Goal: Task Accomplishment & Management: Complete application form

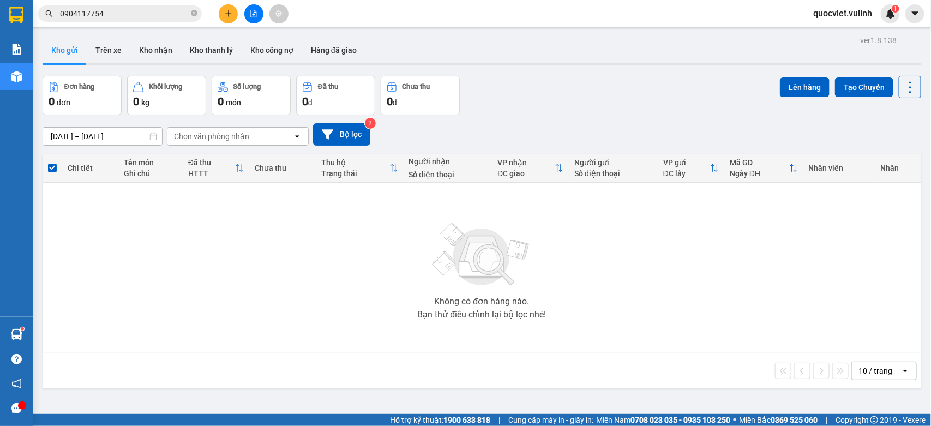
click at [110, 47] on button "Trên xe" at bounding box center [109, 50] width 44 height 26
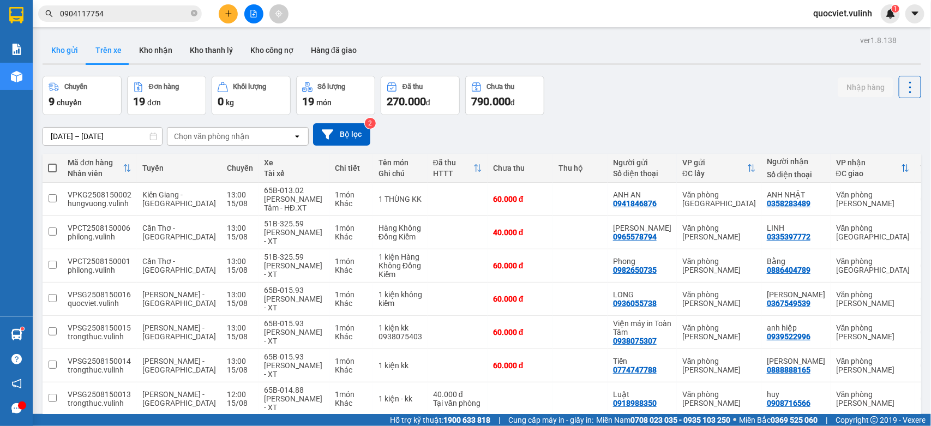
click at [56, 46] on button "Kho gửi" at bounding box center [65, 50] width 44 height 26
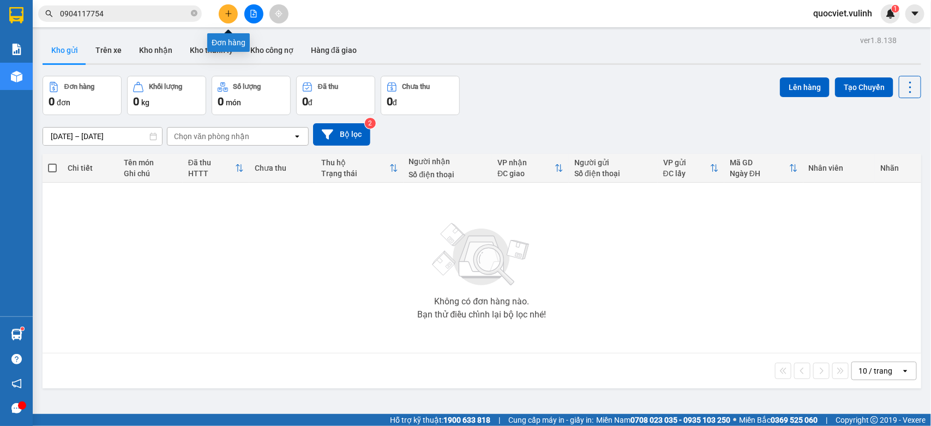
click at [223, 11] on button at bounding box center [228, 13] width 19 height 19
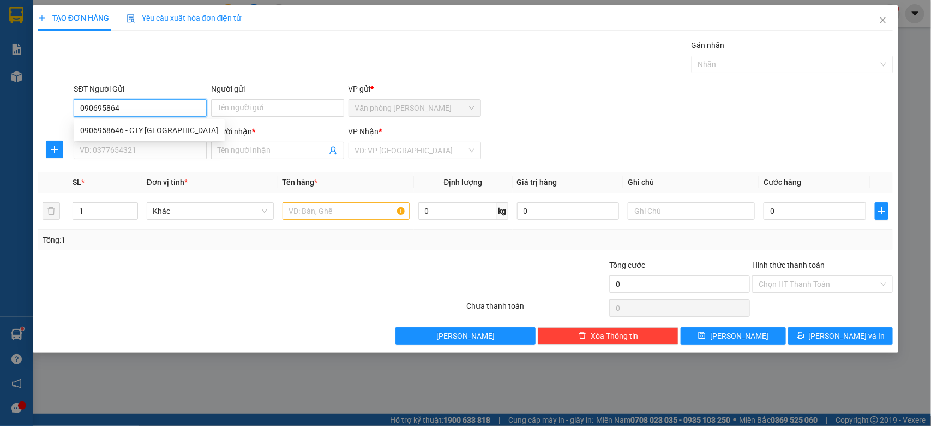
type input "0906958646"
click at [141, 127] on div "0906958646 - CTY VIỆT QUANG" at bounding box center [149, 130] width 138 height 12
type input "CTY VIỆT QUANG"
type input "0865280829"
type input "PHƯƠNG"
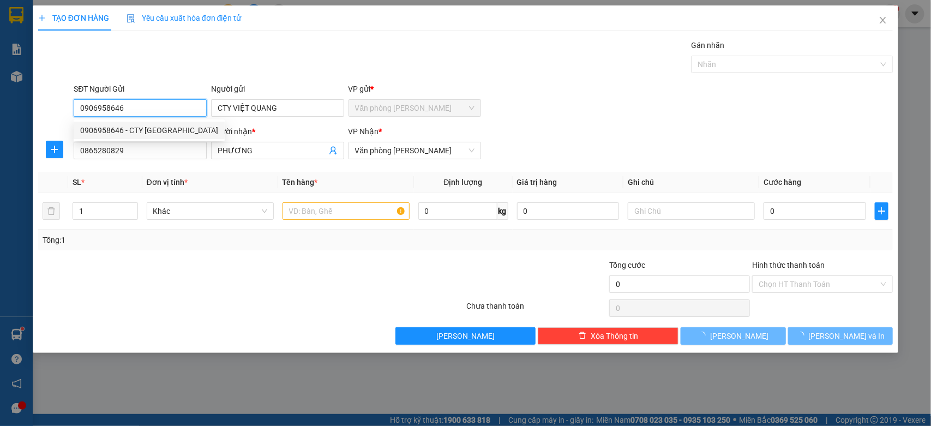
type input "50.000"
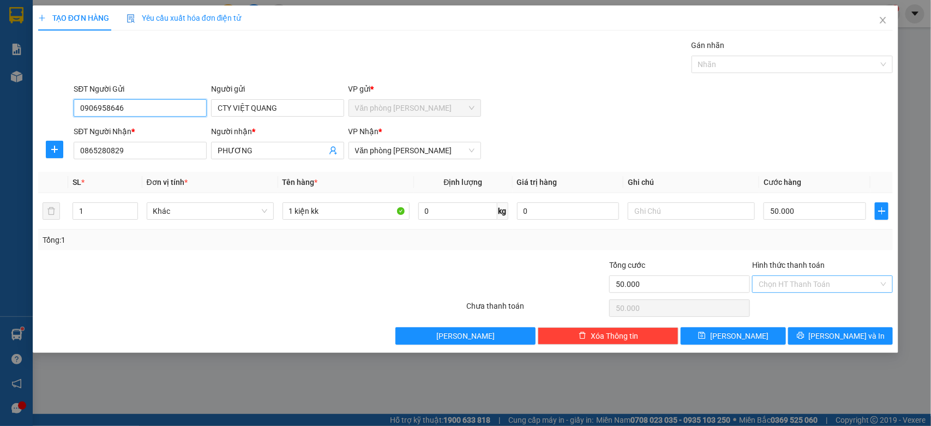
type input "0906958646"
click at [788, 287] on input "Hình thức thanh toán" at bounding box center [818, 284] width 120 height 16
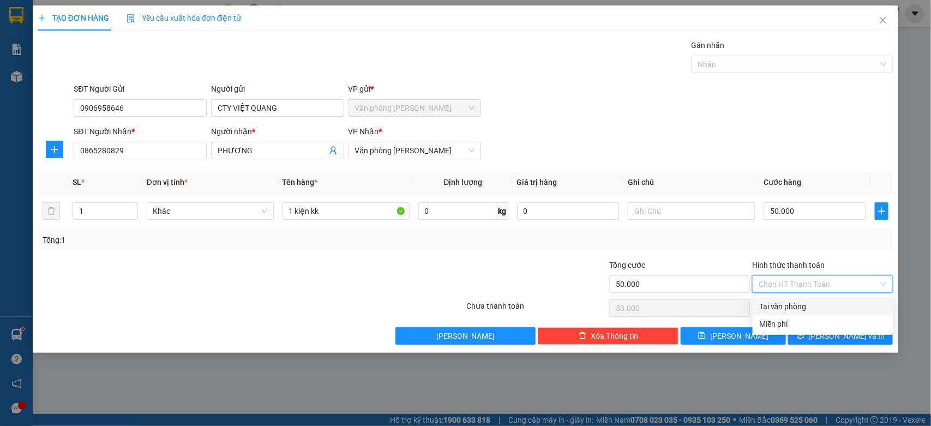
click at [787, 308] on div "Tại văn phòng" at bounding box center [823, 306] width 128 height 12
type input "0"
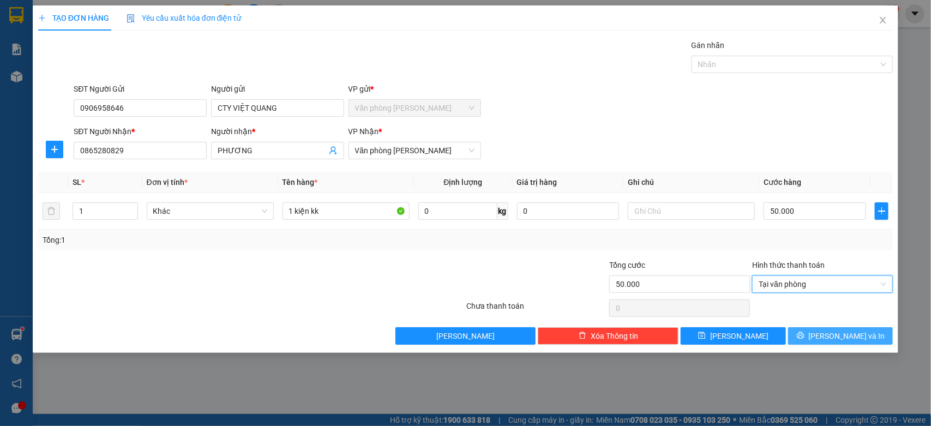
click at [837, 331] on span "[PERSON_NAME] và In" at bounding box center [846, 336] width 76 height 12
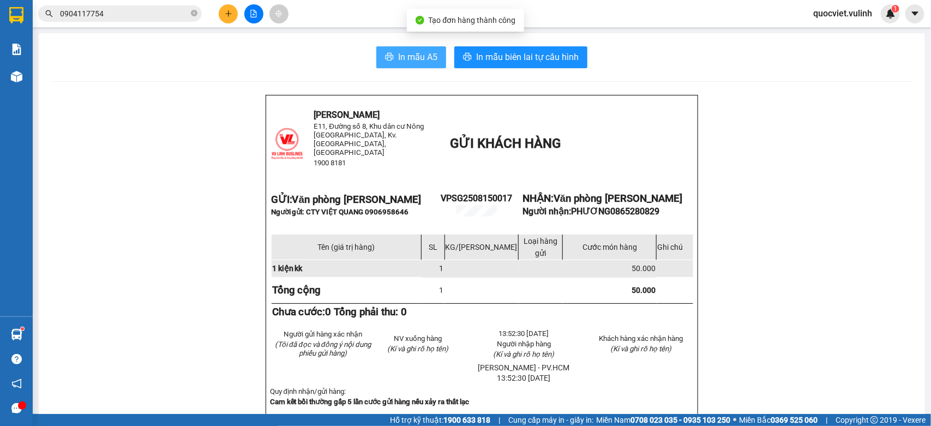
click at [426, 50] on span "In mẫu A5" at bounding box center [417, 57] width 39 height 14
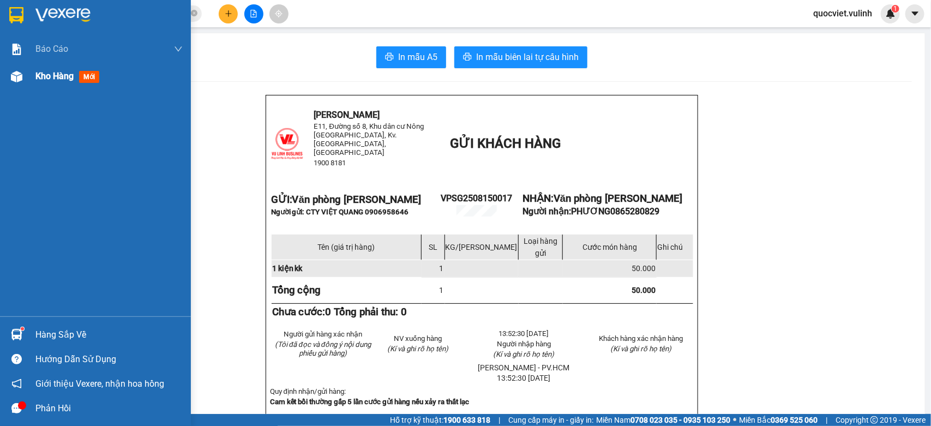
click at [18, 80] on img at bounding box center [16, 76] width 11 height 11
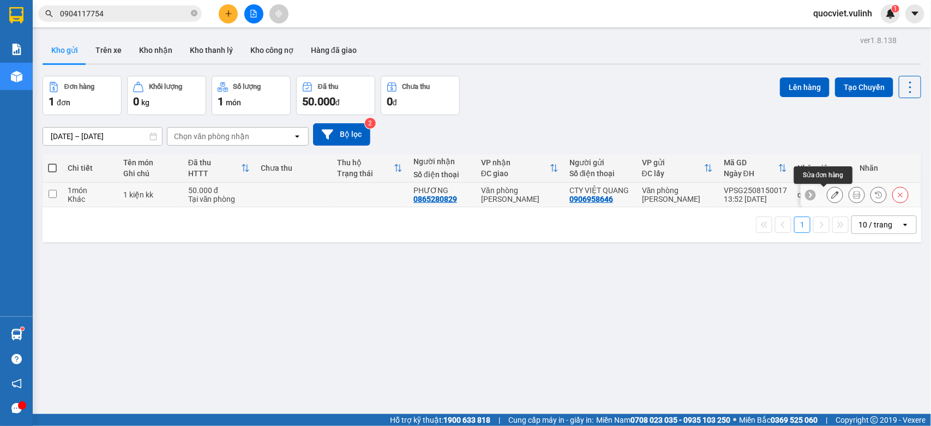
click at [831, 195] on icon at bounding box center [835, 195] width 8 height 8
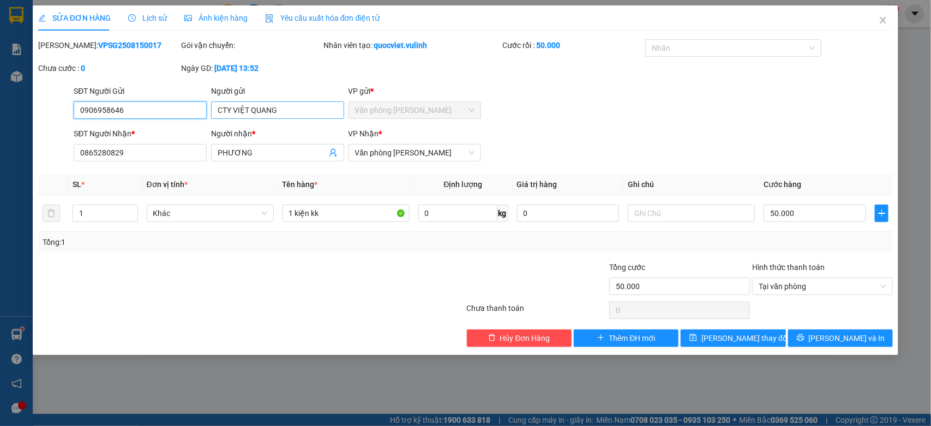
type input "0906958646"
type input "CTY VIỆT QUANG"
type input "0865280829"
type input "PHƯƠNG"
type input "50.000"
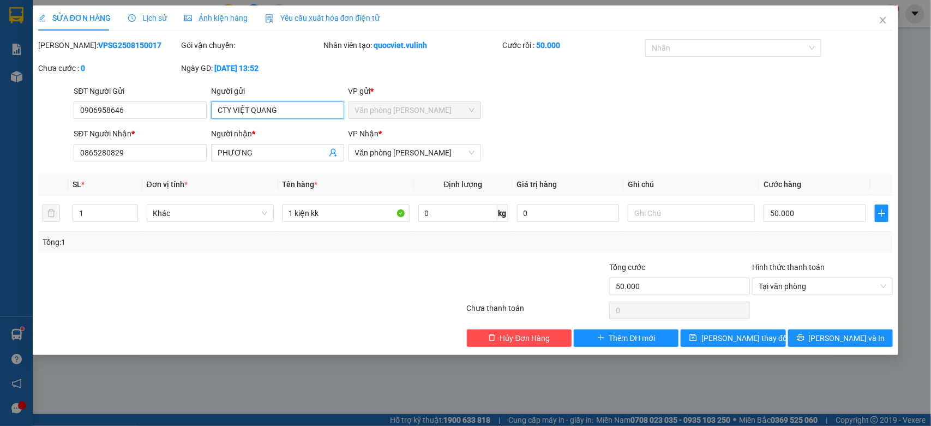
drag, startPoint x: 295, startPoint y: 113, endPoint x: 0, endPoint y: 146, distance: 296.7
click at [0, 145] on div "SỬA ĐƠN HÀNG Lịch sử Ảnh kiện hàng Yêu cầu xuất hóa đơn điện tử Total Paid Fee …" at bounding box center [465, 213] width 931 height 426
drag, startPoint x: 142, startPoint y: 112, endPoint x: 0, endPoint y: 159, distance: 149.3
click at [0, 159] on div "SỬA ĐƠN HÀNG Lịch sử Ảnh kiện hàng Yêu cầu xuất hóa đơn điện tử Total Paid Fee …" at bounding box center [465, 213] width 931 height 426
drag, startPoint x: 273, startPoint y: 154, endPoint x: 0, endPoint y: 222, distance: 280.8
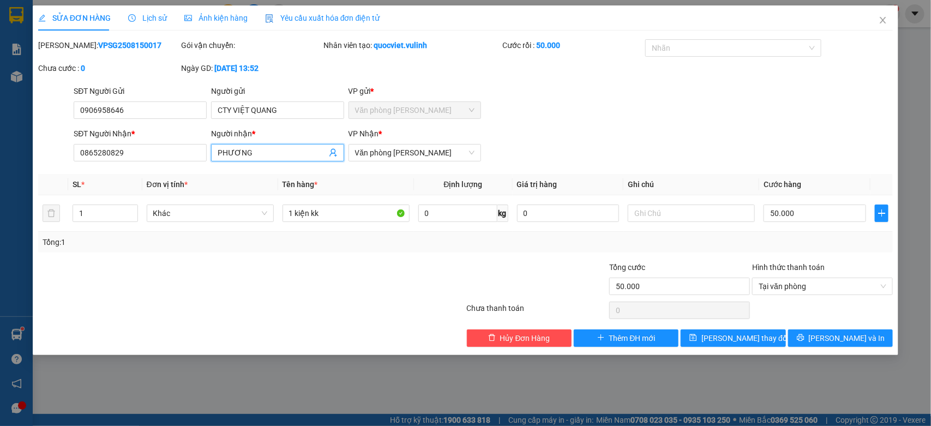
click at [0, 221] on div "SỬA ĐƠN HÀNG Lịch sử Ảnh kiện hàng Yêu cầu xuất hóa đơn điện tử Total Paid Fee …" at bounding box center [465, 213] width 931 height 426
drag, startPoint x: 159, startPoint y: 148, endPoint x: 0, endPoint y: 212, distance: 171.0
click at [0, 212] on div "SỬA ĐƠN HÀNG Lịch sử Ảnh kiện hàng Yêu cầu xuất hóa đơn điện tử Total Paid Fee …" at bounding box center [465, 213] width 931 height 426
click at [879, 19] on icon "close" at bounding box center [882, 20] width 9 height 9
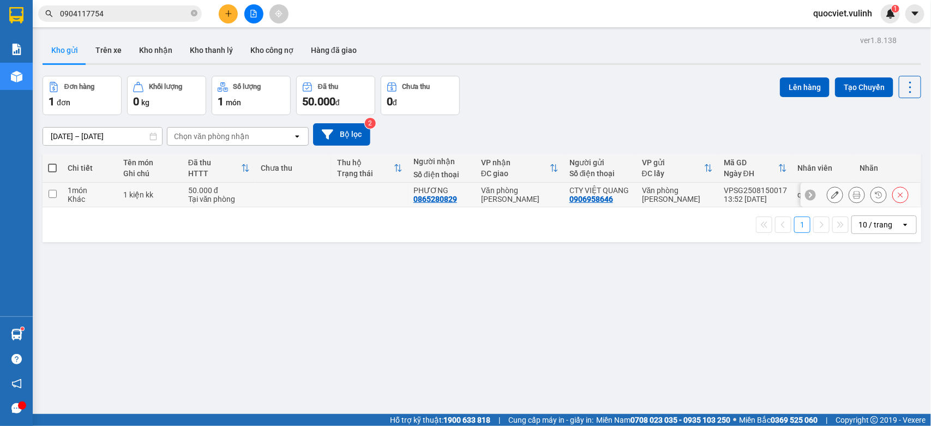
click at [273, 197] on td at bounding box center [293, 195] width 76 height 25
checkbox input "true"
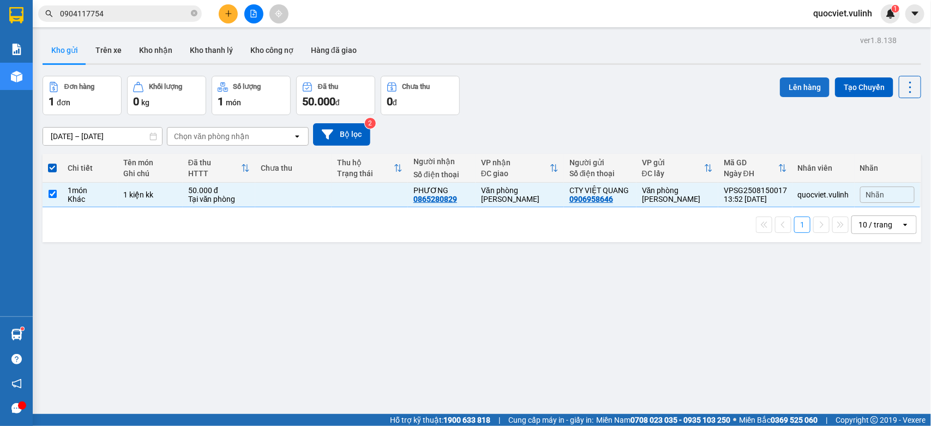
click at [783, 79] on button "Lên hàng" at bounding box center [805, 87] width 50 height 20
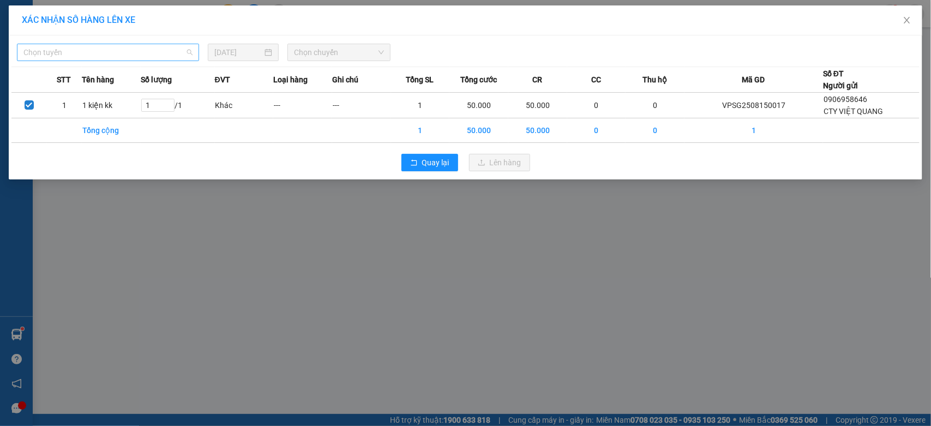
click at [83, 53] on span "Chọn tuyến" at bounding box center [107, 52] width 169 height 16
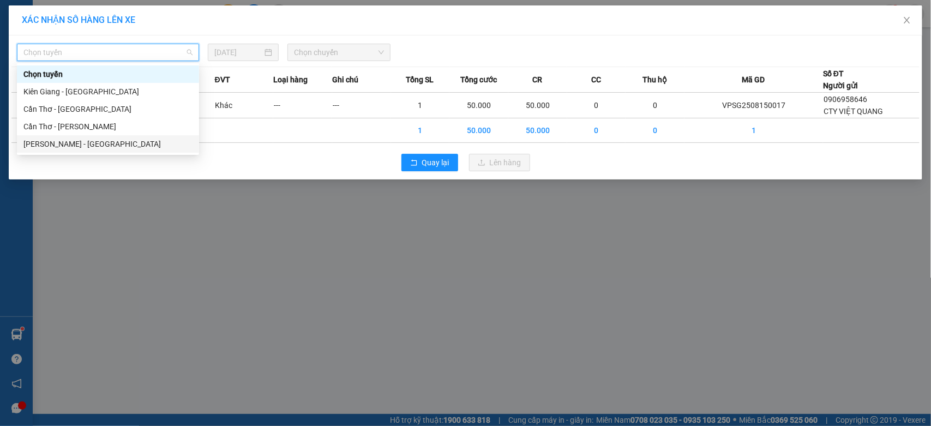
click at [78, 140] on div "[PERSON_NAME] - [GEOGRAPHIC_DATA]" at bounding box center [107, 144] width 169 height 12
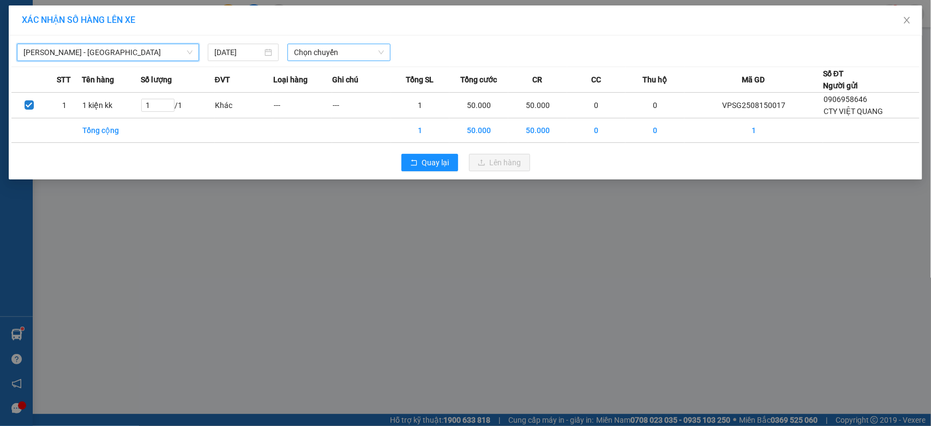
click at [330, 47] on span "Chọn chuyến" at bounding box center [338, 52] width 89 height 16
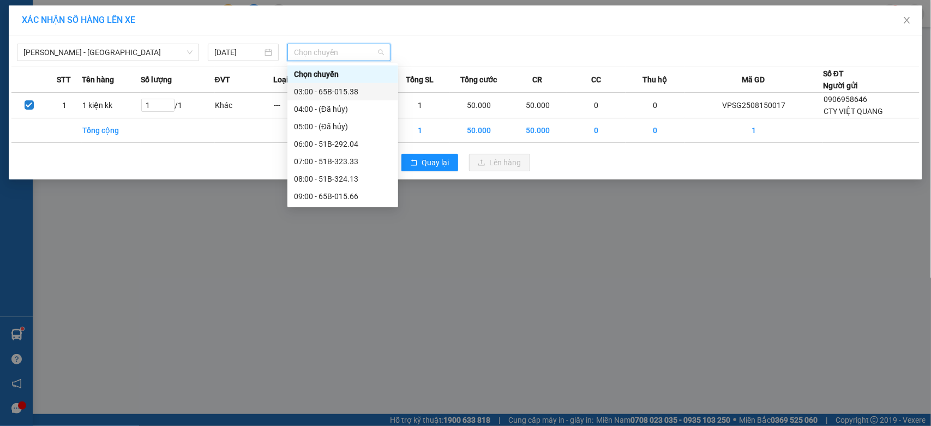
scroll to position [182, 0]
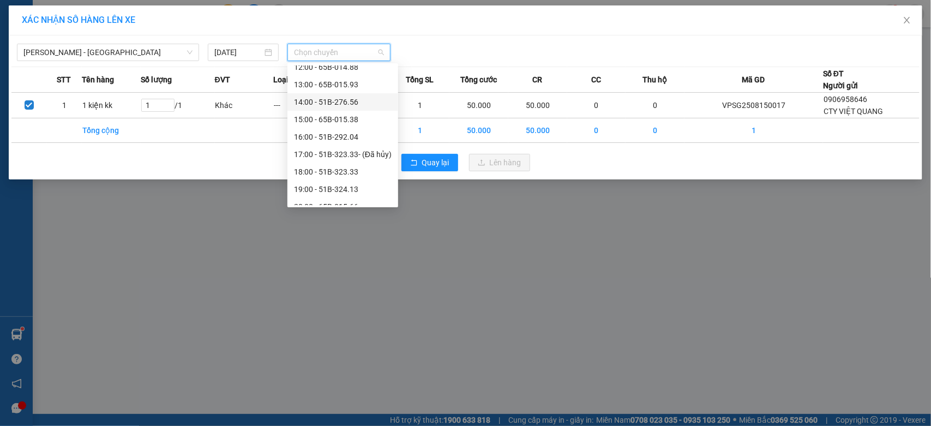
click at [336, 104] on div "14:00 - 51B-276.56" at bounding box center [343, 102] width 98 height 12
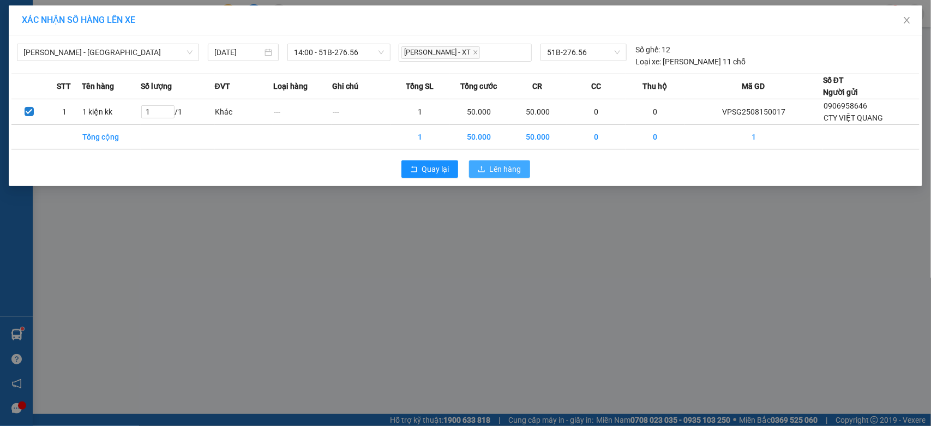
click at [481, 172] on icon "upload" at bounding box center [481, 169] width 7 height 6
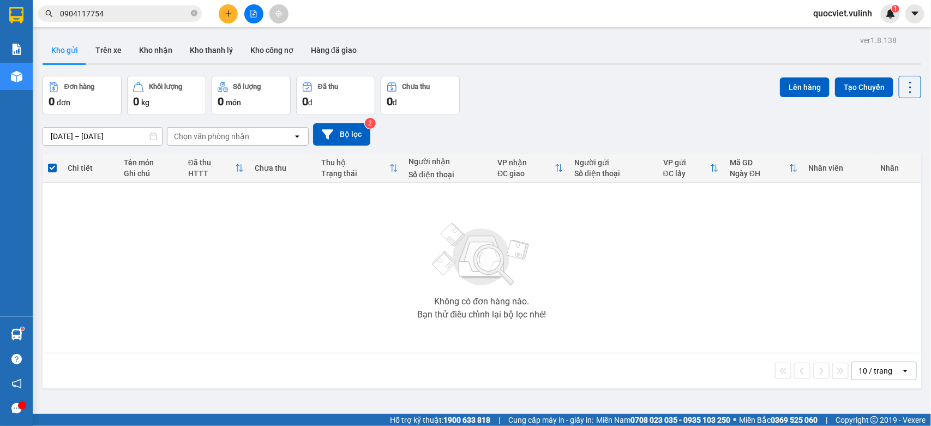
click at [221, 11] on button at bounding box center [228, 13] width 19 height 19
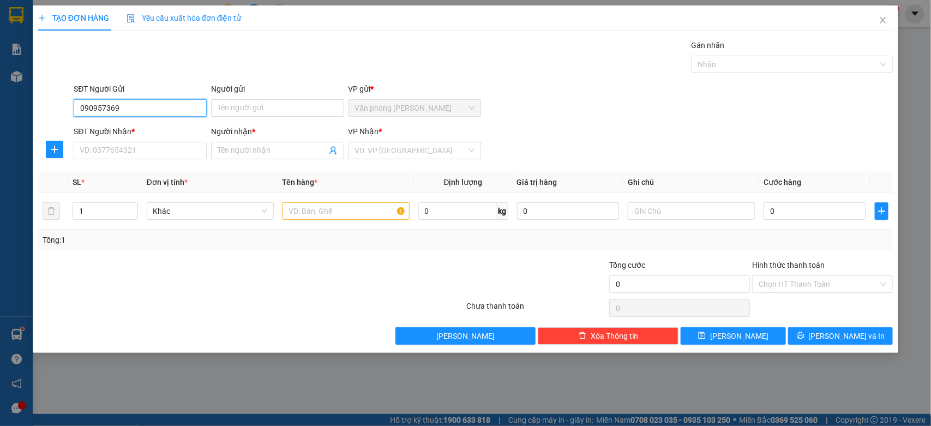
type input "0909573696"
click at [132, 129] on div "0909573696 - Anh Nguyên" at bounding box center [141, 130] width 123 height 12
type input "[PERSON_NAME]"
type input "0788417886"
type input "Trâm Anh ( Thép Tây Đô )"
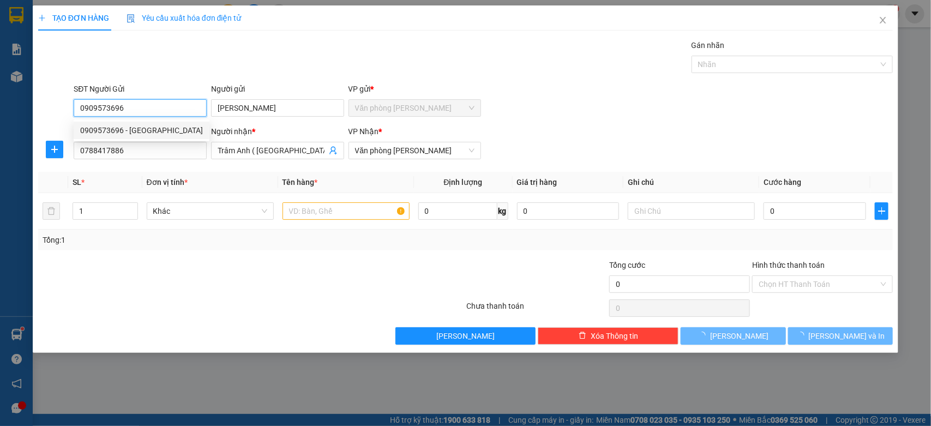
type input "30.000"
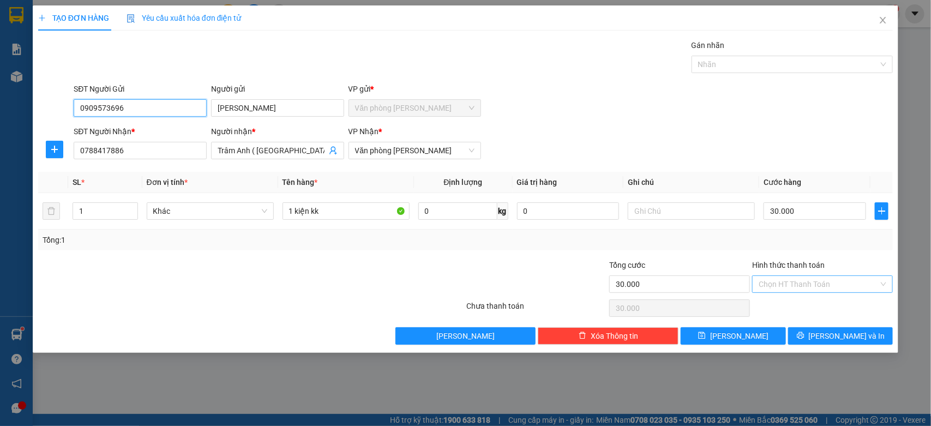
type input "0909573696"
click at [830, 289] on input "Hình thức thanh toán" at bounding box center [818, 284] width 120 height 16
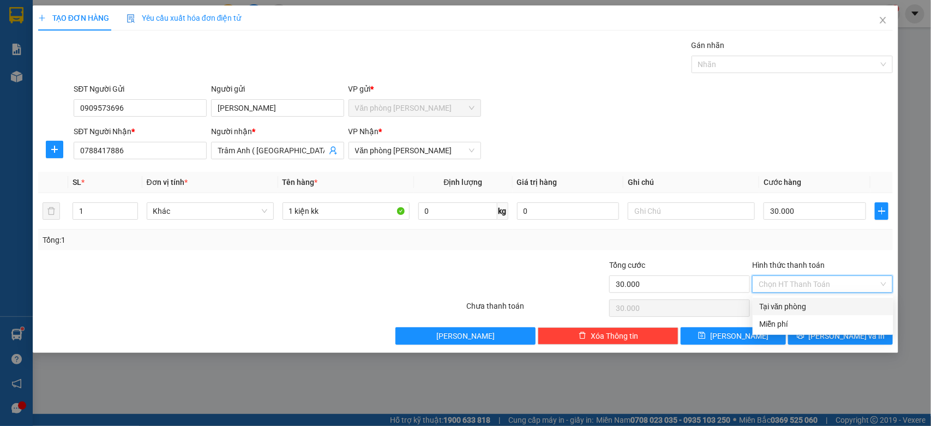
click at [806, 305] on div "Tại văn phòng" at bounding box center [823, 306] width 128 height 12
type input "0"
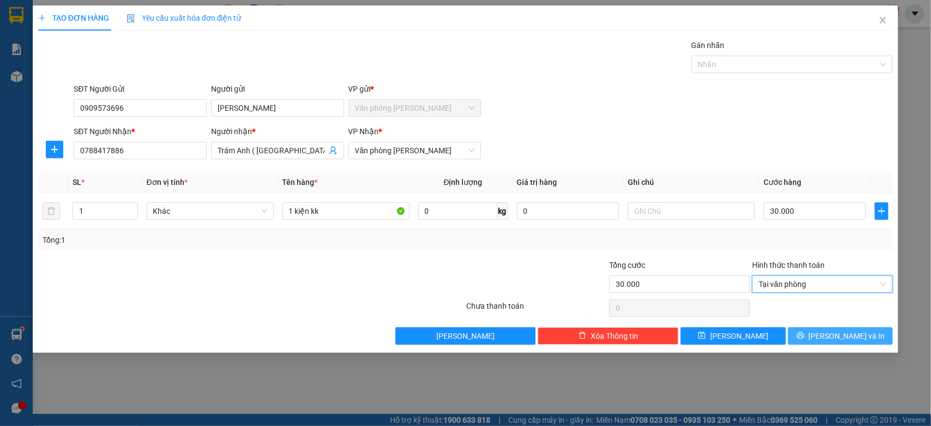
click at [842, 331] on span "[PERSON_NAME] và In" at bounding box center [846, 336] width 76 height 12
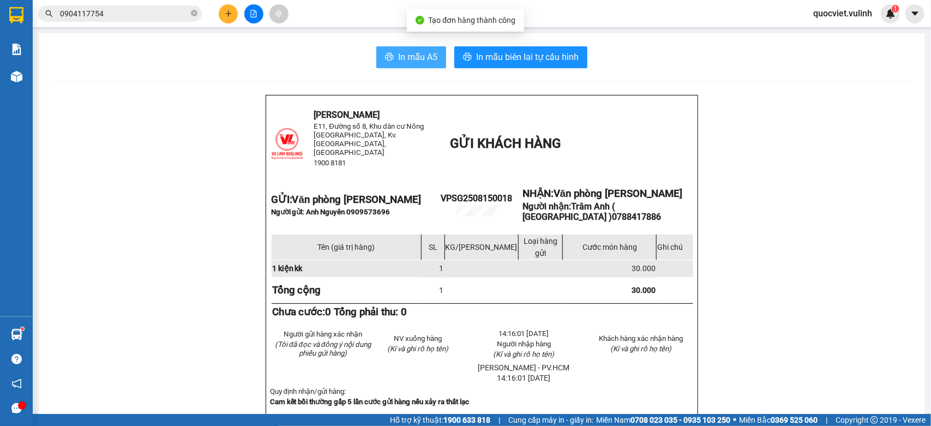
click at [389, 61] on button "In mẫu A5" at bounding box center [411, 57] width 70 height 22
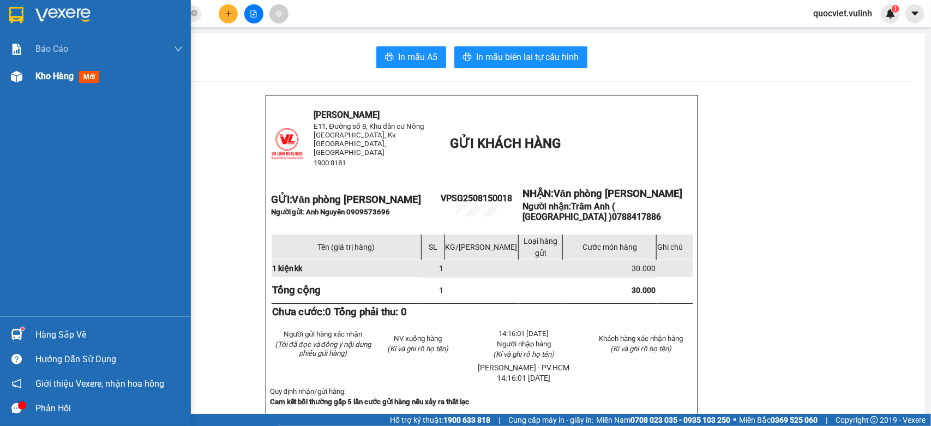
click at [15, 74] on img at bounding box center [16, 76] width 11 height 11
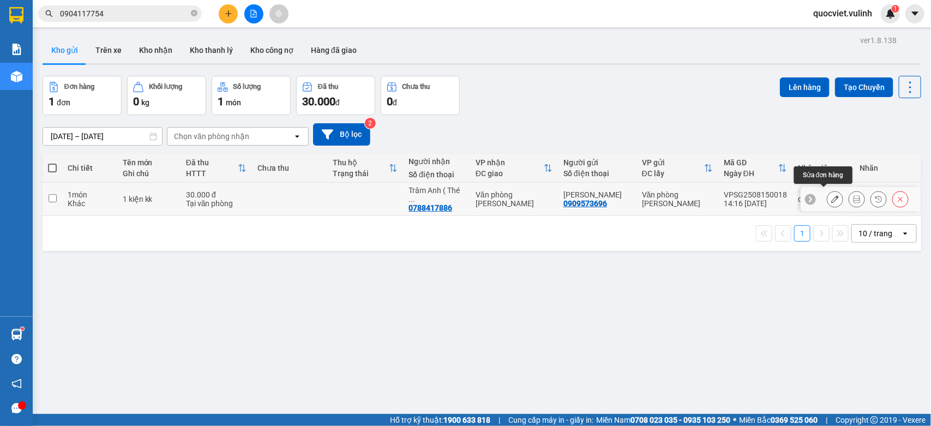
click at [831, 197] on icon at bounding box center [835, 199] width 8 height 8
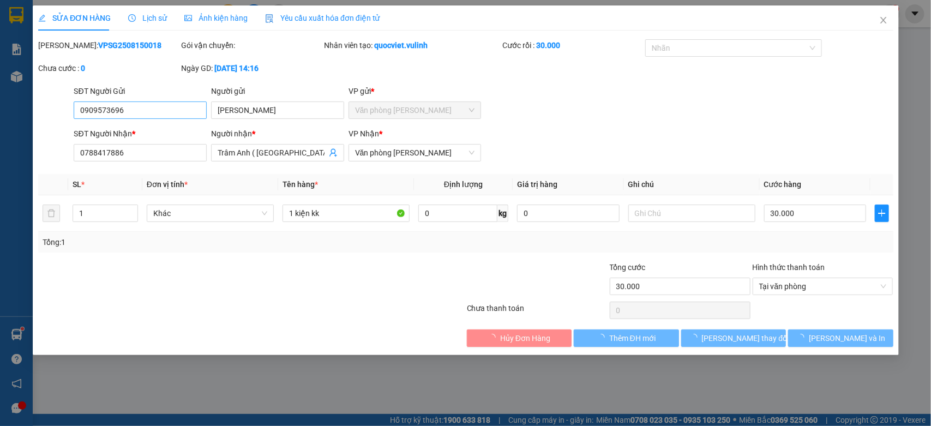
type input "0909573696"
type input "[PERSON_NAME]"
type input "0788417886"
type input "Trâm Anh ( Thép Tây Đô )"
type input "30.000"
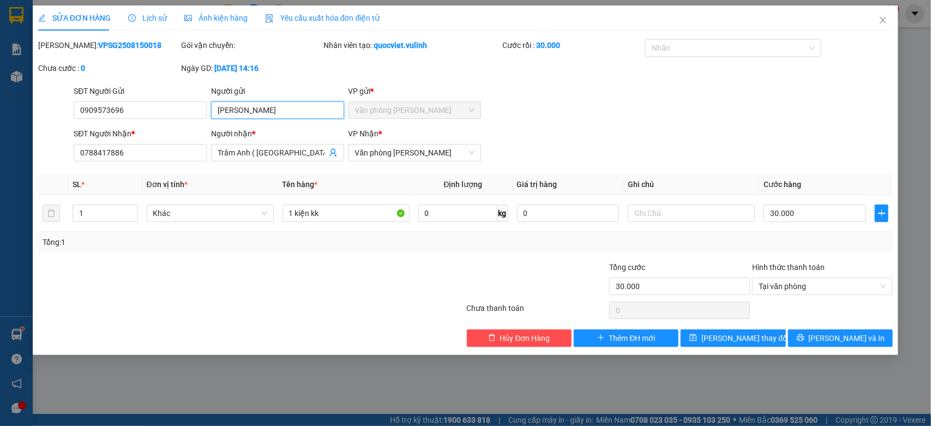
drag, startPoint x: 276, startPoint y: 114, endPoint x: 255, endPoint y: 122, distance: 22.4
click at [0, 153] on div "SỬA ĐƠN HÀNG Lịch sử Ảnh kiện hàng Yêu cầu xuất hóa đơn điện tử Total Paid Fee …" at bounding box center [465, 213] width 931 height 426
drag, startPoint x: 164, startPoint y: 106, endPoint x: 0, endPoint y: 158, distance: 172.1
click at [0, 158] on div "SỬA ĐƠN HÀNG Lịch sử Ảnh kiện hàng Yêu cầu xuất hóa đơn điện tử Total Paid Fee …" at bounding box center [465, 213] width 931 height 426
drag, startPoint x: 311, startPoint y: 150, endPoint x: 0, endPoint y: 251, distance: 326.7
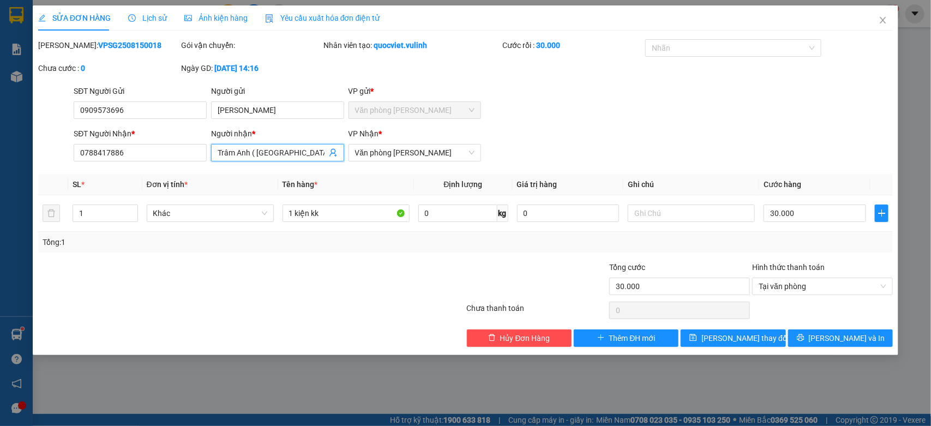
click at [0, 249] on div "SỬA ĐƠN HÀNG Lịch sử Ảnh kiện hàng Yêu cầu xuất hóa đơn điện tử Total Paid Fee …" at bounding box center [465, 213] width 931 height 426
drag, startPoint x: 147, startPoint y: 159, endPoint x: 0, endPoint y: 196, distance: 151.8
click at [0, 196] on div "SỬA ĐƠN HÀNG Lịch sử Ảnh kiện hàng Yêu cầu xuất hóa đơn điện tử Total Paid Fee …" at bounding box center [465, 213] width 931 height 426
click at [879, 17] on icon "close" at bounding box center [882, 20] width 9 height 9
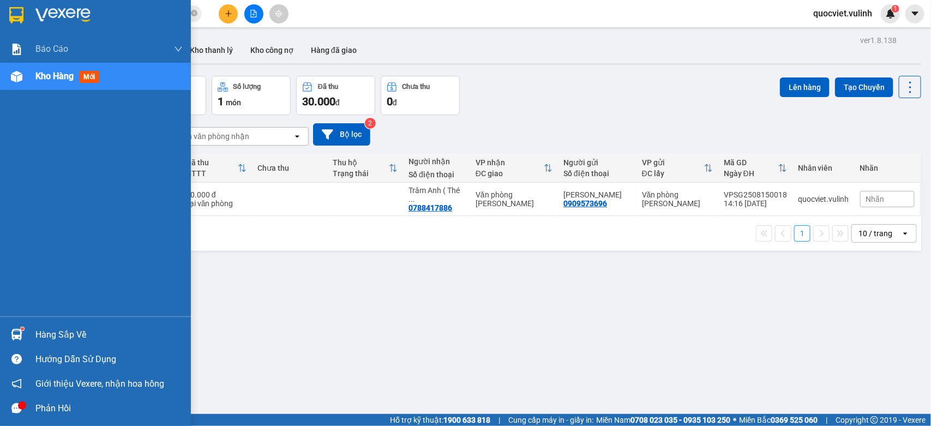
click at [37, 336] on div "Hàng sắp về" at bounding box center [108, 335] width 147 height 16
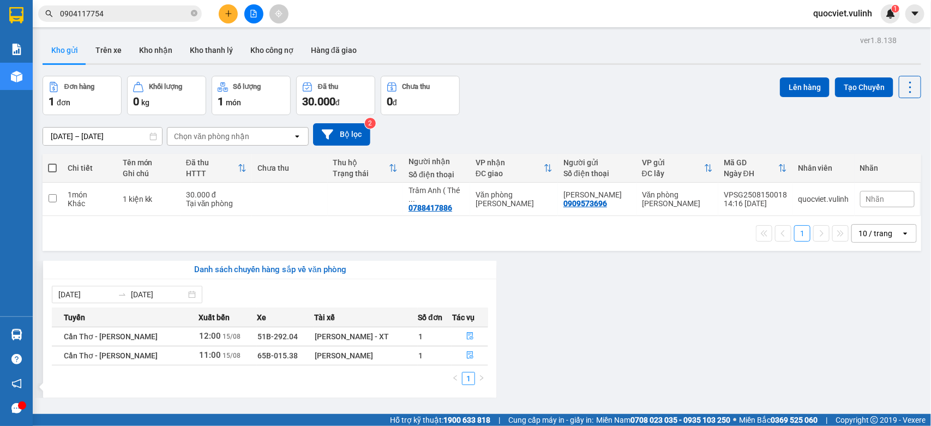
click at [597, 123] on section "Kết quả tìm kiếm ( 6 ) Bộ lọc Mã ĐH Trạng thái Món hàng Tổng cước Chưa cước Nhã…" at bounding box center [465, 213] width 931 height 426
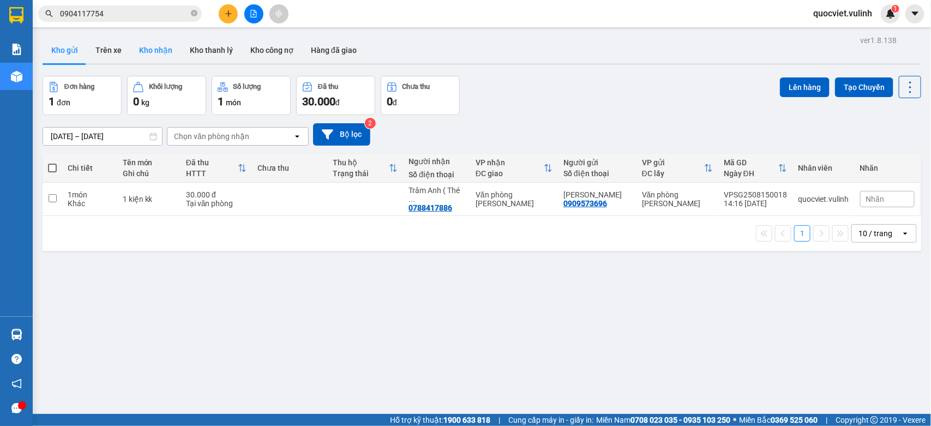
click at [147, 44] on button "Kho nhận" at bounding box center [155, 50] width 51 height 26
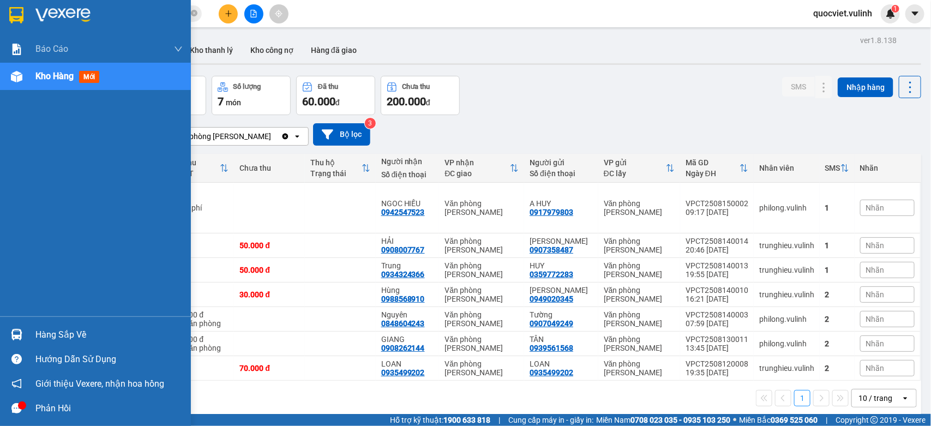
click at [39, 328] on div "Hàng sắp về" at bounding box center [108, 335] width 147 height 16
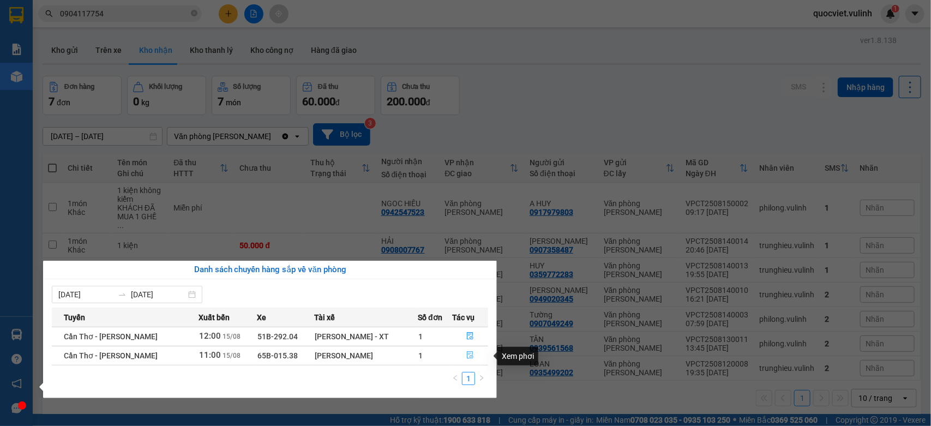
click at [462, 356] on button "button" at bounding box center [469, 355] width 35 height 17
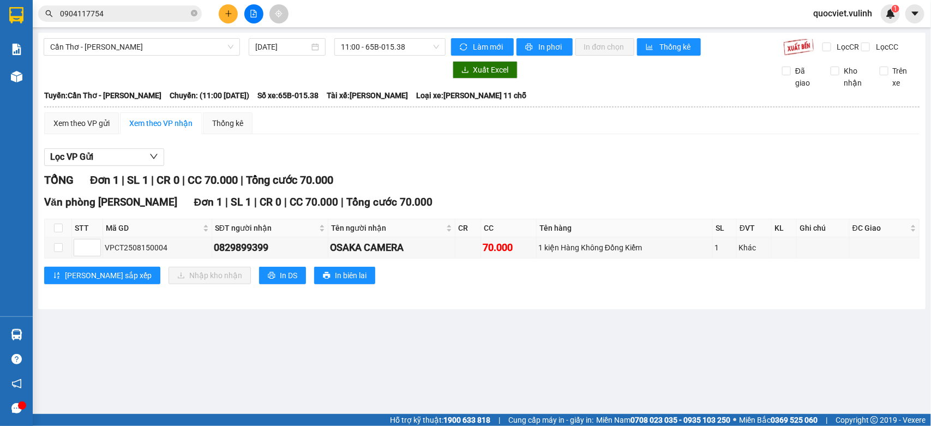
click at [50, 237] on th at bounding box center [58, 228] width 27 height 18
click at [55, 232] on input "checkbox" at bounding box center [58, 227] width 9 height 9
checkbox input "true"
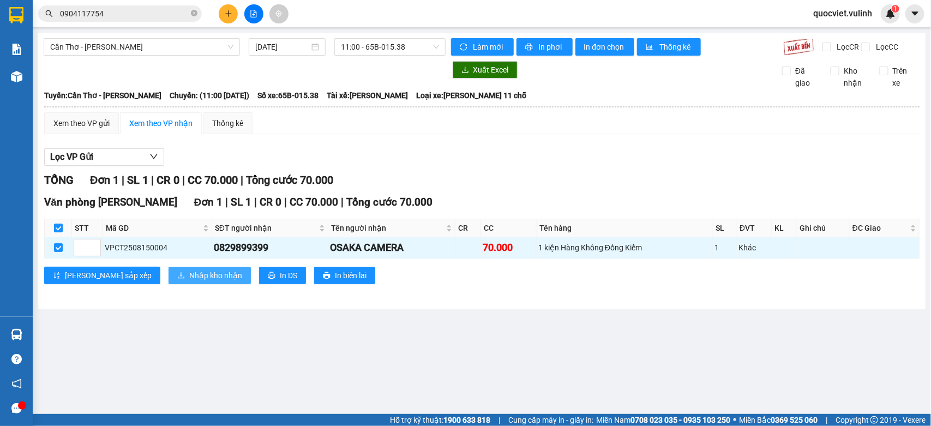
click at [176, 278] on button "Nhập kho nhận" at bounding box center [209, 275] width 82 height 17
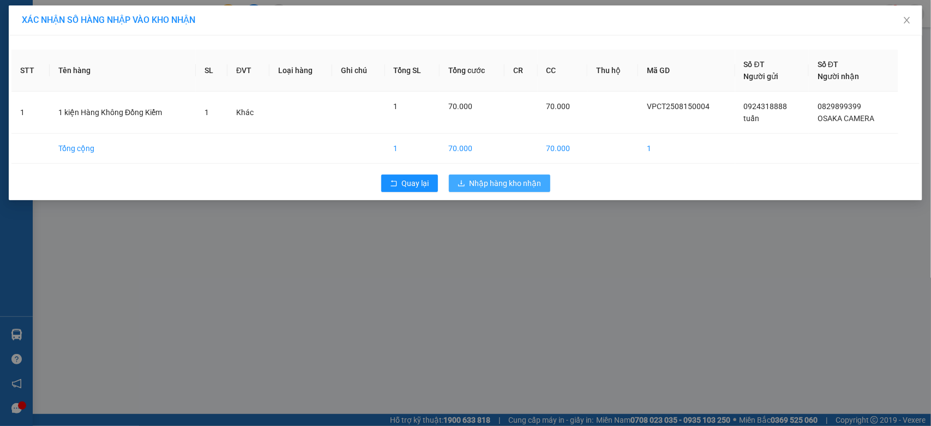
click at [529, 178] on span "Nhập hàng kho nhận" at bounding box center [505, 183] width 72 height 12
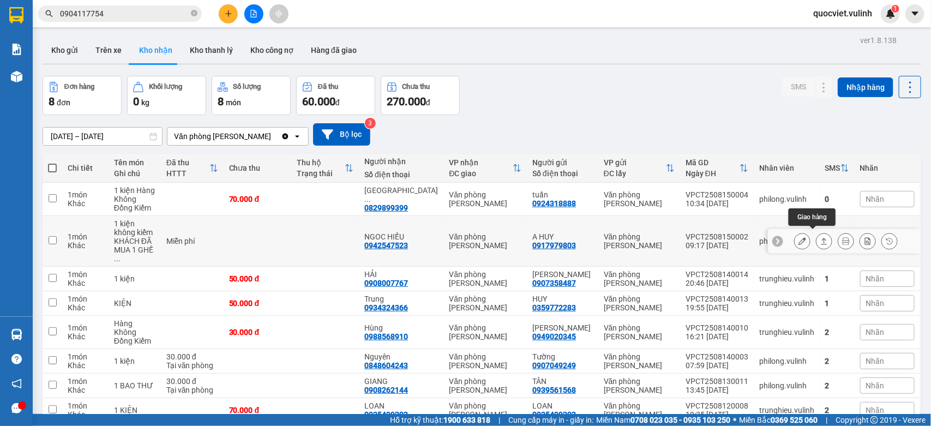
click at [816, 233] on button at bounding box center [823, 241] width 15 height 19
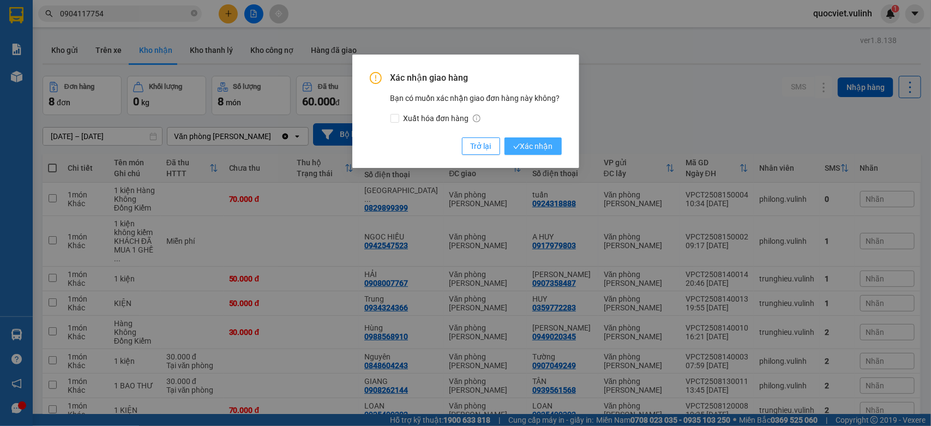
click at [544, 143] on span "Xác nhận" at bounding box center [533, 146] width 40 height 12
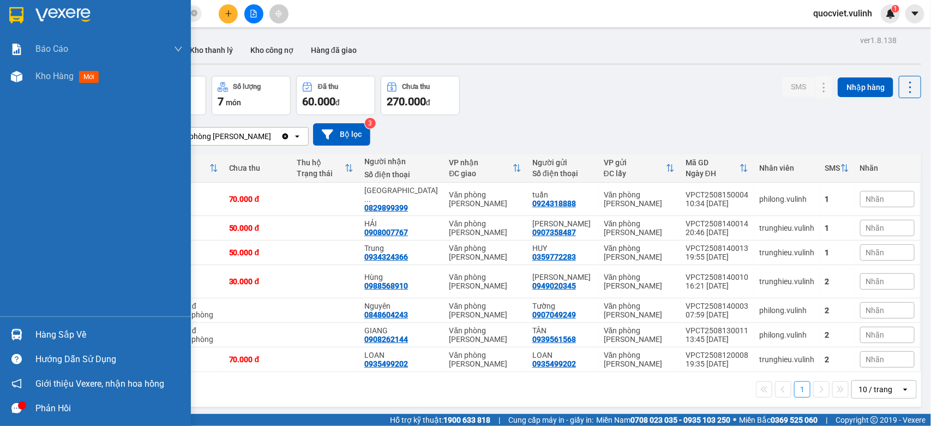
click at [22, 323] on div "Hàng sắp về" at bounding box center [95, 334] width 191 height 25
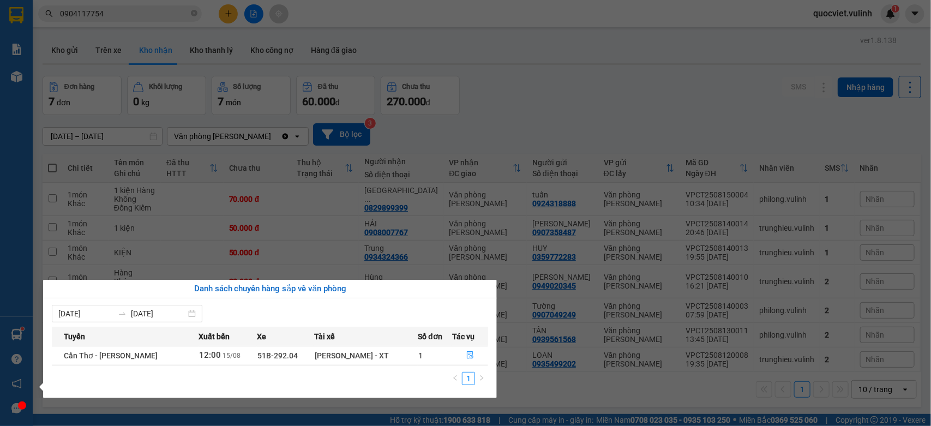
click at [559, 114] on section "Kết quả tìm kiếm ( 6 ) Bộ lọc Mã ĐH Trạng thái Món hàng Tổng cước Chưa cước Nhã…" at bounding box center [465, 213] width 931 height 426
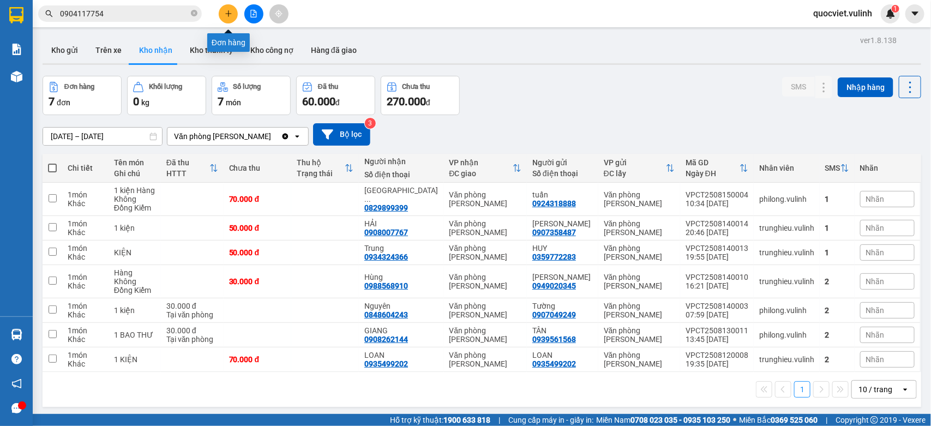
click at [225, 9] on button at bounding box center [228, 13] width 19 height 19
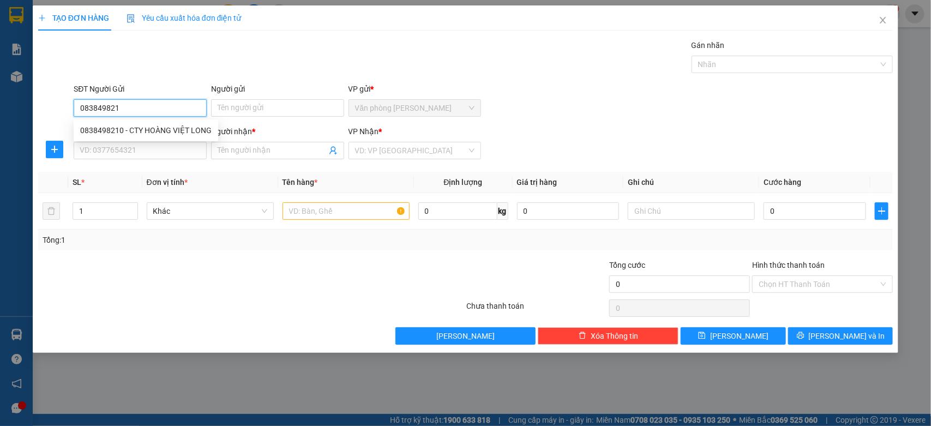
type input "0838498210"
click at [167, 128] on div "0838498210 - CTY HOÀNG VIỆT LONG" at bounding box center [145, 130] width 131 height 12
type input "CTY HOÀNG VIỆT LONG"
type input "0787585515"
type input "Duy"
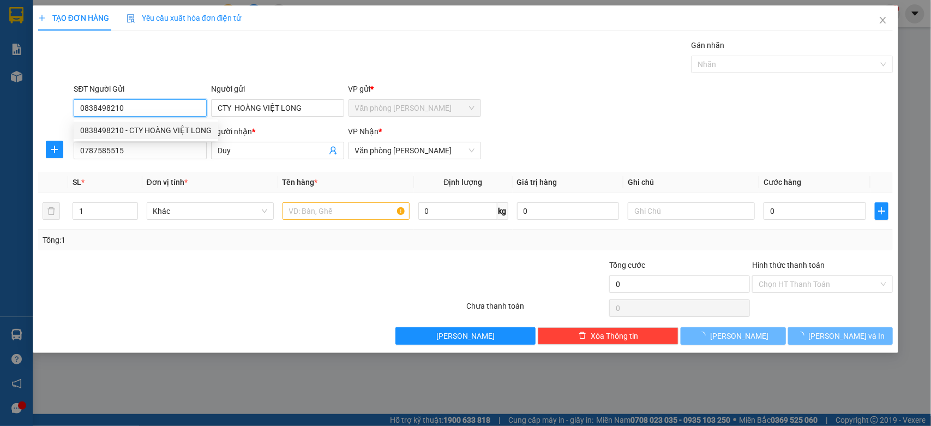
type input "30.000"
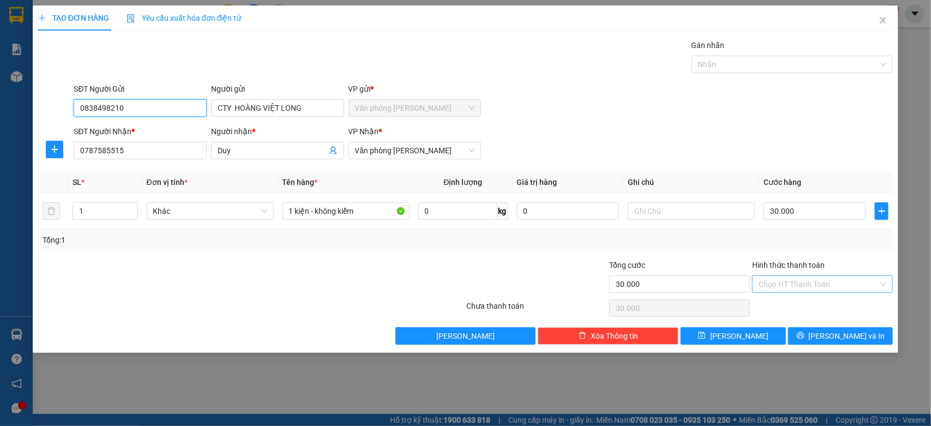
type input "0838498210"
click at [832, 286] on input "Hình thức thanh toán" at bounding box center [818, 284] width 120 height 16
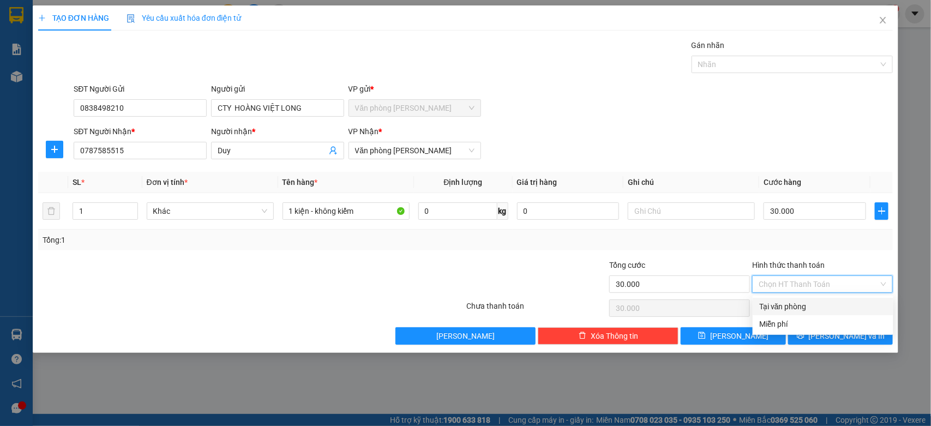
click at [814, 300] on div "Tại văn phòng" at bounding box center [823, 306] width 128 height 12
type input "0"
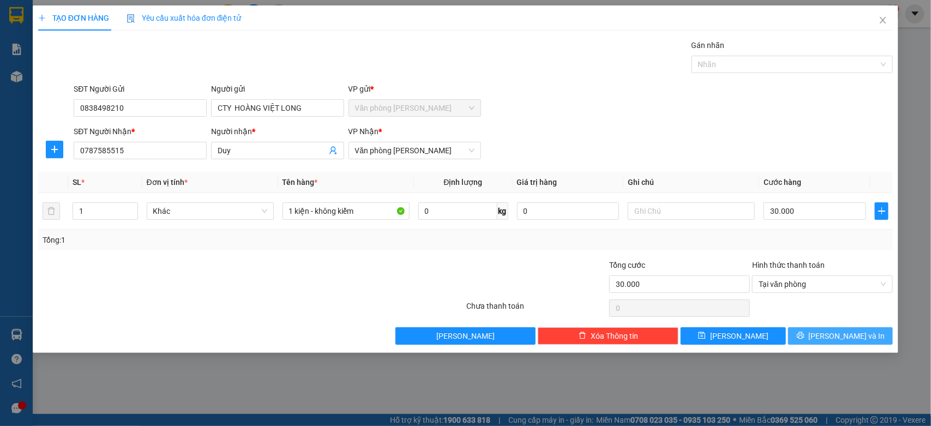
click at [829, 334] on button "[PERSON_NAME] và In" at bounding box center [840, 335] width 105 height 17
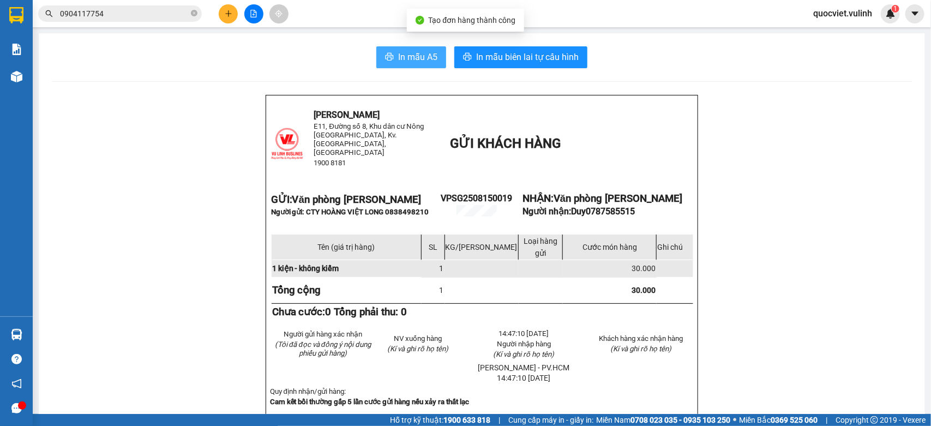
click at [404, 48] on button "In mẫu A5" at bounding box center [411, 57] width 70 height 22
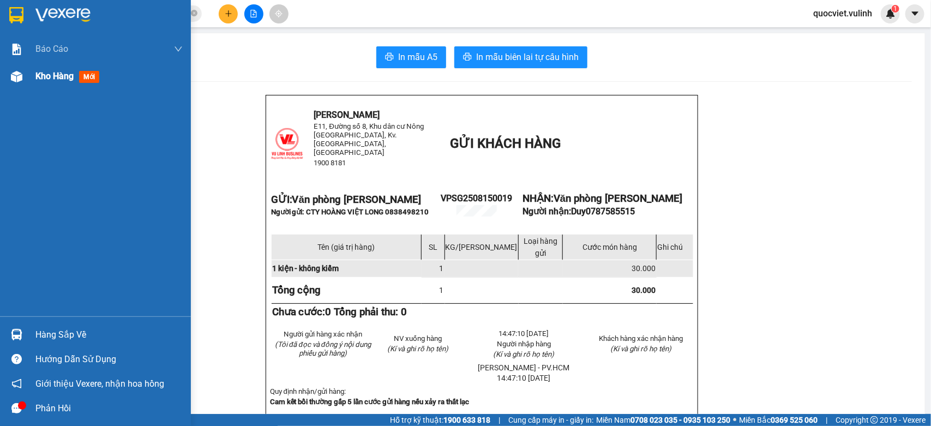
click at [31, 76] on div "Kho hàng mới" at bounding box center [95, 76] width 191 height 27
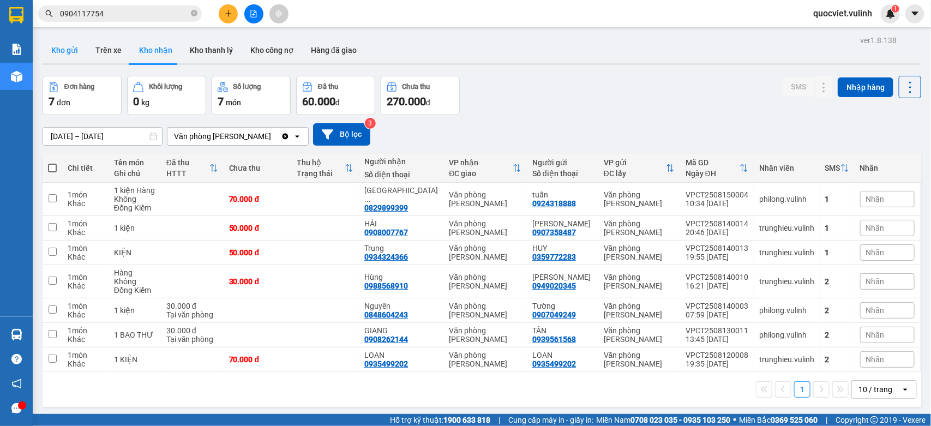
click at [58, 50] on button "Kho gửi" at bounding box center [65, 50] width 44 height 26
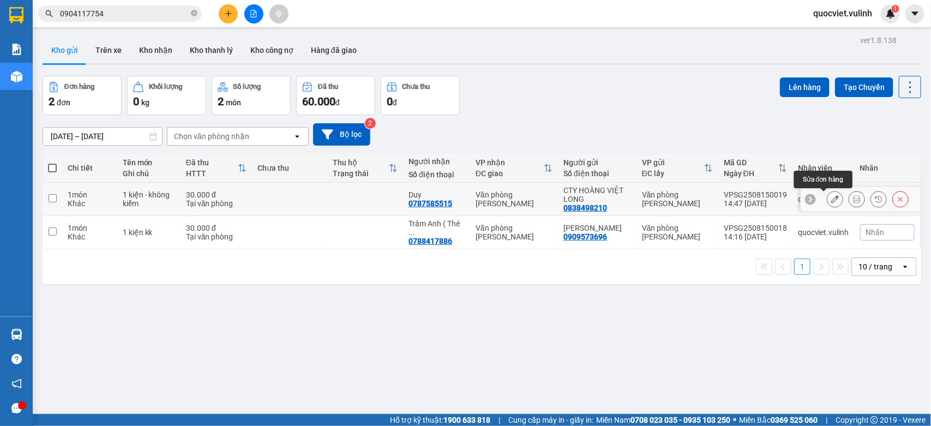
click at [831, 199] on icon at bounding box center [835, 199] width 8 height 8
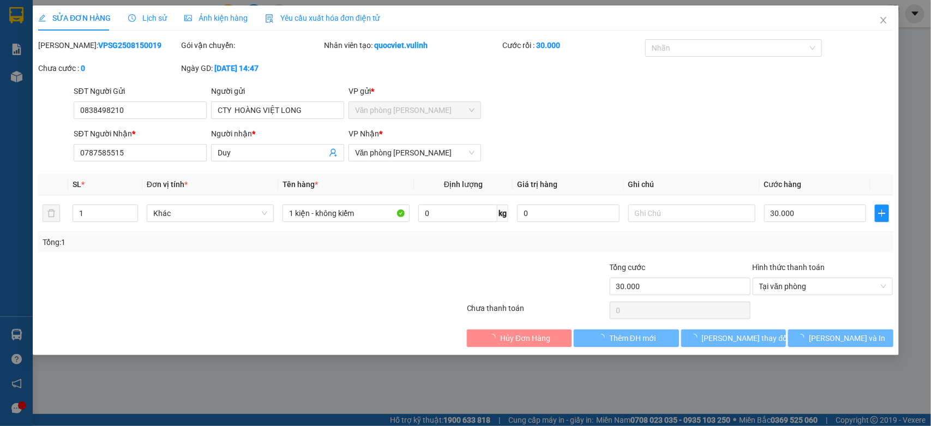
type input "0838498210"
type input "CTY HOÀNG VIỆT LONG"
type input "0787585515"
type input "Duy"
type input "30.000"
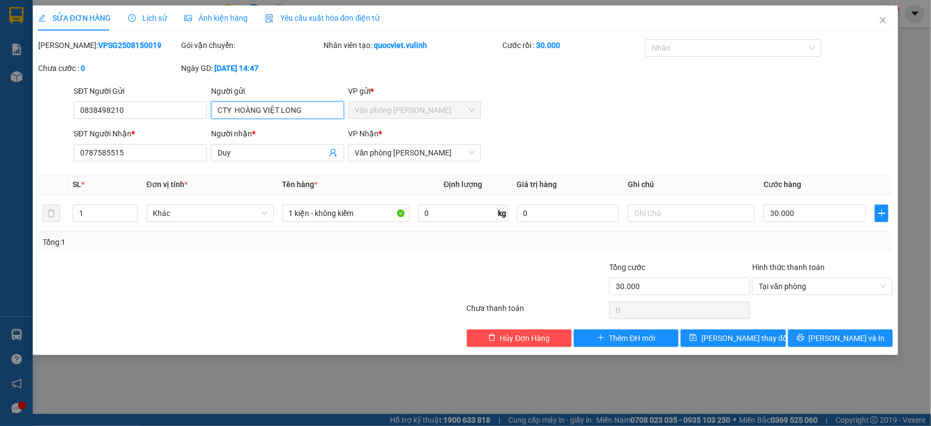
drag, startPoint x: 306, startPoint y: 110, endPoint x: 0, endPoint y: 178, distance: 313.7
click at [0, 178] on div "SỬA ĐƠN HÀNG Lịch sử Ảnh kiện hàng Yêu cầu xuất hóa đơn điện tử Total Paid Fee …" at bounding box center [465, 213] width 931 height 426
drag, startPoint x: 155, startPoint y: 106, endPoint x: 0, endPoint y: 186, distance: 174.6
click at [0, 176] on div "SỬA ĐƠN HÀNG Lịch sử Ảnh kiện hàng Yêu cầu xuất hóa đơn điện tử Total Paid Fee …" at bounding box center [465, 213] width 931 height 426
drag, startPoint x: 265, startPoint y: 148, endPoint x: 0, endPoint y: 230, distance: 277.9
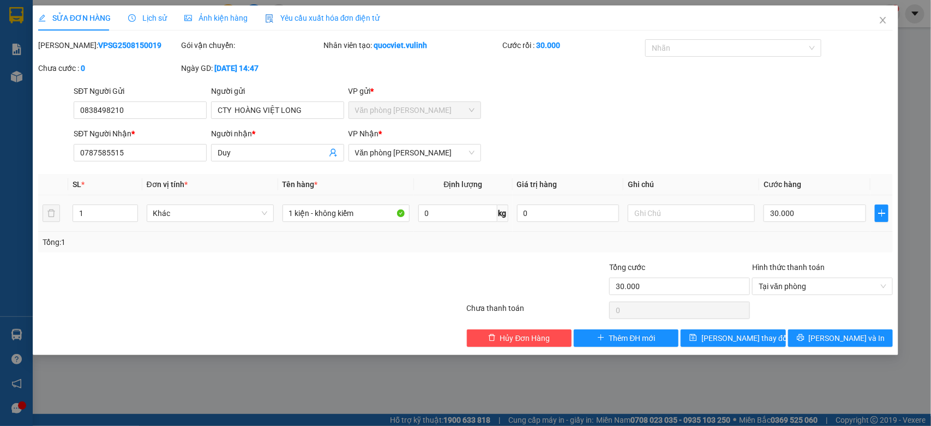
click at [0, 223] on div "SỬA ĐƠN HÀNG Lịch sử Ảnh kiện hàng Yêu cầu xuất hóa đơn điện tử Total Paid Fee …" at bounding box center [465, 213] width 931 height 426
drag, startPoint x: 164, startPoint y: 144, endPoint x: 0, endPoint y: 238, distance: 189.0
click at [0, 238] on div "SỬA ĐƠN HÀNG Lịch sử Ảnh kiện hàng Yêu cầu xuất hóa đơn điện tử Total Paid Fee …" at bounding box center [465, 213] width 931 height 426
click at [874, 18] on span "Close" at bounding box center [882, 20] width 31 height 31
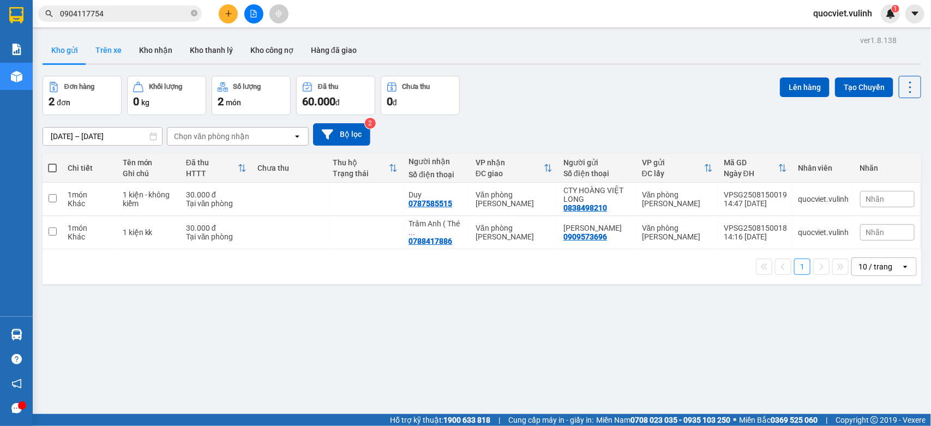
click at [109, 52] on button "Trên xe" at bounding box center [109, 50] width 44 height 26
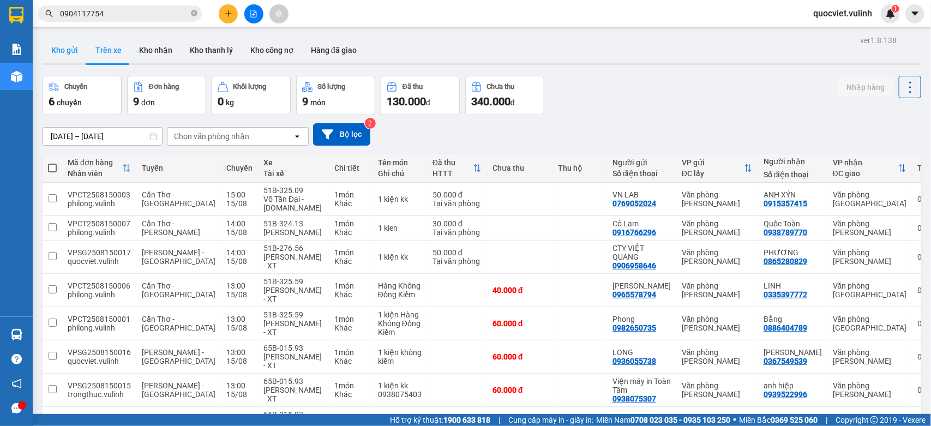
click at [57, 53] on button "Kho gửi" at bounding box center [65, 50] width 44 height 26
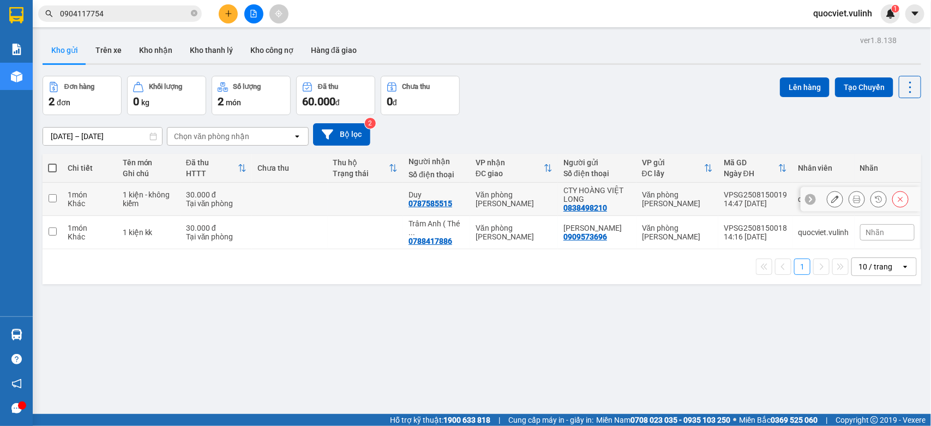
click at [356, 215] on td at bounding box center [366, 199] width 76 height 33
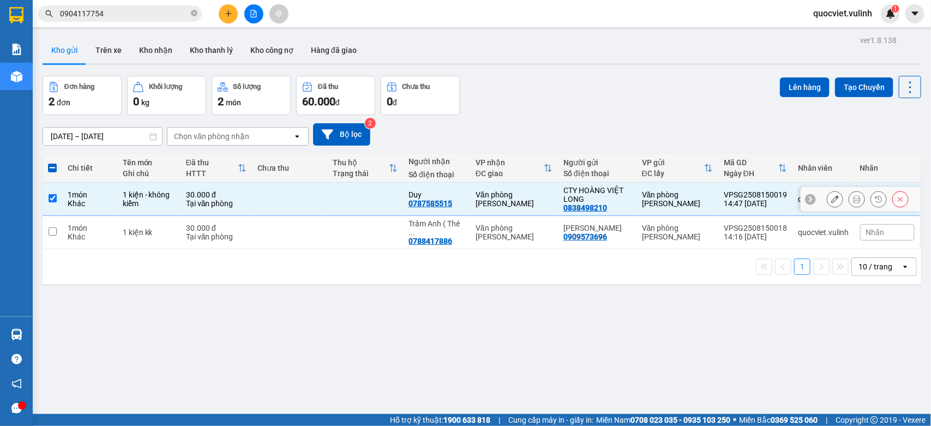
click at [368, 195] on td at bounding box center [366, 199] width 76 height 33
checkbox input "false"
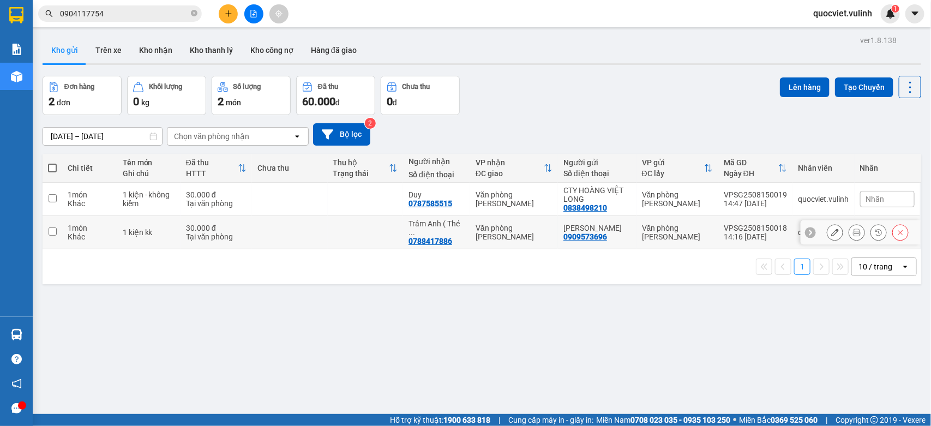
click at [366, 225] on td at bounding box center [366, 232] width 76 height 33
checkbox input "true"
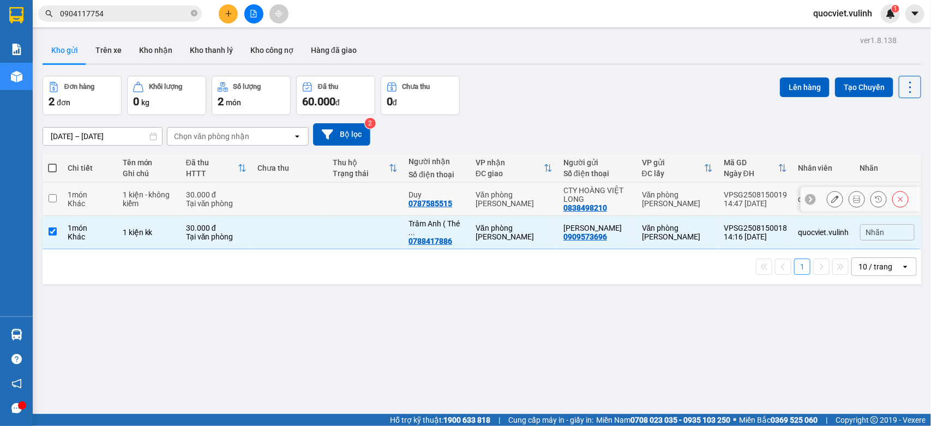
click at [371, 189] on td at bounding box center [366, 199] width 76 height 33
checkbox input "true"
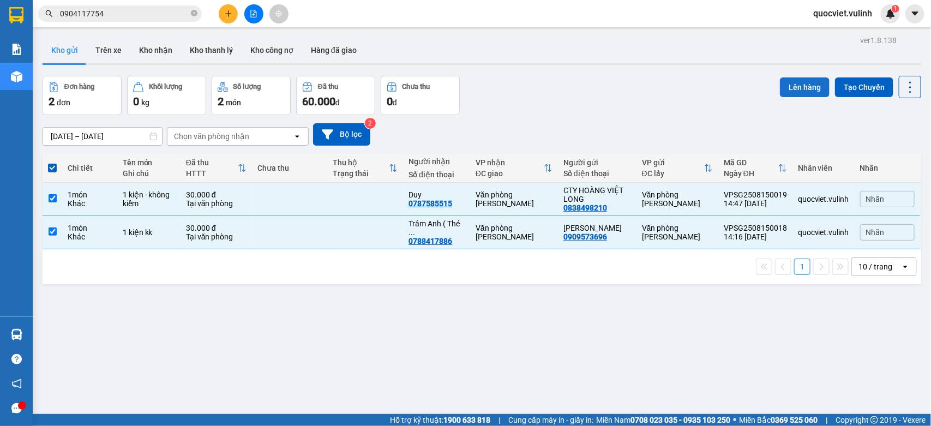
click at [780, 86] on button "Lên hàng" at bounding box center [805, 87] width 50 height 20
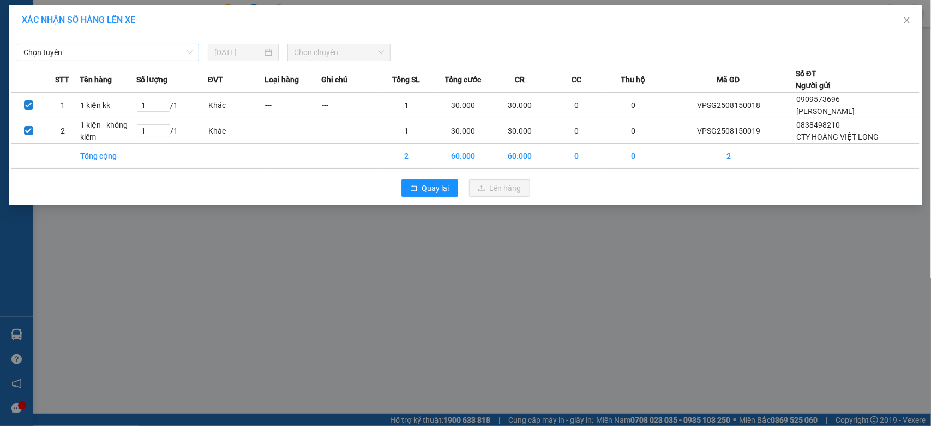
click at [61, 52] on span "Chọn tuyến" at bounding box center [107, 52] width 169 height 16
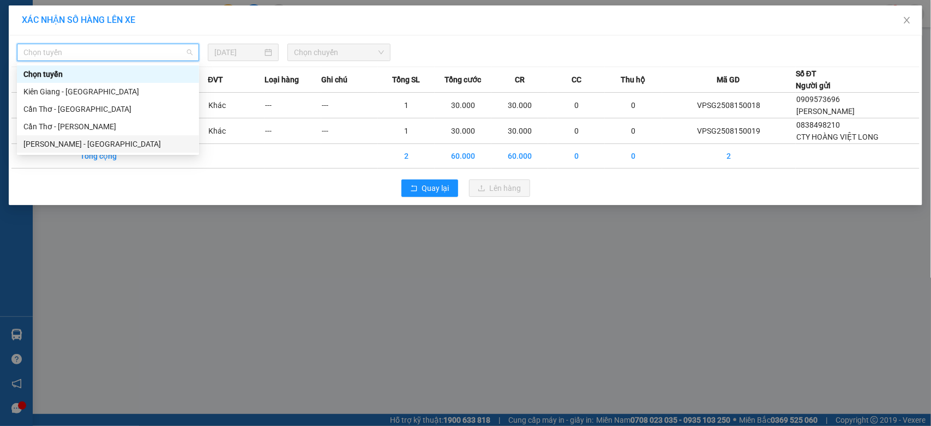
click at [59, 142] on div "[PERSON_NAME] - [GEOGRAPHIC_DATA]" at bounding box center [107, 144] width 169 height 12
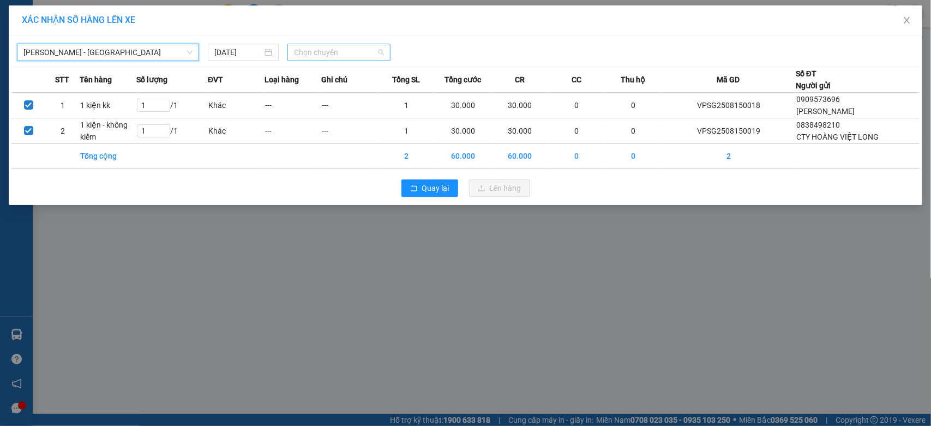
click at [347, 56] on span "Chọn chuyến" at bounding box center [338, 52] width 89 height 16
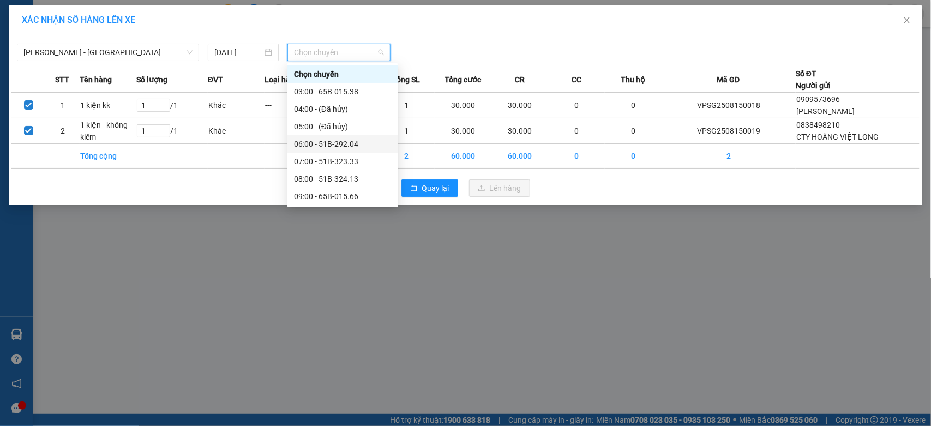
scroll to position [191, 0]
click at [342, 105] on div "15:00 - 65B-015.38" at bounding box center [343, 110] width 98 height 12
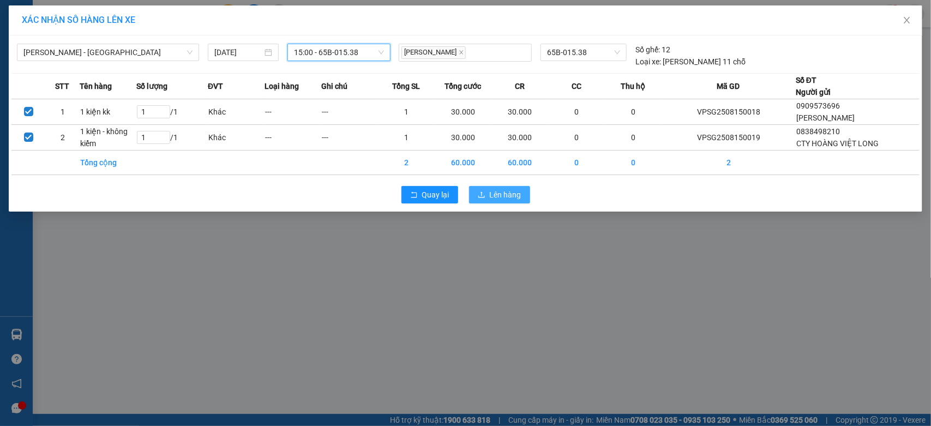
click at [483, 187] on button "Lên hàng" at bounding box center [499, 194] width 61 height 17
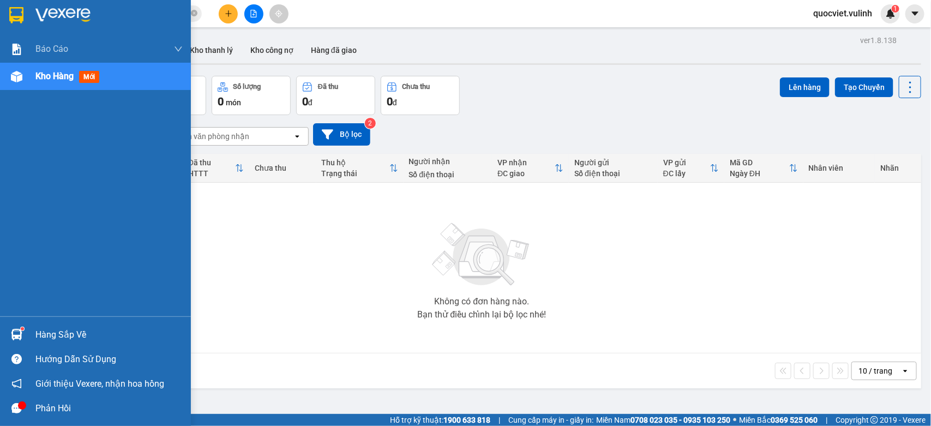
click at [52, 325] on div "Hàng sắp về" at bounding box center [95, 334] width 191 height 25
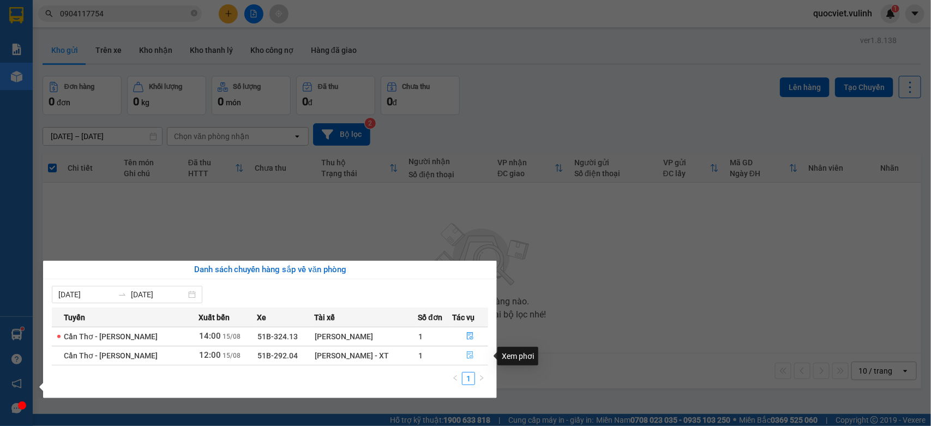
click at [466, 358] on icon "file-done" at bounding box center [470, 355] width 8 height 8
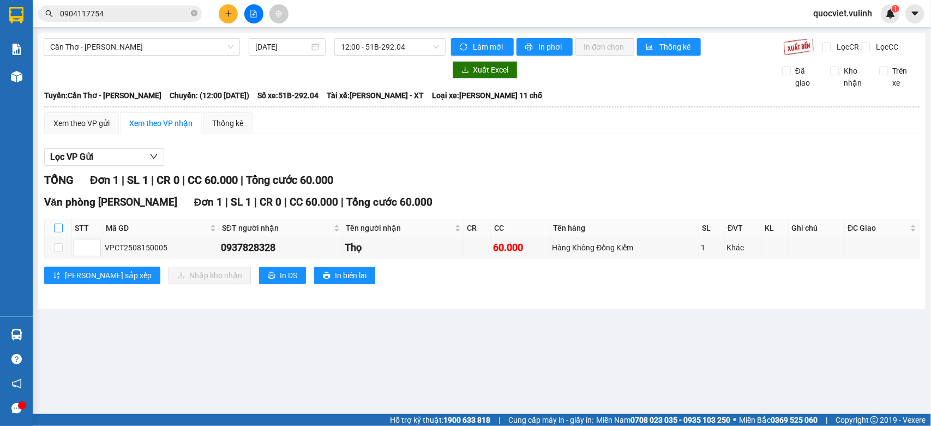
drag, startPoint x: 55, startPoint y: 234, endPoint x: 73, endPoint y: 245, distance: 20.6
click at [55, 232] on input "checkbox" at bounding box center [58, 227] width 9 height 9
checkbox input "true"
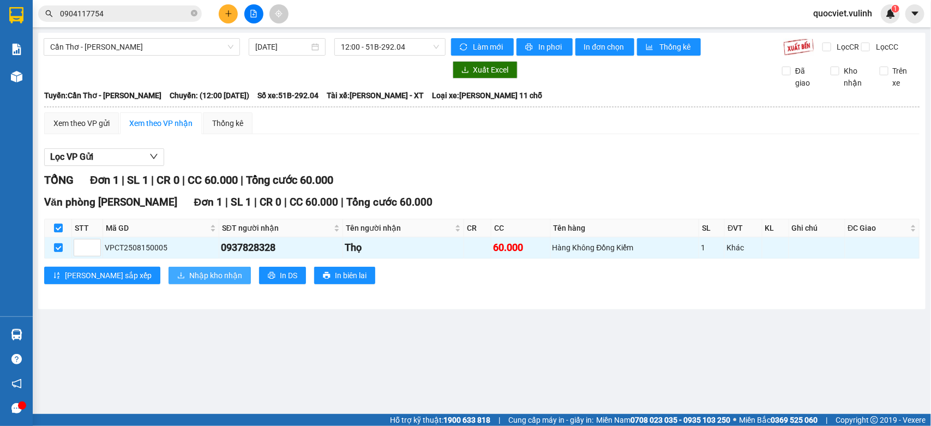
click at [189, 281] on span "Nhập kho nhận" at bounding box center [215, 275] width 53 height 12
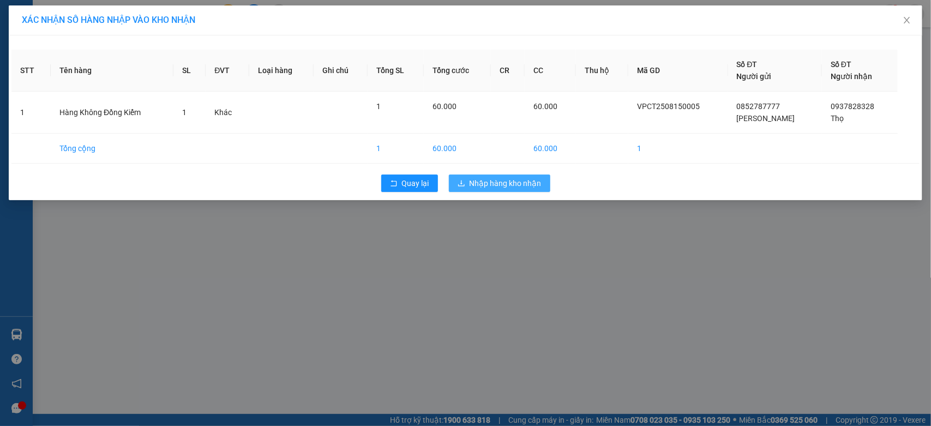
click at [532, 183] on span "Nhập hàng kho nhận" at bounding box center [505, 183] width 72 height 12
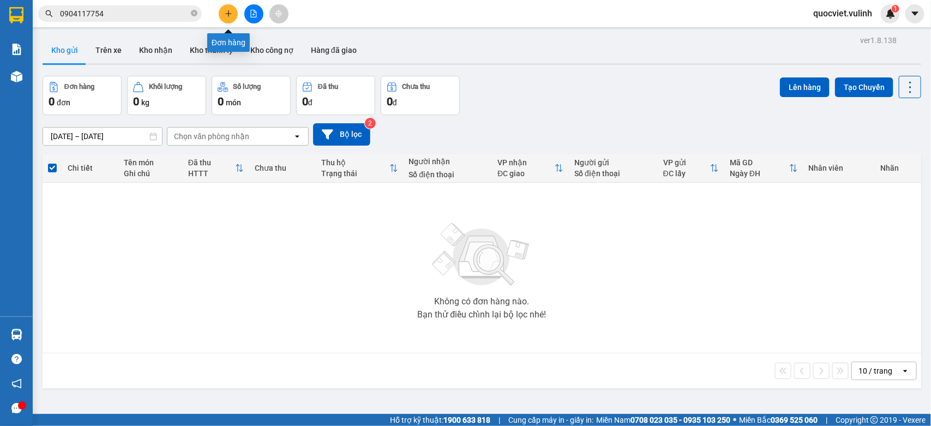
click at [225, 10] on icon "plus" at bounding box center [229, 14] width 8 height 8
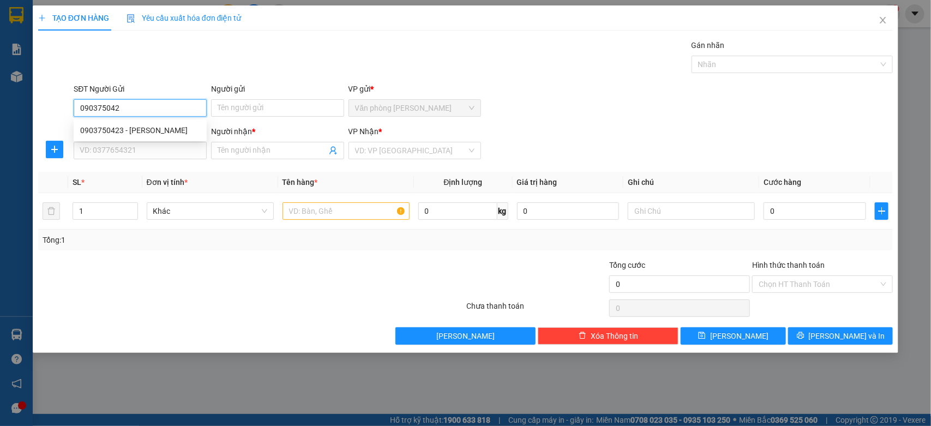
type input "0903750423"
click at [153, 131] on div "0903750423 - Dương Công Minh" at bounding box center [140, 130] width 120 height 12
type input "[PERSON_NAME]"
type input "0769306316"
type input "Viễn"
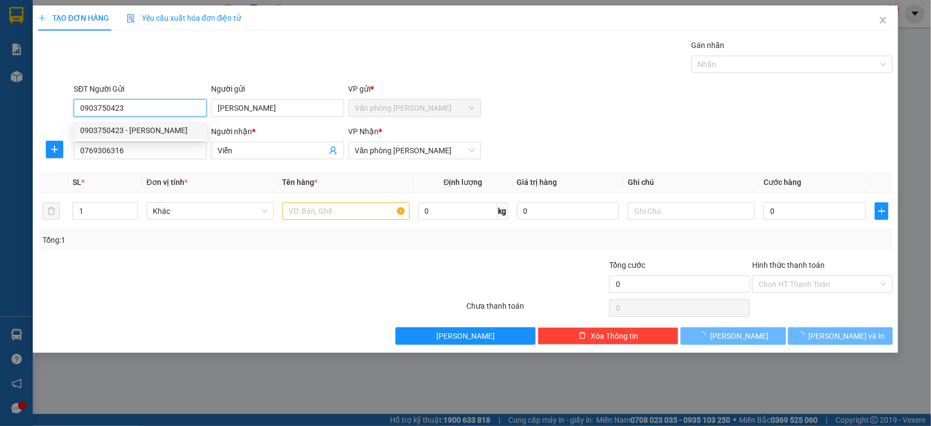
type input "30.000"
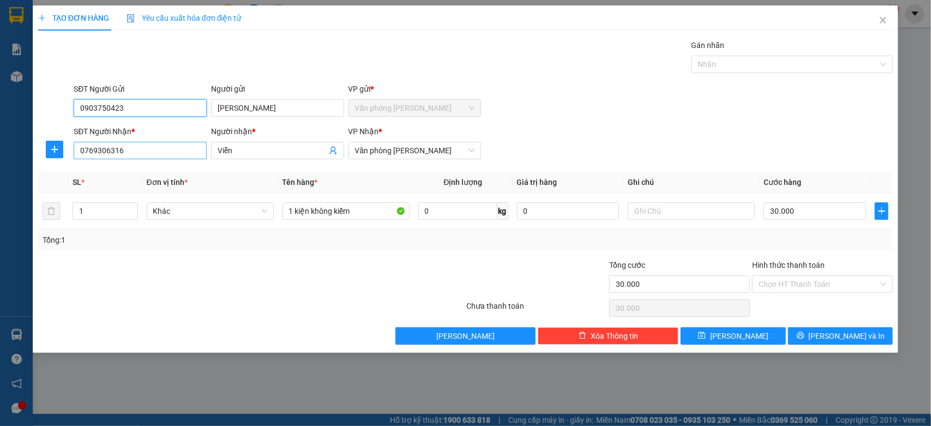
type input "0903750423"
click at [156, 154] on input "0769306316" at bounding box center [140, 150] width 133 height 17
type input "0"
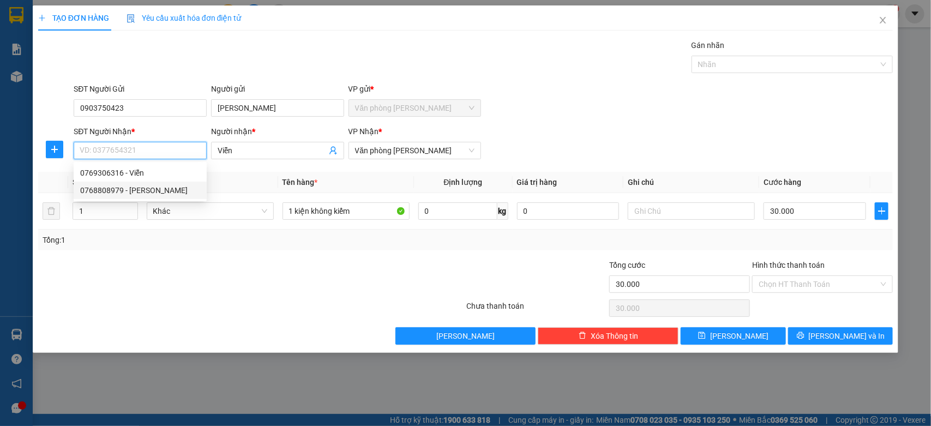
click at [132, 191] on div "0768808979 - [PERSON_NAME]" at bounding box center [140, 190] width 120 height 12
type input "0768808979"
type input "Trần Huỳnh Công Khanh"
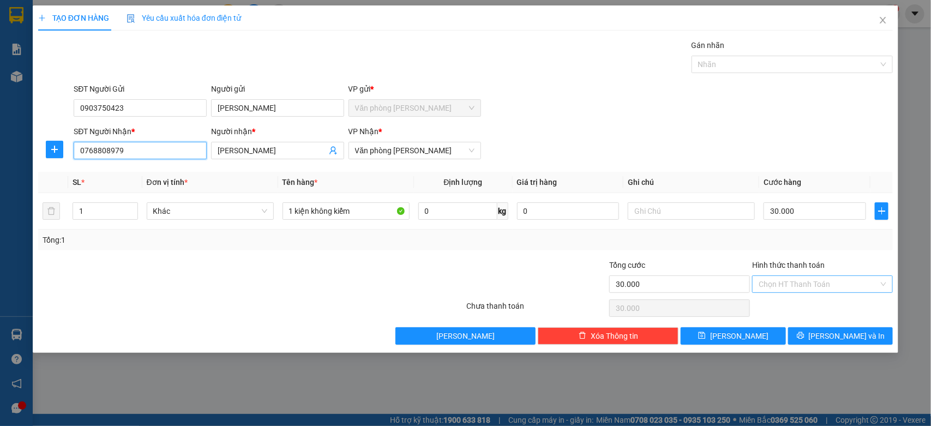
type input "0768808979"
click at [795, 281] on input "Hình thức thanh toán" at bounding box center [818, 284] width 120 height 16
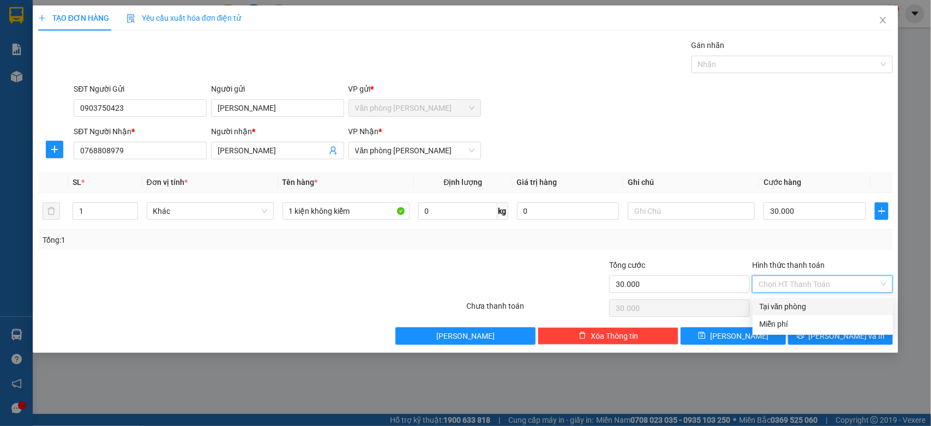
click at [784, 305] on div "Tại văn phòng" at bounding box center [823, 306] width 128 height 12
type input "0"
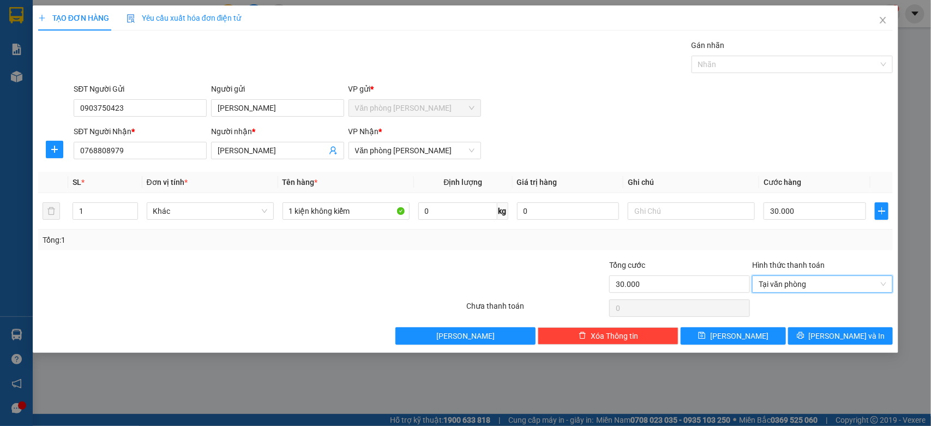
click at [843, 325] on div "Transit Pickup Surcharge Ids Transit Deliver Surcharge Ids Transit Deliver Surc…" at bounding box center [465, 191] width 855 height 305
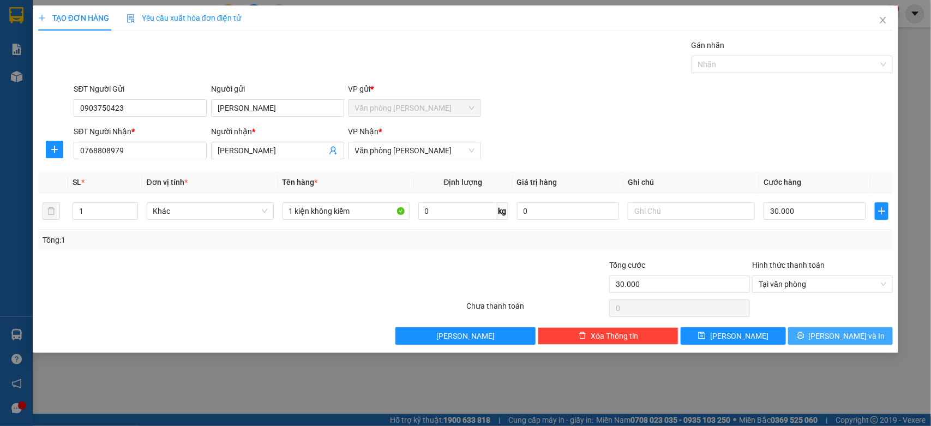
click at [838, 331] on span "[PERSON_NAME] và In" at bounding box center [846, 336] width 76 height 12
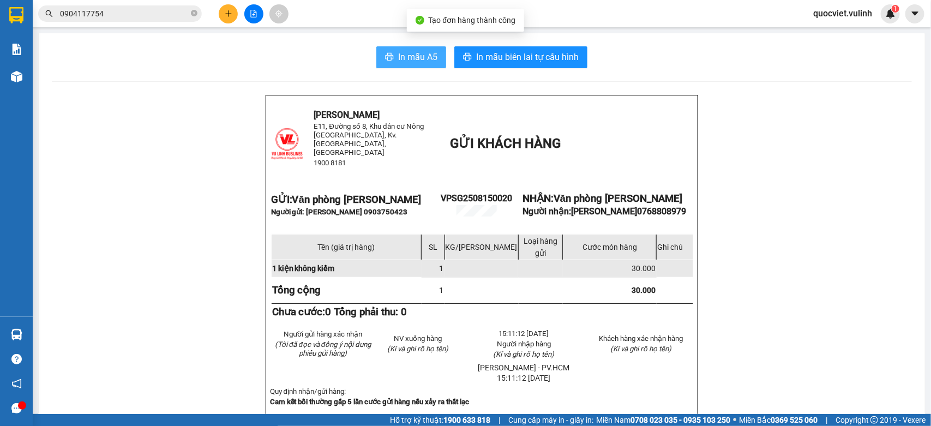
click at [391, 48] on button "In mẫu A5" at bounding box center [411, 57] width 70 height 22
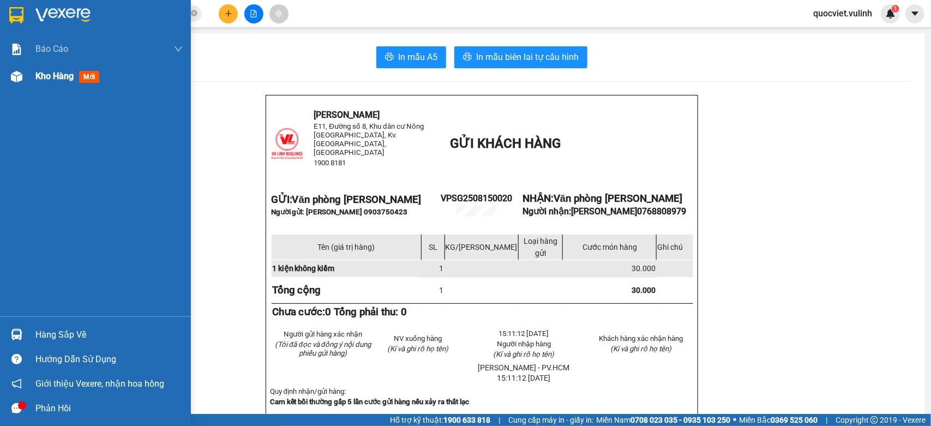
click at [33, 83] on div "Kho hàng mới" at bounding box center [95, 76] width 191 height 27
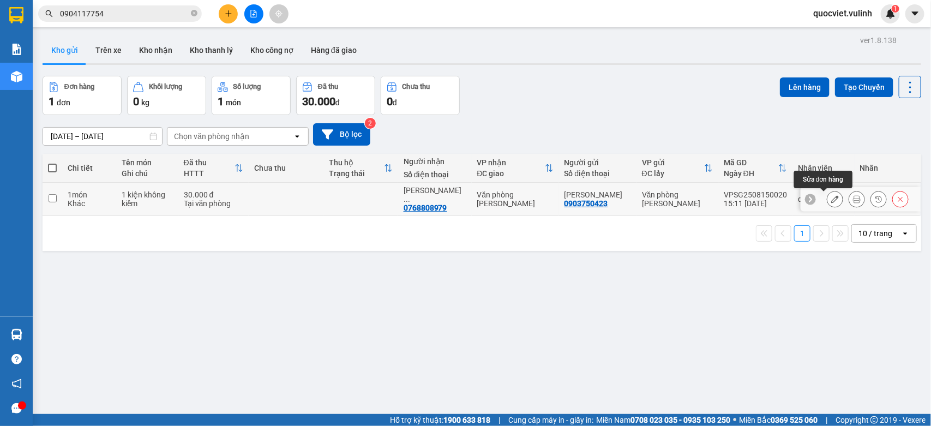
click at [831, 198] on icon at bounding box center [835, 199] width 8 height 8
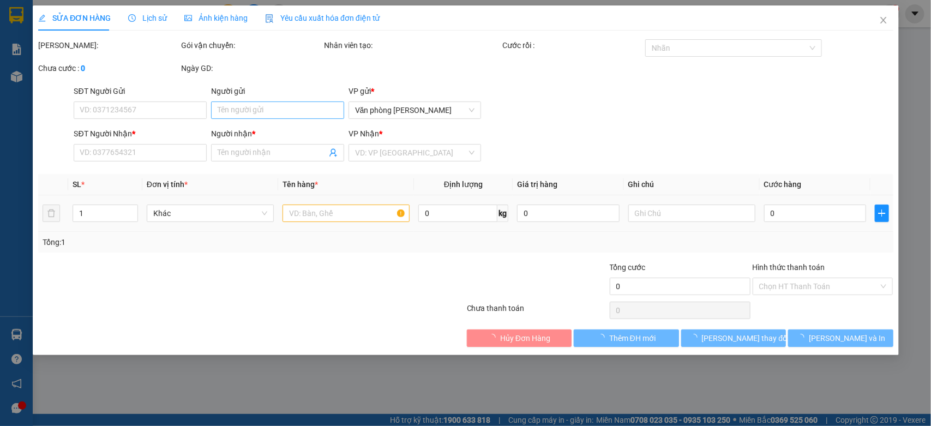
type input "0903750423"
type input "[PERSON_NAME]"
type input "0768808979"
type input "Trần Huỳnh Công Khanh"
type input "30.000"
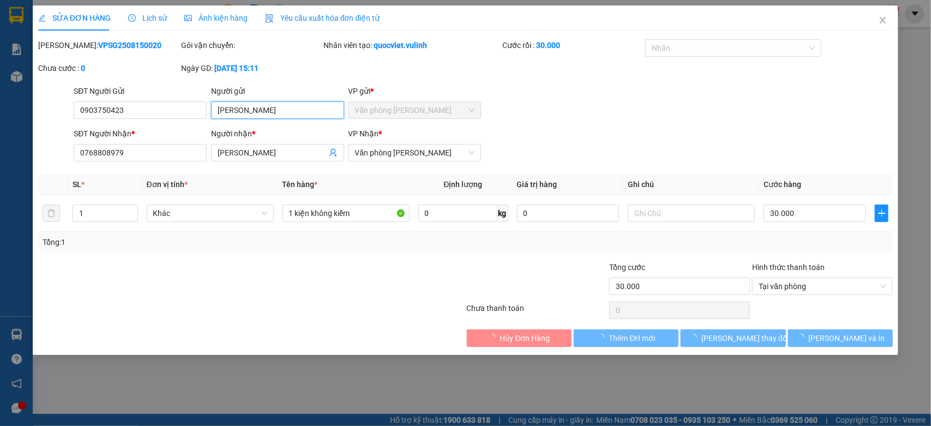
click at [0, 131] on div "SỬA ĐƠN HÀNG Lịch sử Ảnh kiện hàng Yêu cầu xuất hóa đơn điện tử Total Paid Fee …" at bounding box center [465, 213] width 931 height 426
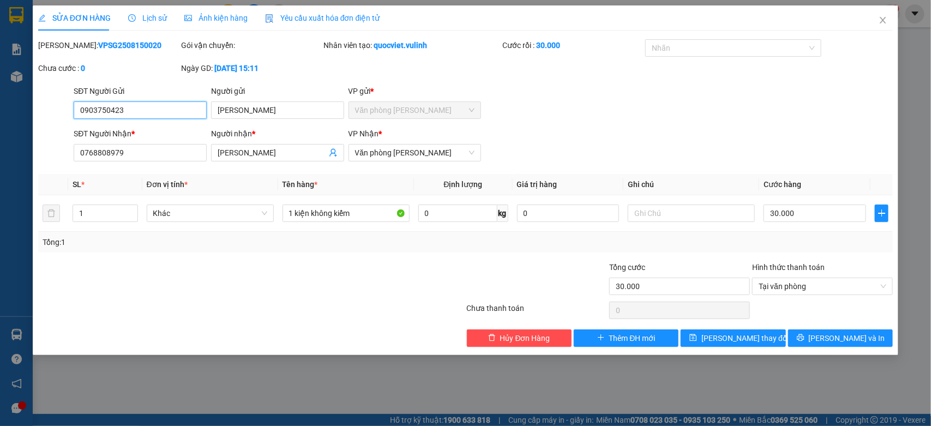
drag, startPoint x: 128, startPoint y: 112, endPoint x: 0, endPoint y: 119, distance: 128.3
click at [0, 126] on div "SỬA ĐƠN HÀNG Lịch sử Ảnh kiện hàng Yêu cầu xuất hóa đơn điện tử Total Paid Fee …" at bounding box center [465, 213] width 931 height 426
drag, startPoint x: 304, startPoint y: 153, endPoint x: 0, endPoint y: 177, distance: 304.6
click at [0, 174] on div "SỬA ĐƠN HÀNG Lịch sử Ảnh kiện hàng Yêu cầu xuất hóa đơn điện tử Total Paid Fee …" at bounding box center [465, 213] width 931 height 426
drag, startPoint x: 147, startPoint y: 150, endPoint x: 0, endPoint y: 165, distance: 147.9
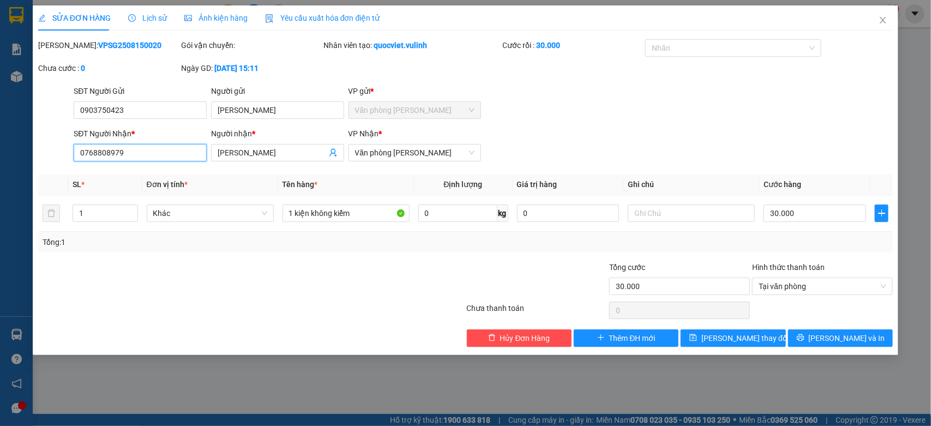
click at [0, 169] on div "SỬA ĐƠN HÀNG Lịch sử Ảnh kiện hàng Yêu cầu xuất hóa đơn điện tử Total Paid Fee …" at bounding box center [465, 213] width 931 height 426
click at [884, 14] on span "Close" at bounding box center [882, 20] width 31 height 31
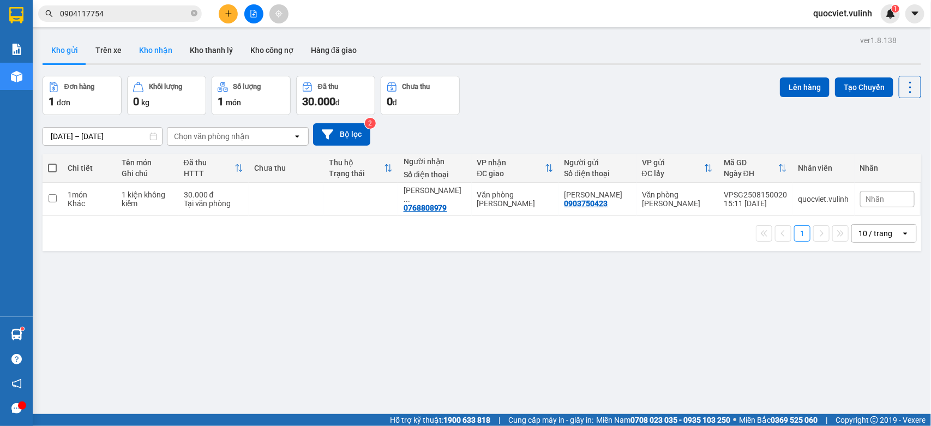
click at [165, 56] on button "Kho nhận" at bounding box center [155, 50] width 51 height 26
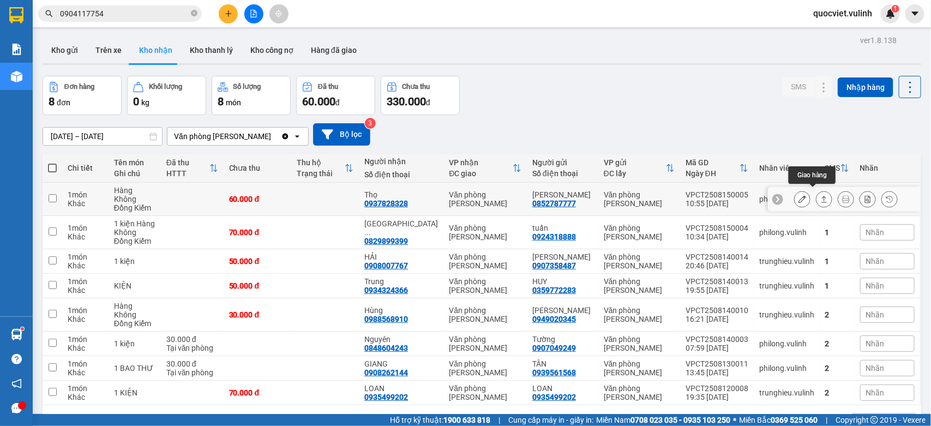
click at [820, 195] on icon at bounding box center [824, 199] width 8 height 8
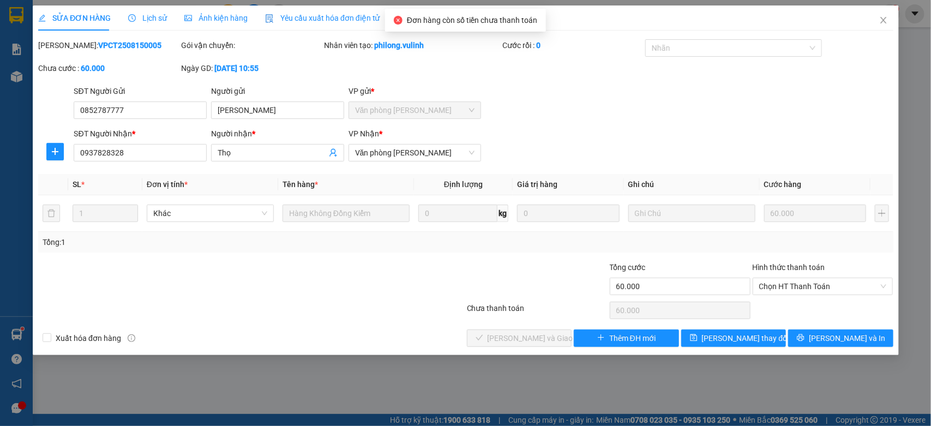
type input "0852787777"
type input "Anh Thành"
type input "0937828328"
type input "Thọ"
type input "60.000"
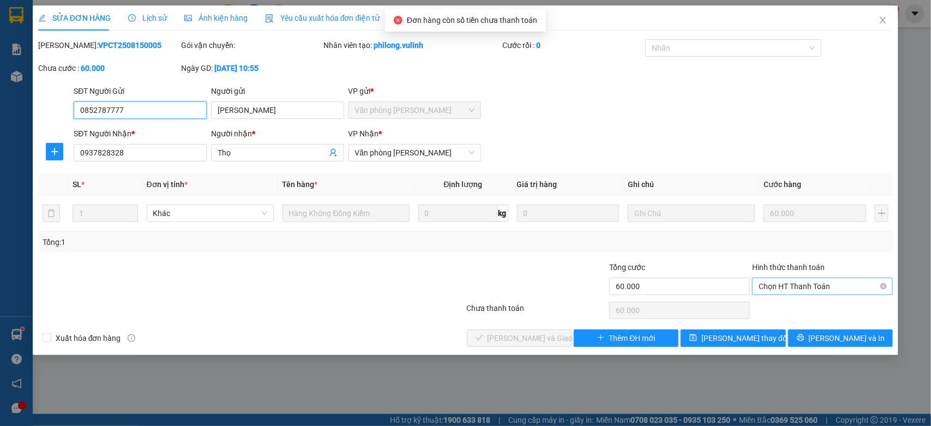
click at [799, 285] on span "Chọn HT Thanh Toán" at bounding box center [822, 286] width 128 height 16
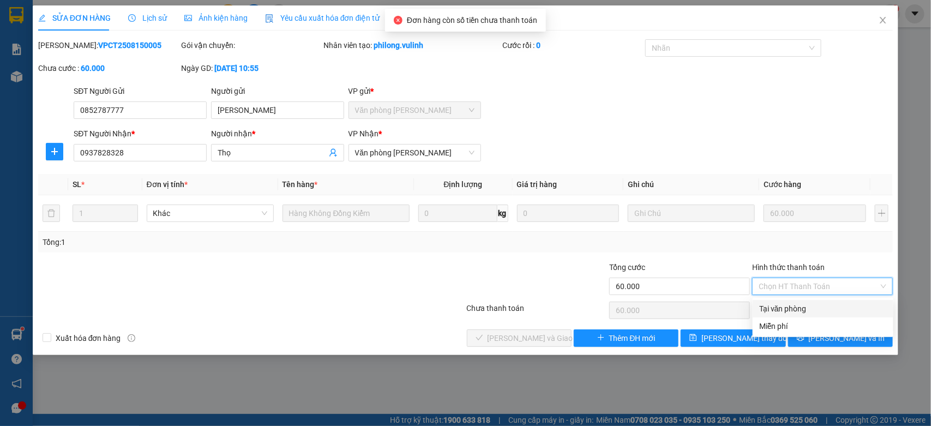
click at [784, 306] on div "Tại văn phòng" at bounding box center [823, 309] width 128 height 12
type input "0"
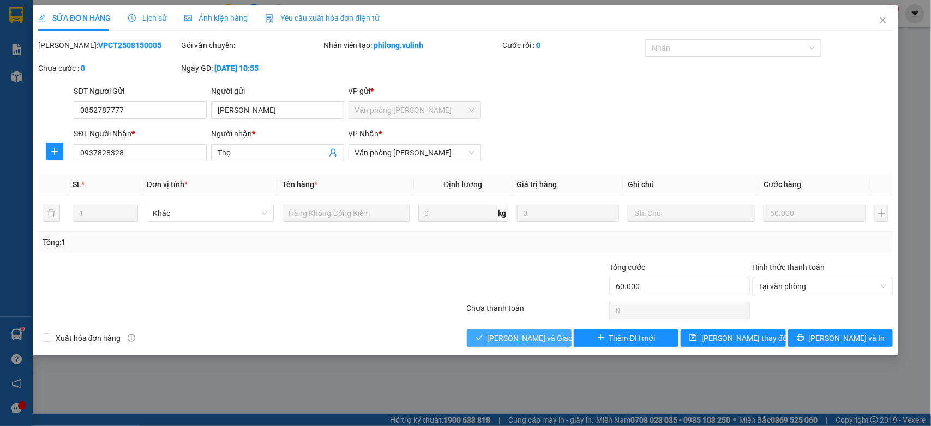
click at [512, 339] on span "[PERSON_NAME] và Giao hàng" at bounding box center [539, 338] width 105 height 12
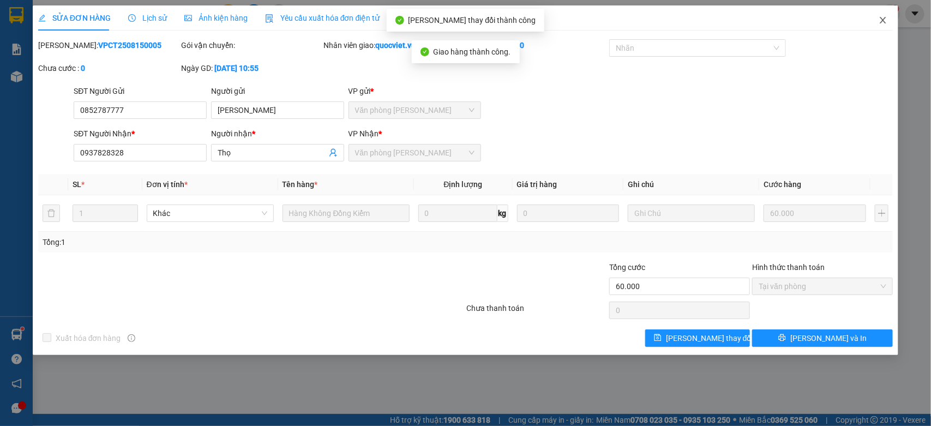
click at [883, 20] on icon "close" at bounding box center [882, 20] width 9 height 9
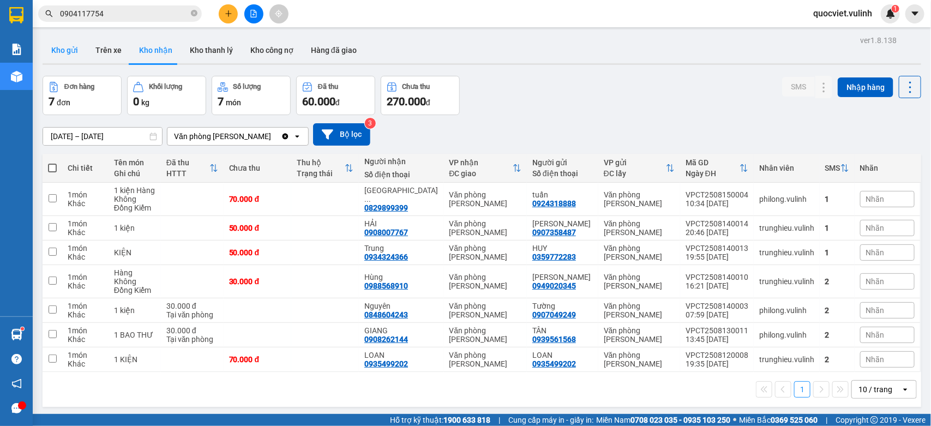
click at [78, 50] on button "Kho gửi" at bounding box center [65, 50] width 44 height 26
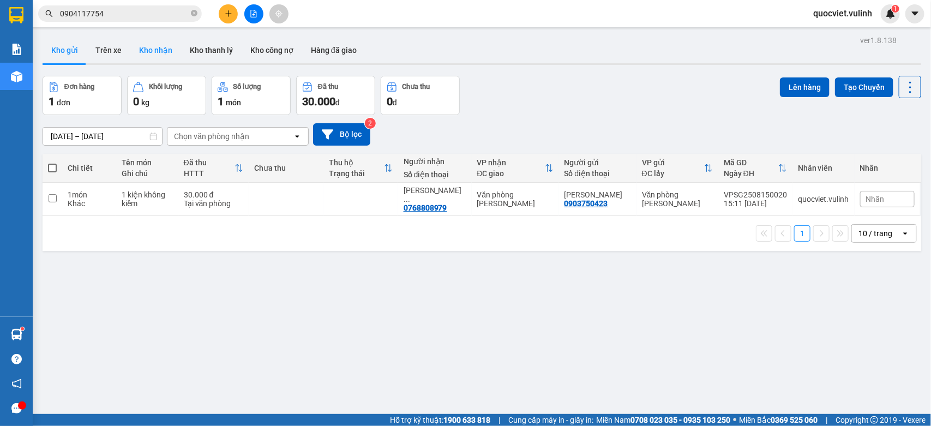
click at [145, 47] on button "Kho nhận" at bounding box center [155, 50] width 51 height 26
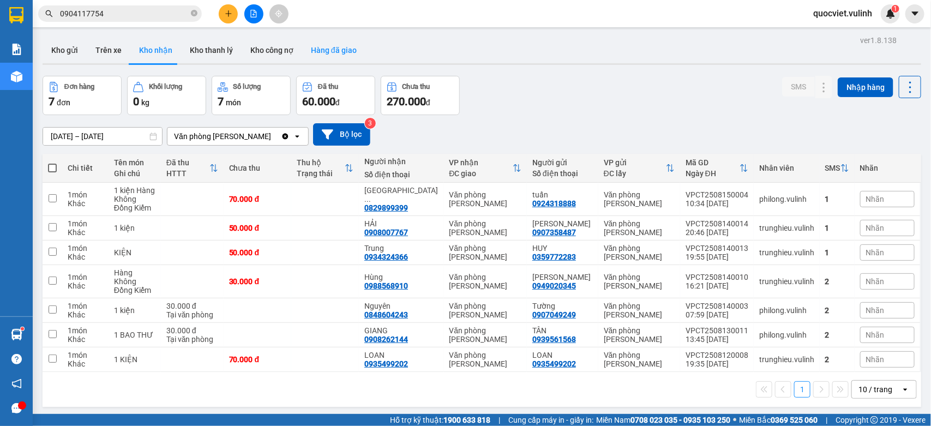
click at [344, 51] on button "Hàng đã giao" at bounding box center [333, 50] width 63 height 26
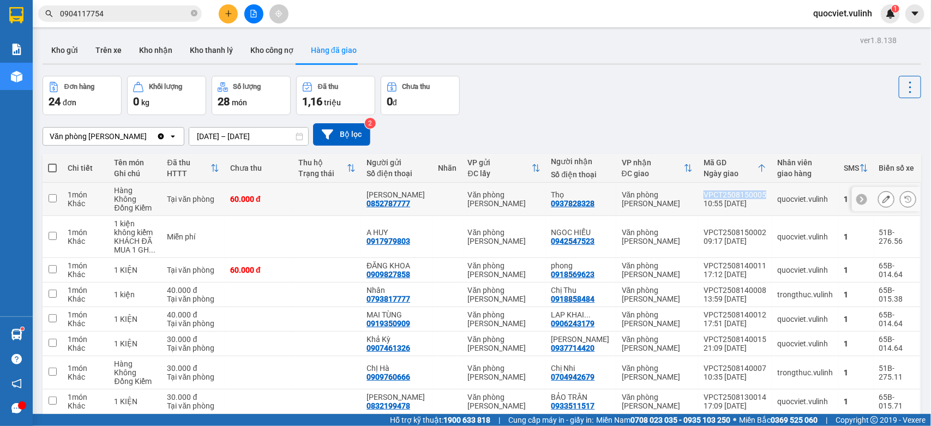
drag, startPoint x: 699, startPoint y: 188, endPoint x: 758, endPoint y: 190, distance: 58.9
click at [758, 190] on td "VPCT2508150005 10:55 15/08" at bounding box center [735, 199] width 74 height 33
checkbox input "true"
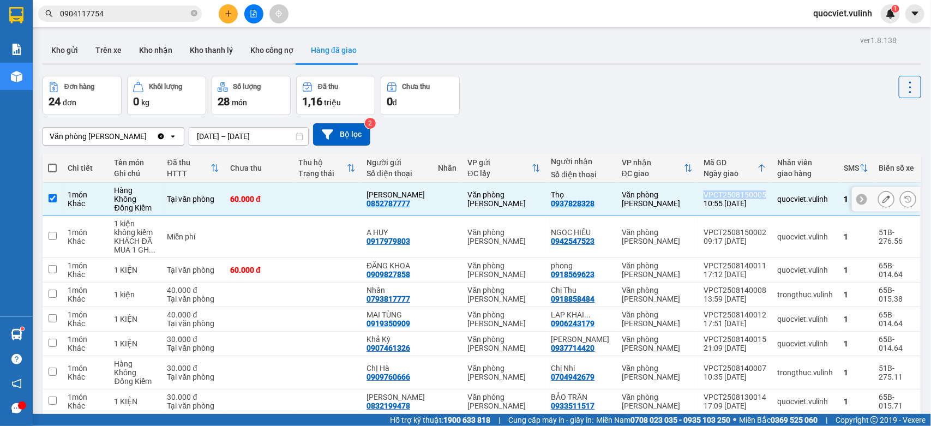
copy div "VPCT2508150005"
click at [882, 195] on icon at bounding box center [886, 199] width 8 height 8
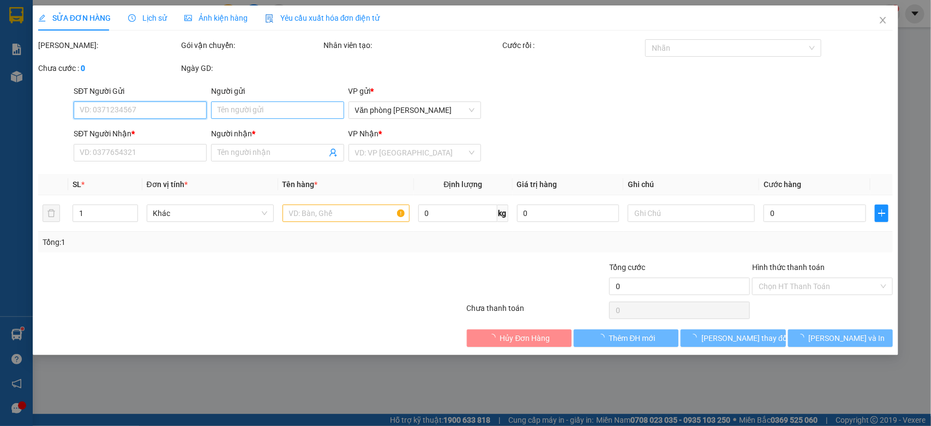
type input "0852787777"
type input "Anh Thành"
type input "0937828328"
type input "Thọ"
type input "60.000"
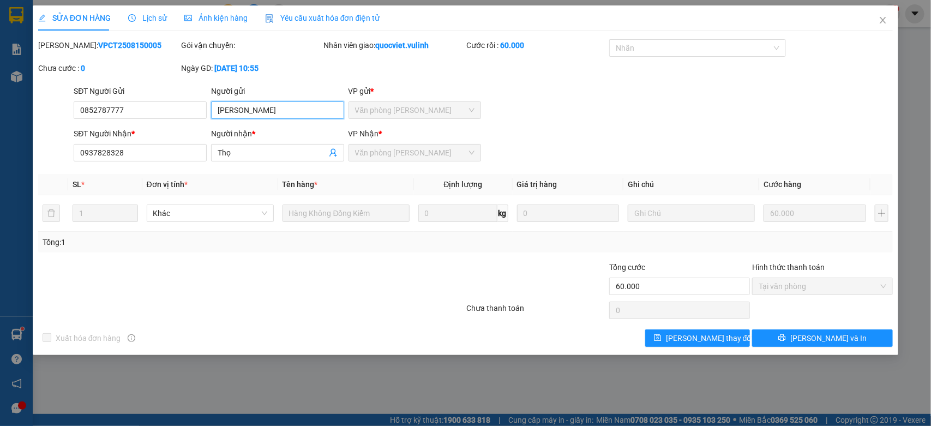
drag, startPoint x: 290, startPoint y: 108, endPoint x: 0, endPoint y: 170, distance: 296.6
click at [0, 170] on div "SỬA ĐƠN HÀNG Lịch sử Ảnh kiện hàng Yêu cầu xuất hóa đơn điện tử Total Paid Fee …" at bounding box center [465, 213] width 931 height 426
drag, startPoint x: 162, startPoint y: 105, endPoint x: 0, endPoint y: 197, distance: 186.7
click at [0, 194] on div "SỬA ĐƠN HÀNG Lịch sử Ảnh kiện hàng Yêu cầu xuất hóa đơn điện tử Total Paid Fee …" at bounding box center [465, 213] width 931 height 426
drag, startPoint x: 263, startPoint y: 154, endPoint x: 0, endPoint y: 181, distance: 264.1
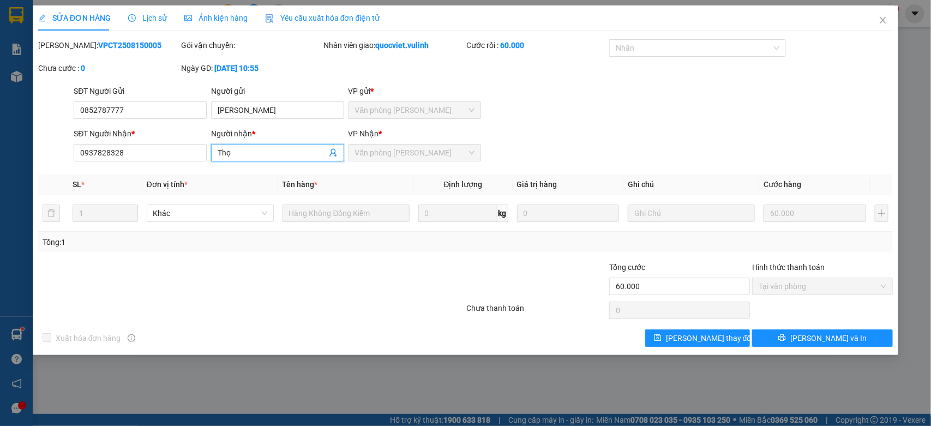
click at [0, 180] on div "SỬA ĐƠN HÀNG Lịch sử Ảnh kiện hàng Yêu cầu xuất hóa đơn điện tử Total Paid Fee …" at bounding box center [465, 213] width 931 height 426
drag, startPoint x: 148, startPoint y: 153, endPoint x: 0, endPoint y: 222, distance: 163.6
click at [0, 222] on div "SỬA ĐƠN HÀNG Lịch sử Ảnh kiện hàng Yêu cầu xuất hóa đơn điện tử Total Paid Fee …" at bounding box center [465, 213] width 931 height 426
click at [880, 15] on span "Close" at bounding box center [882, 20] width 31 height 31
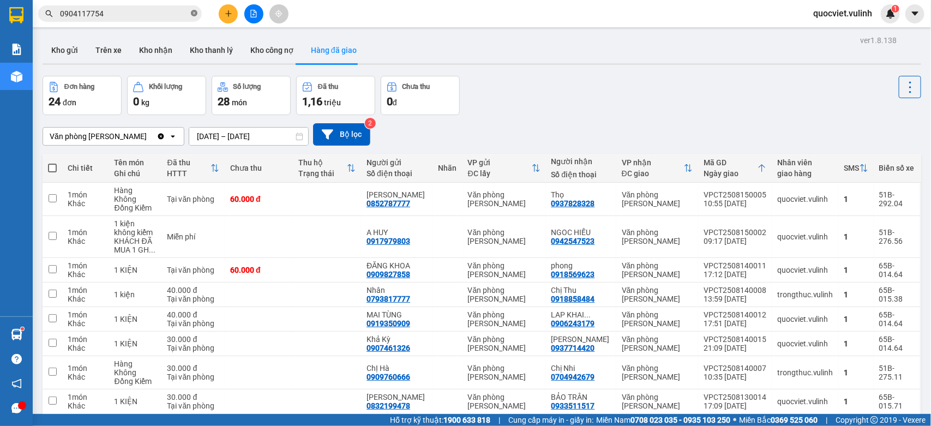
click at [195, 14] on icon "close-circle" at bounding box center [194, 13] width 7 height 7
click at [221, 12] on button at bounding box center [228, 13] width 19 height 19
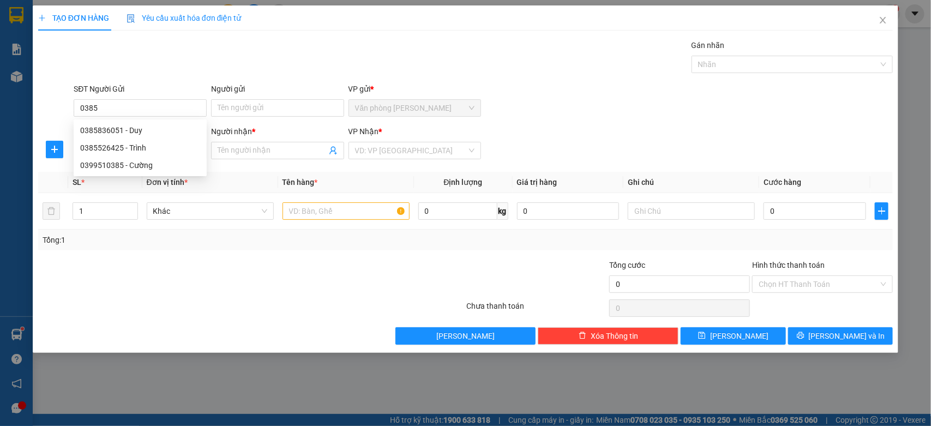
click at [681, 101] on div "SĐT Người Gửi 0385 Người gửi Tên người gửi VP gửi * Văn phòng Cao Thắng" at bounding box center [482, 102] width 823 height 38
click at [135, 110] on input "0385" at bounding box center [140, 107] width 133 height 17
type input "0"
click at [877, 20] on span "Close" at bounding box center [882, 20] width 31 height 31
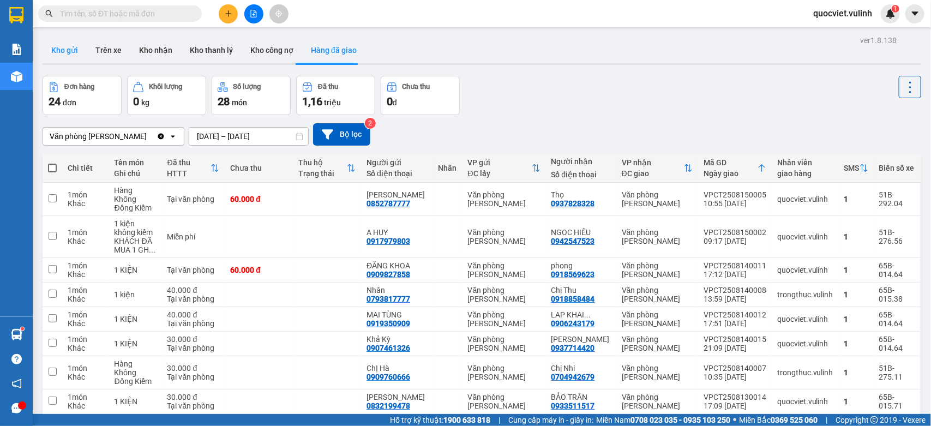
click at [49, 41] on button "Kho gửi" at bounding box center [65, 50] width 44 height 26
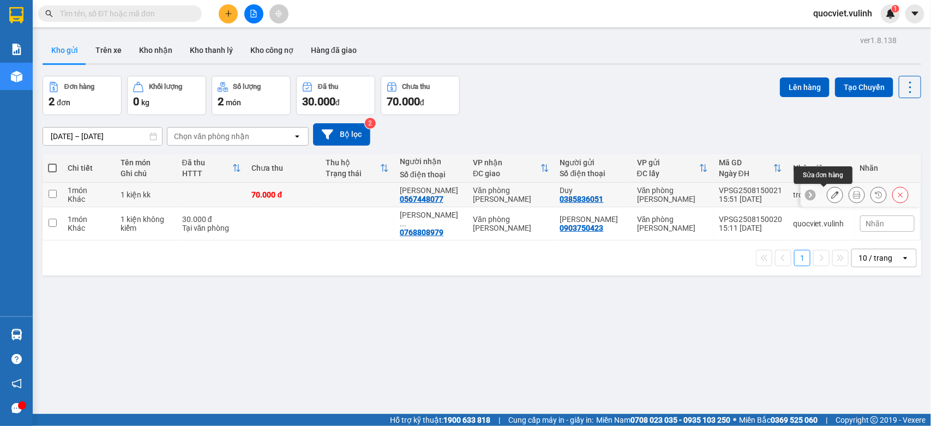
click at [831, 194] on icon at bounding box center [835, 195] width 8 height 8
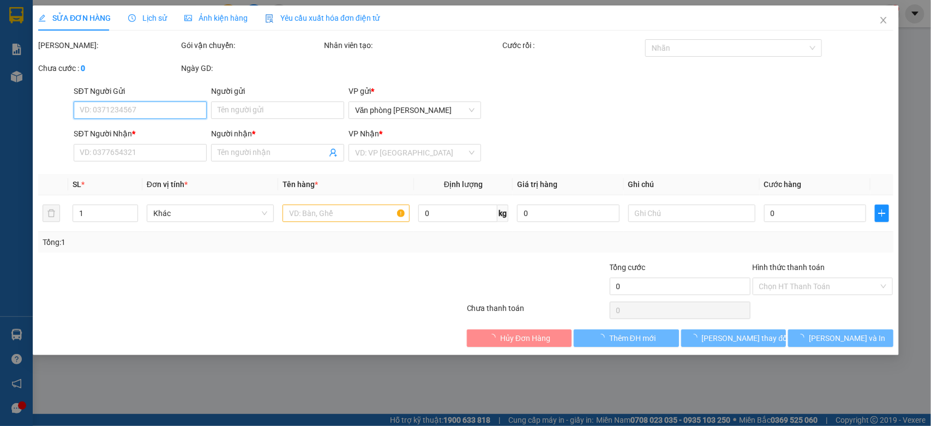
type input "0385836051"
type input "Duy"
type input "0567448077"
type input "[PERSON_NAME]"
type input "70.000"
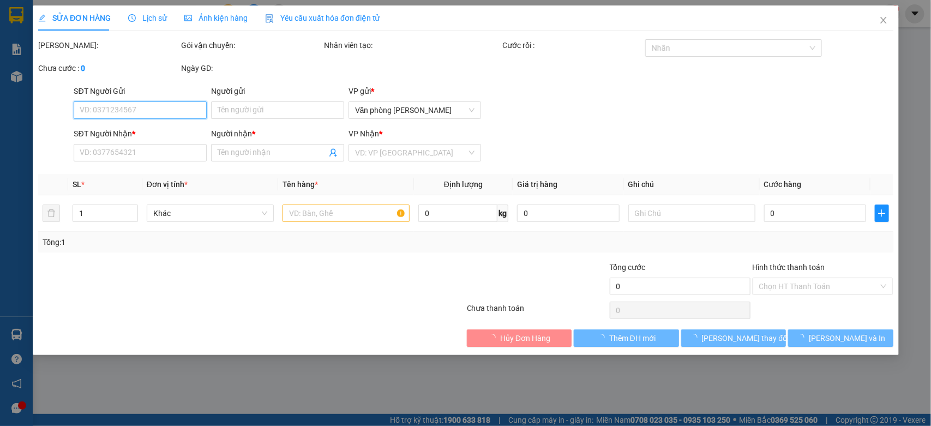
type input "70.000"
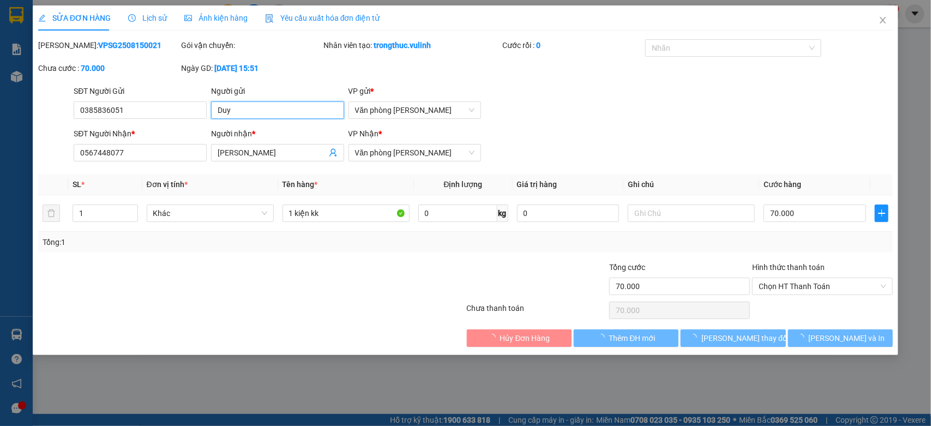
drag, startPoint x: 286, startPoint y: 107, endPoint x: 0, endPoint y: 148, distance: 289.1
click at [0, 144] on div "SỬA ĐƠN HÀNG Lịch sử Ảnh kiện hàng Yêu cầu xuất hóa đơn điện tử Total Paid Fee …" at bounding box center [465, 213] width 931 height 426
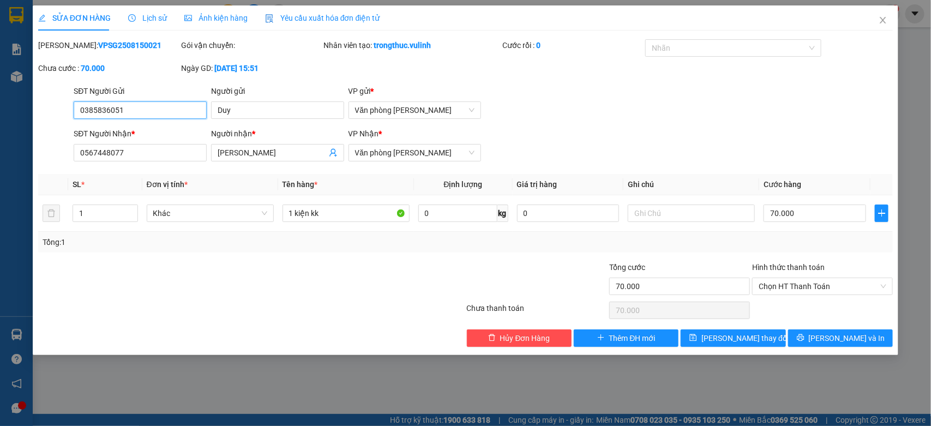
drag, startPoint x: 159, startPoint y: 106, endPoint x: 0, endPoint y: 205, distance: 186.8
click at [0, 195] on div "SỬA ĐƠN HÀNG Lịch sử Ảnh kiện hàng Yêu cầu xuất hóa đơn điện tử Total Paid Fee …" at bounding box center [465, 213] width 931 height 426
drag, startPoint x: 273, startPoint y: 148, endPoint x: 0, endPoint y: 238, distance: 287.5
click at [0, 233] on div "SỬA ĐƠN HÀNG Lịch sử Ảnh kiện hàng Yêu cầu xuất hóa đơn điện tử Total Paid Fee …" at bounding box center [465, 213] width 931 height 426
drag, startPoint x: 139, startPoint y: 154, endPoint x: 0, endPoint y: 291, distance: 195.0
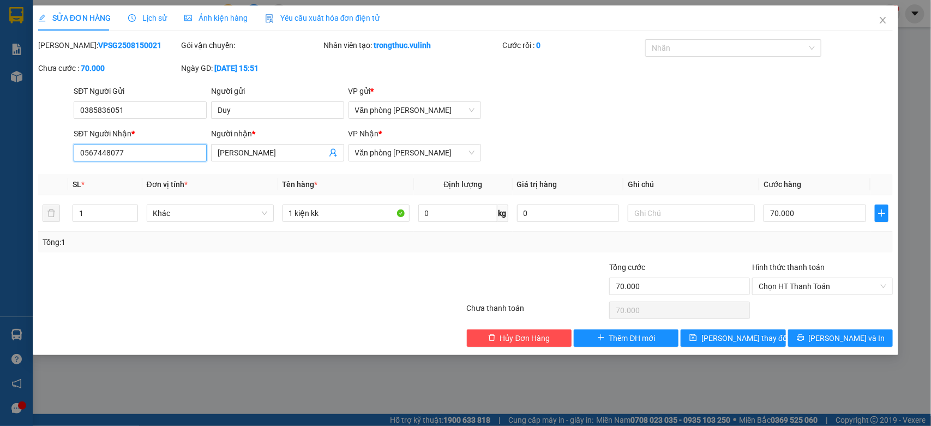
click at [0, 268] on div "SỬA ĐƠN HÀNG Lịch sử Ảnh kiện hàng Yêu cầu xuất hóa đơn điện tử Total Paid Fee …" at bounding box center [465, 213] width 931 height 426
click at [884, 19] on icon "close" at bounding box center [883, 20] width 6 height 7
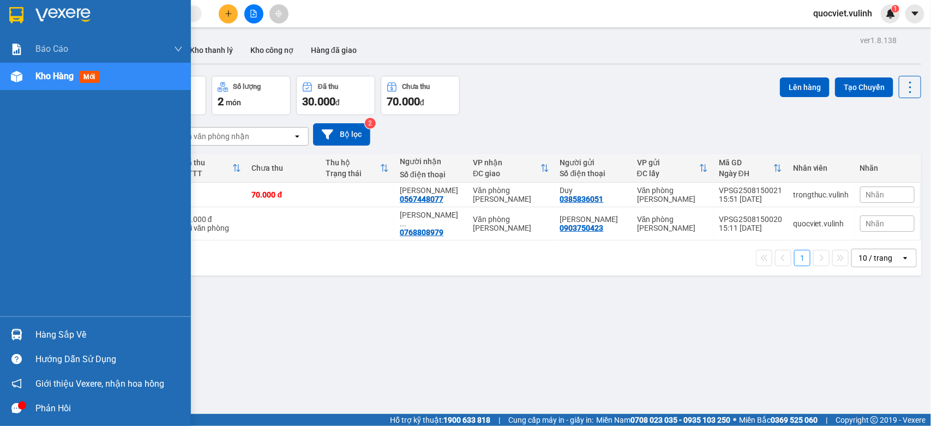
click at [26, 325] on div "Hàng sắp về" at bounding box center [95, 334] width 191 height 25
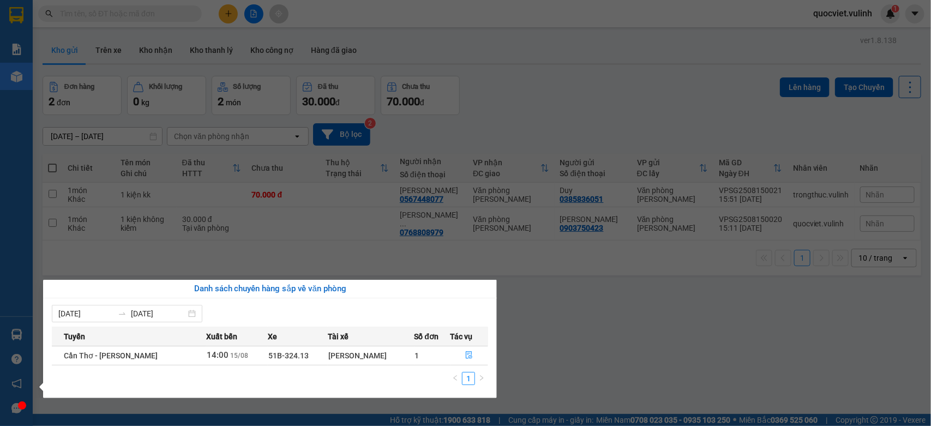
click at [691, 368] on section "Kết quả tìm kiếm ( 0 ) Bộ lọc No Data quocviet.vulinh 1 Báo cáo BC hàng tồn (tr…" at bounding box center [465, 213] width 931 height 426
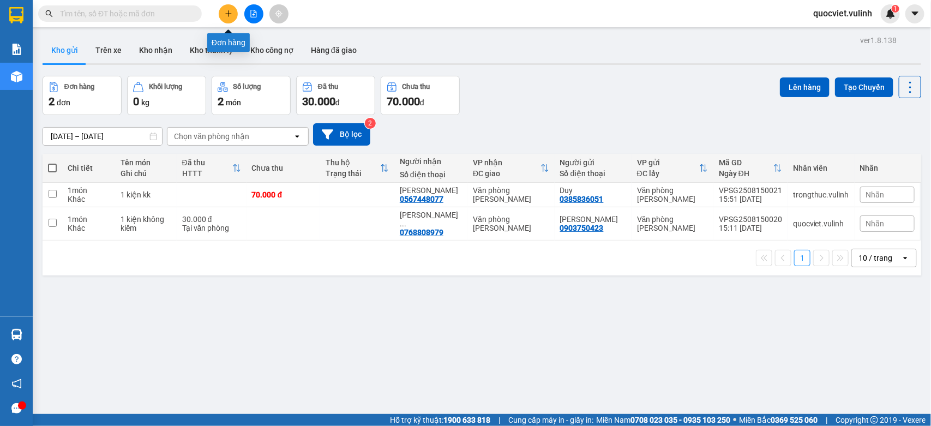
click at [222, 12] on button at bounding box center [228, 13] width 19 height 19
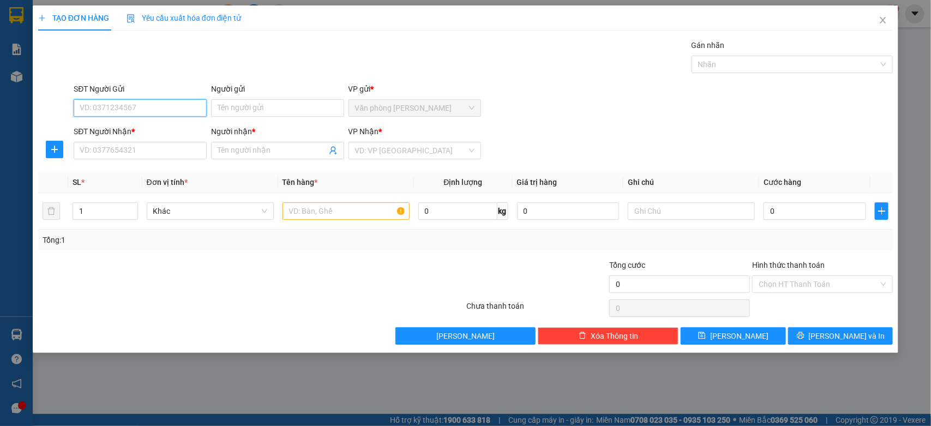
click at [132, 107] on input "SĐT Người Gửi" at bounding box center [140, 107] width 133 height 17
click at [115, 154] on input "SĐT Người Nhận *" at bounding box center [140, 150] width 133 height 17
type input "09"
click at [168, 109] on input "SĐT Người Gửi" at bounding box center [140, 107] width 133 height 17
type input "0767429267"
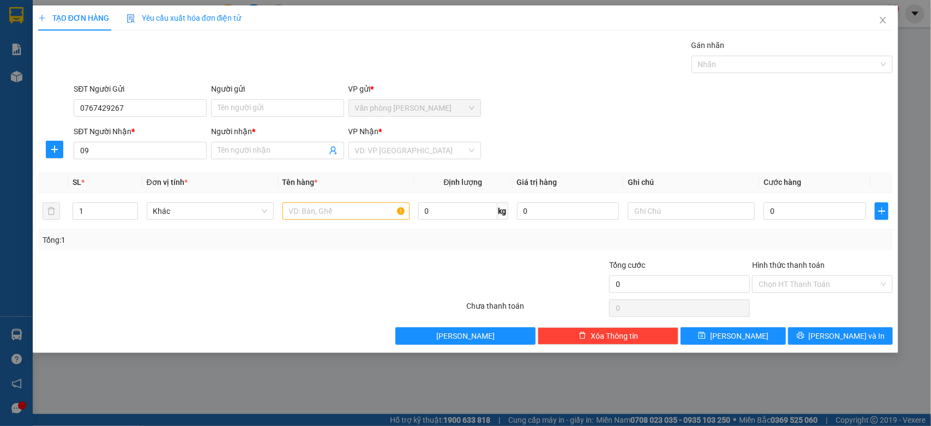
click at [297, 117] on div "Người gửi Tên người gửi" at bounding box center [277, 102] width 133 height 38
click at [301, 108] on input "Người gửi" at bounding box center [277, 107] width 133 height 17
type input "HÍ STORE"
click at [153, 149] on input "09" at bounding box center [140, 150] width 133 height 17
click at [132, 158] on input "0939616886" at bounding box center [140, 150] width 133 height 17
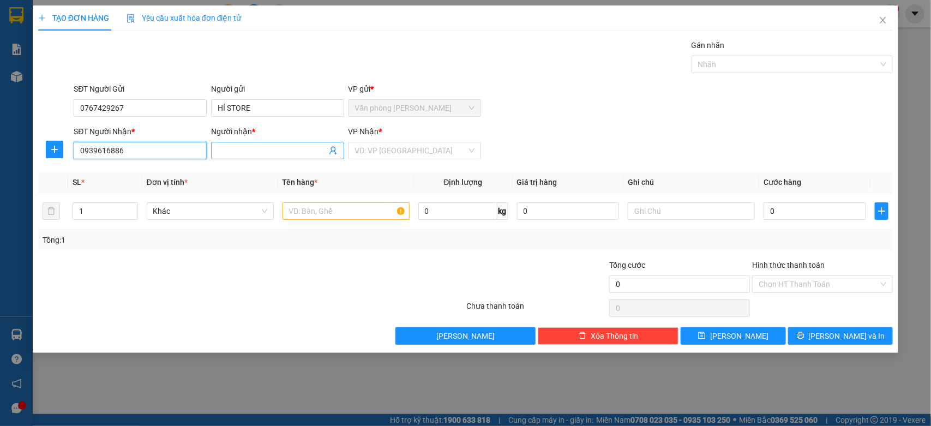
type input "0939616886"
click at [282, 153] on input "Người nhận *" at bounding box center [272, 150] width 109 height 12
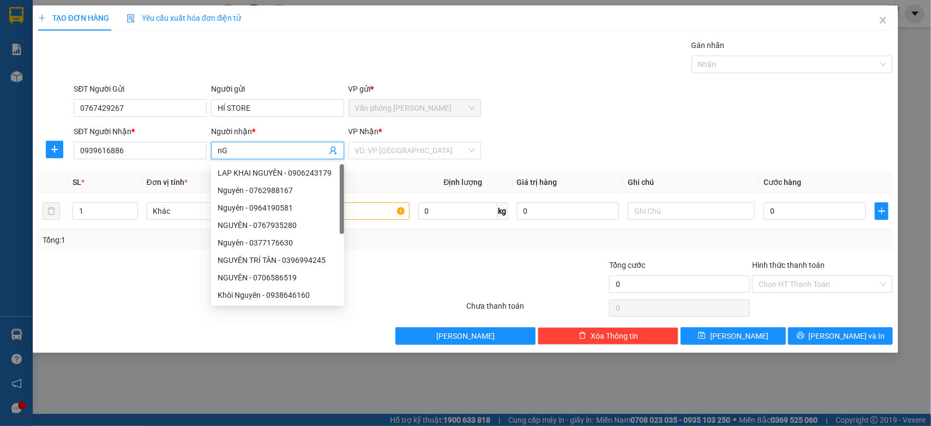
type input "n"
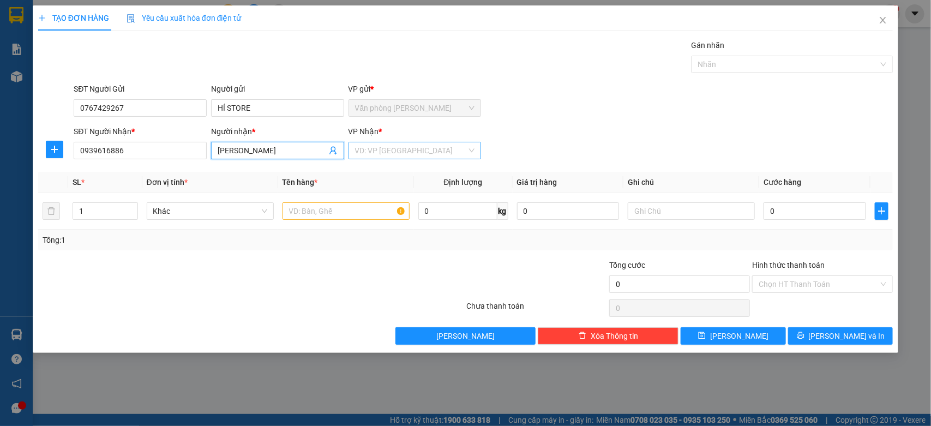
type input "[PERSON_NAME]"
click at [392, 152] on input "search" at bounding box center [411, 150] width 112 height 16
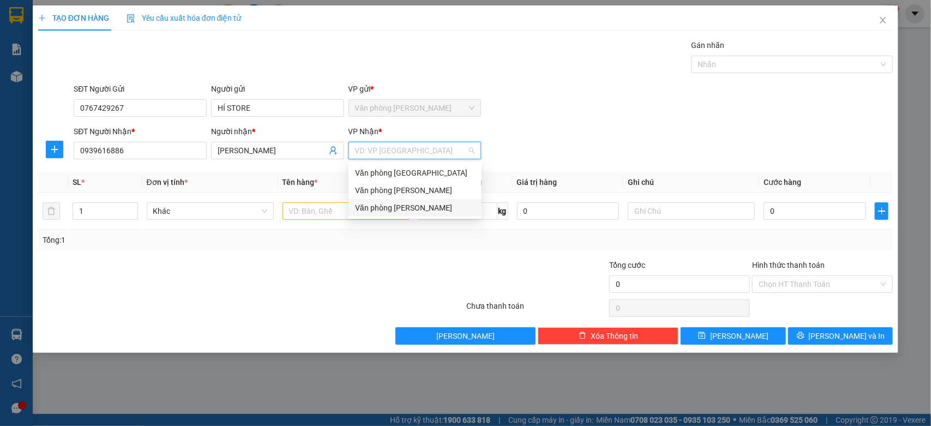
click at [395, 208] on div "Văn phòng [PERSON_NAME]" at bounding box center [415, 208] width 120 height 12
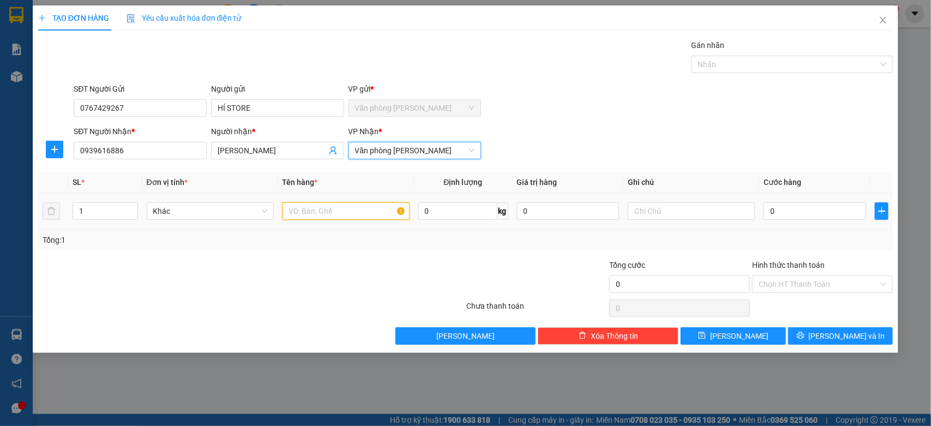
click at [350, 216] on input "text" at bounding box center [345, 210] width 127 height 17
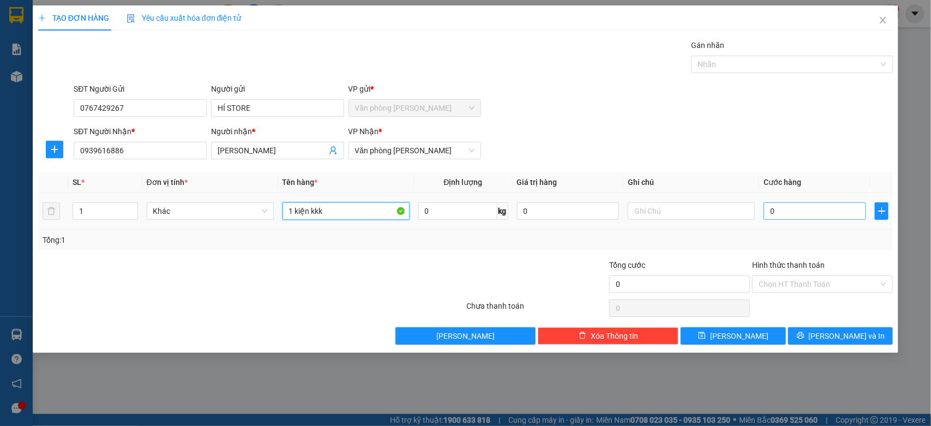
type input "1 kiện kkk"
click at [802, 211] on input "0" at bounding box center [814, 210] width 102 height 17
type input "1"
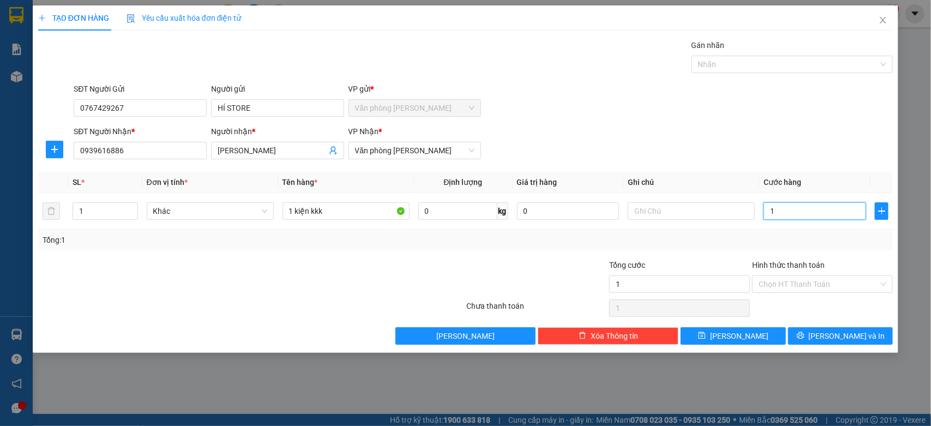
type input "10"
type input "100"
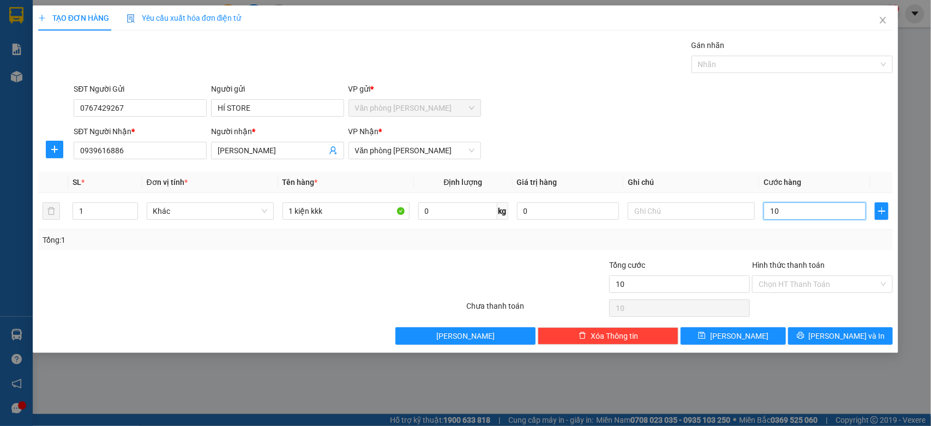
type input "100"
type input "1.000"
type input "10.000"
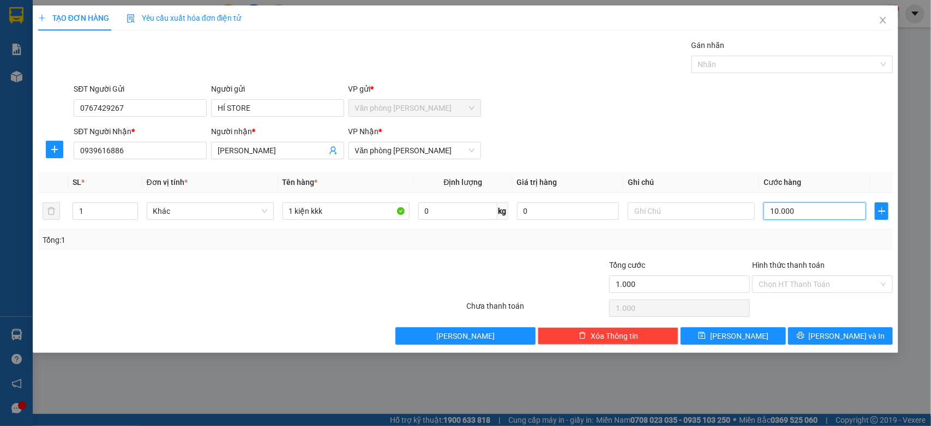
type input "10.000"
type input "100.000"
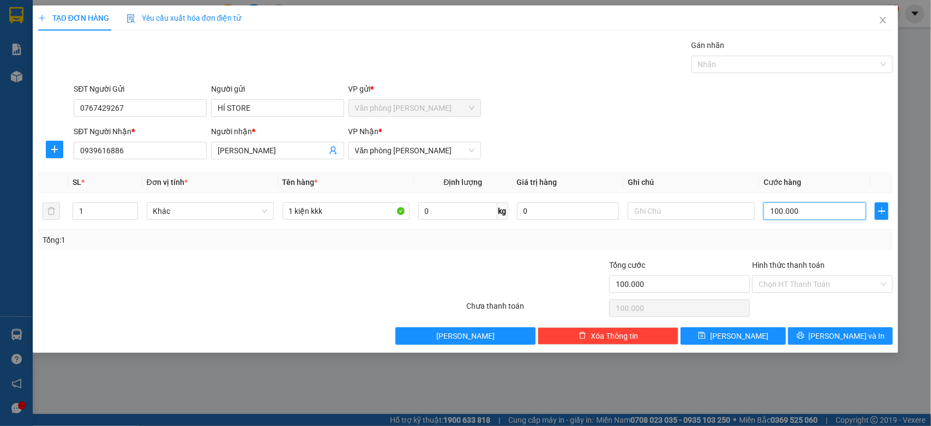
type input "10.000"
type input "0"
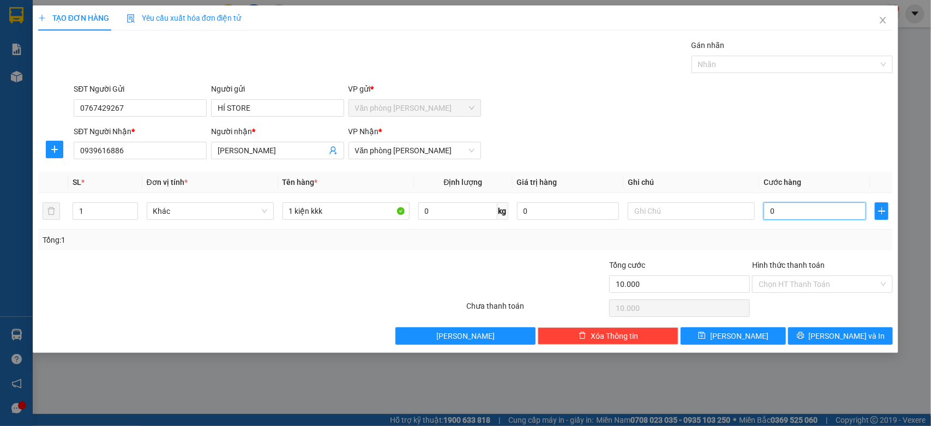
type input "0"
type input "01"
type input "1"
type input "011"
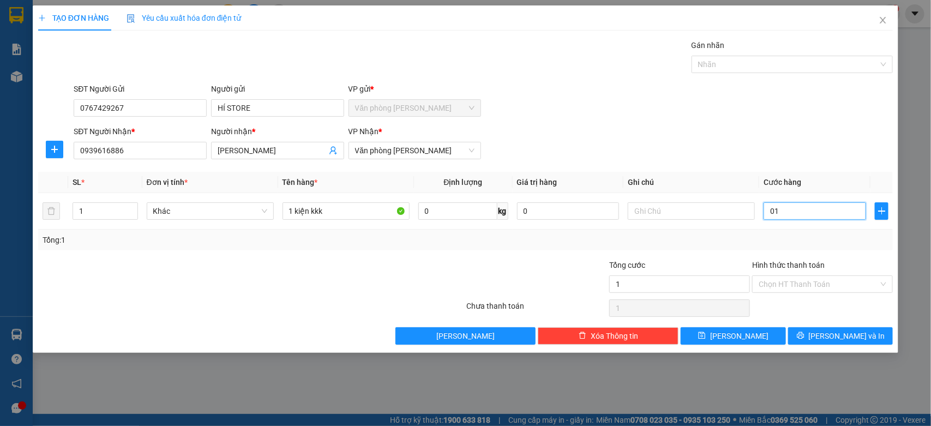
type input "11"
type input "0.110"
type input "110"
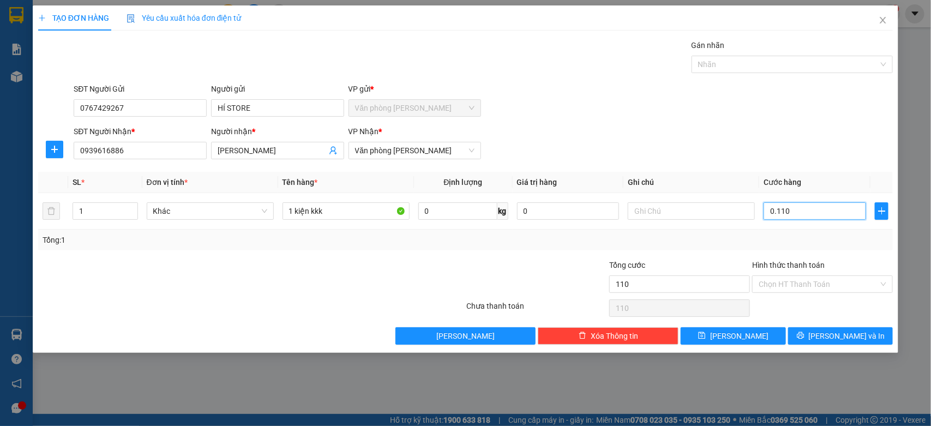
type input "01.100"
type input "1.100"
type input "011.000"
type input "11.000"
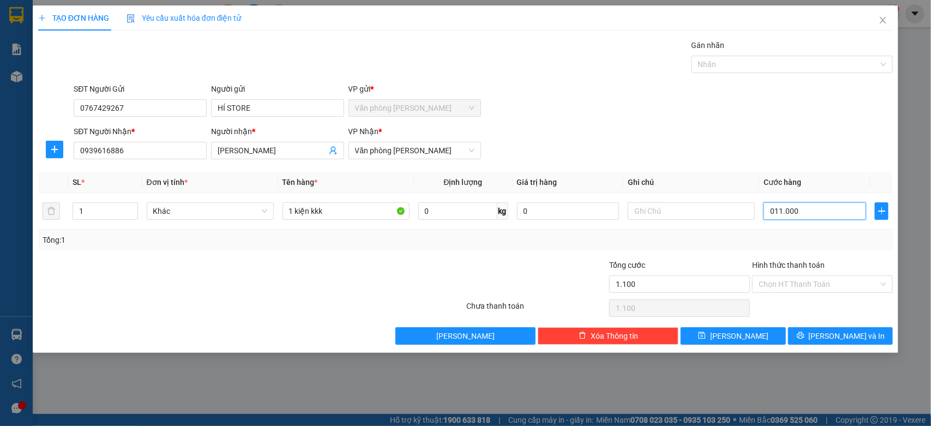
type input "11.000"
type input "0.110.000"
type input "110.000"
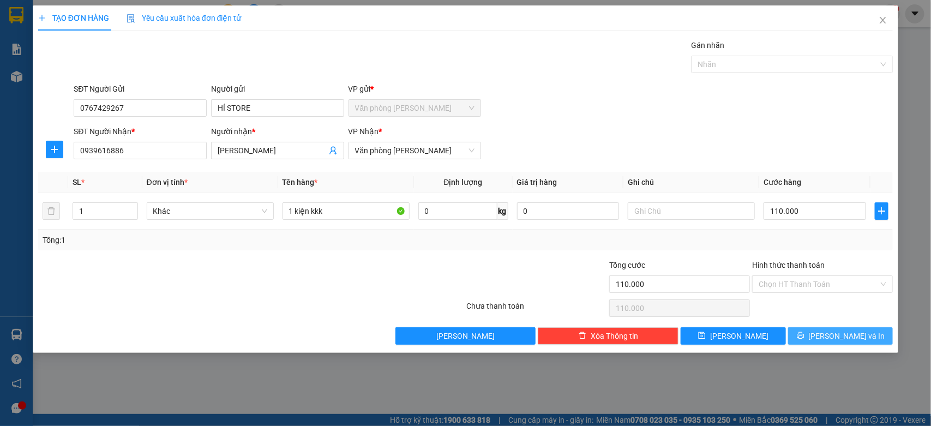
click at [835, 331] on span "[PERSON_NAME] và In" at bounding box center [846, 336] width 76 height 12
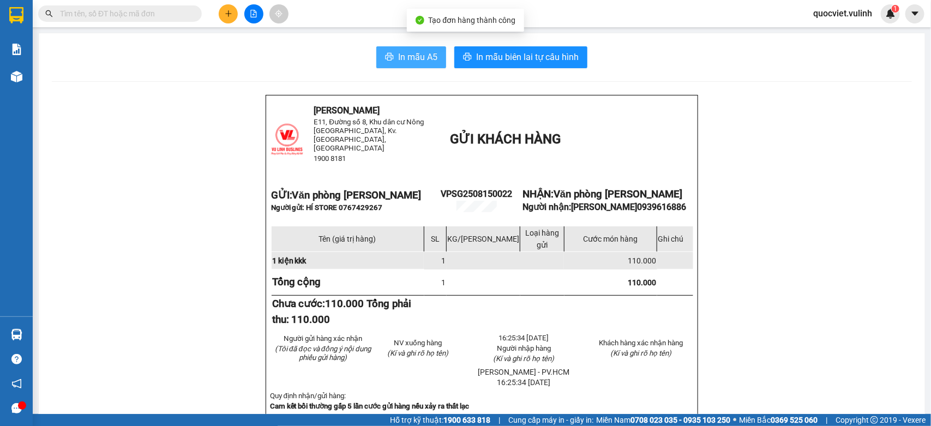
click at [400, 58] on span "In mẫu A5" at bounding box center [417, 57] width 39 height 14
click at [166, 17] on input "text" at bounding box center [124, 14] width 129 height 12
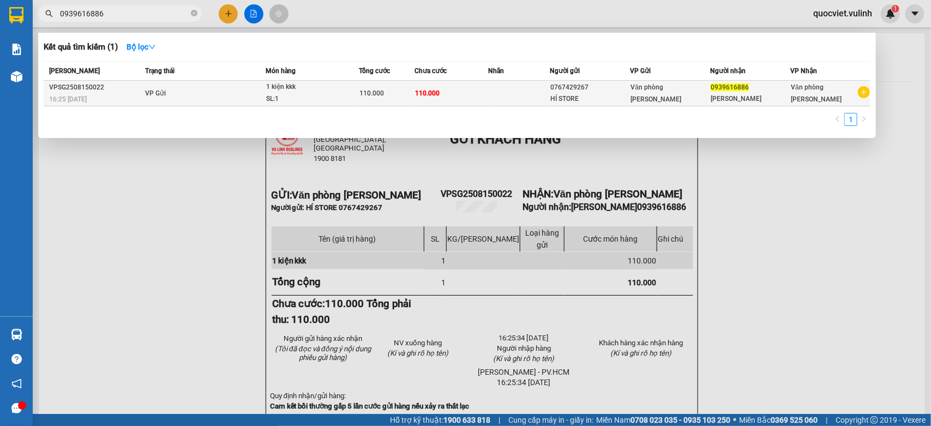
type input "0939616886"
click at [473, 92] on td "110.000" at bounding box center [451, 94] width 74 height 26
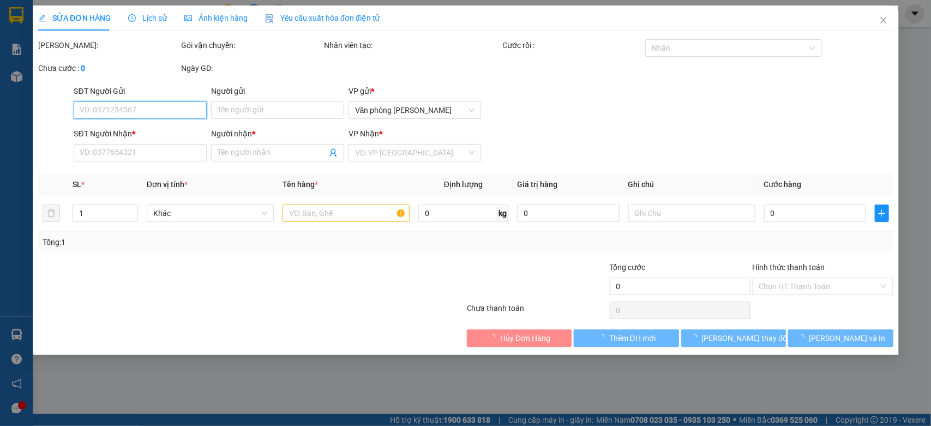
type input "0767429267"
type input "HÍ STORE"
type input "0939616886"
type input "[PERSON_NAME]"
type input "110.000"
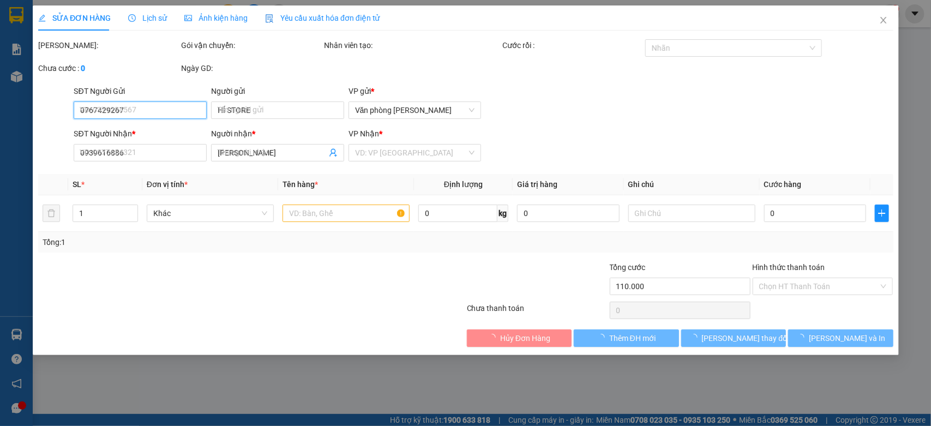
type input "110.000"
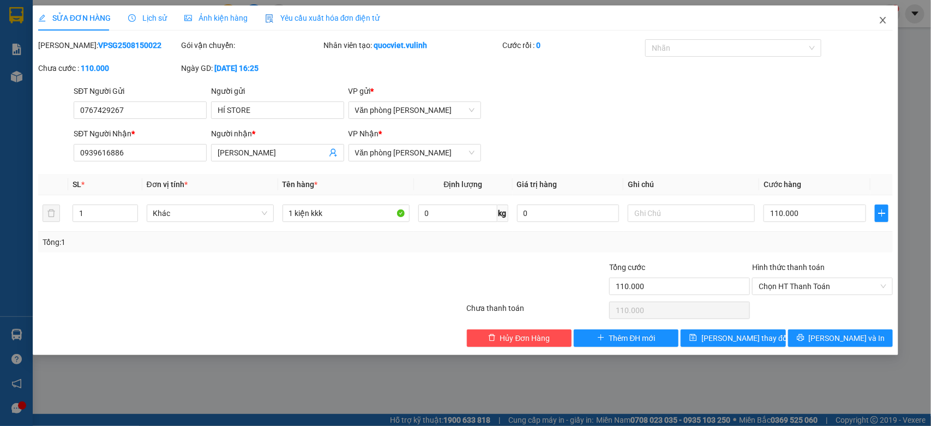
click at [885, 14] on span "Close" at bounding box center [882, 20] width 31 height 31
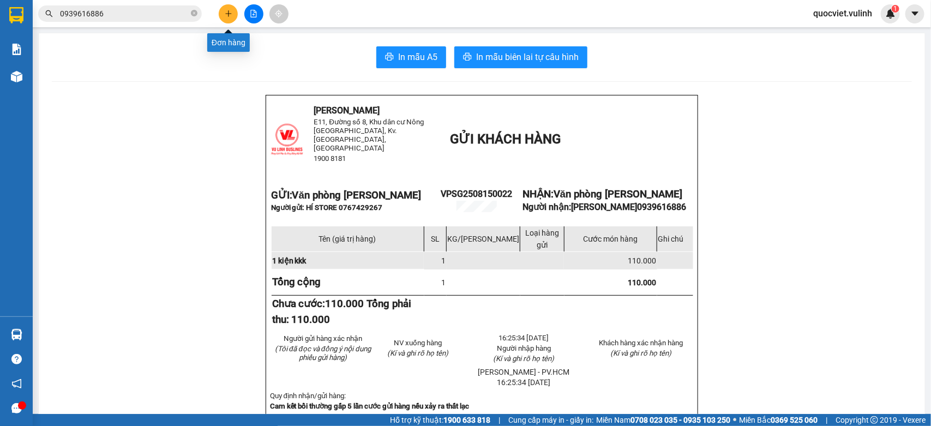
click at [225, 14] on icon "plus" at bounding box center [229, 14] width 8 height 8
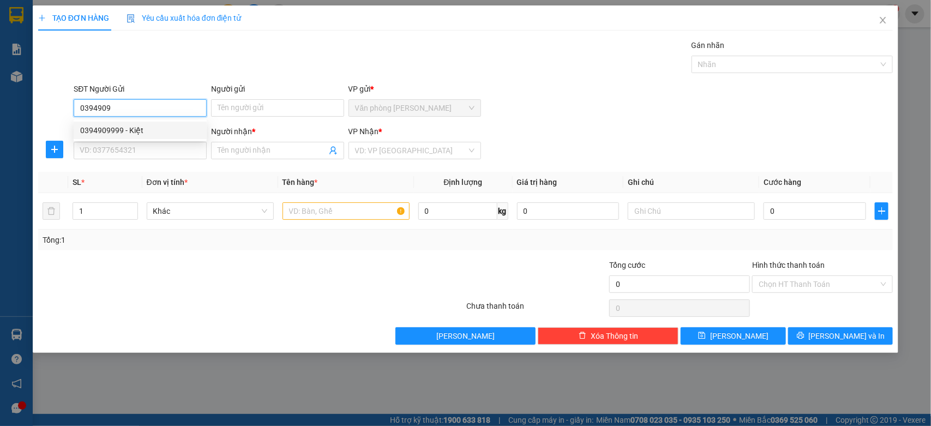
click at [117, 127] on div "0394909999 - Kiệt" at bounding box center [140, 130] width 120 height 12
type input "0394909999"
type input "Kiệt"
type input "0772657777"
type input "Kỹ Nhân"
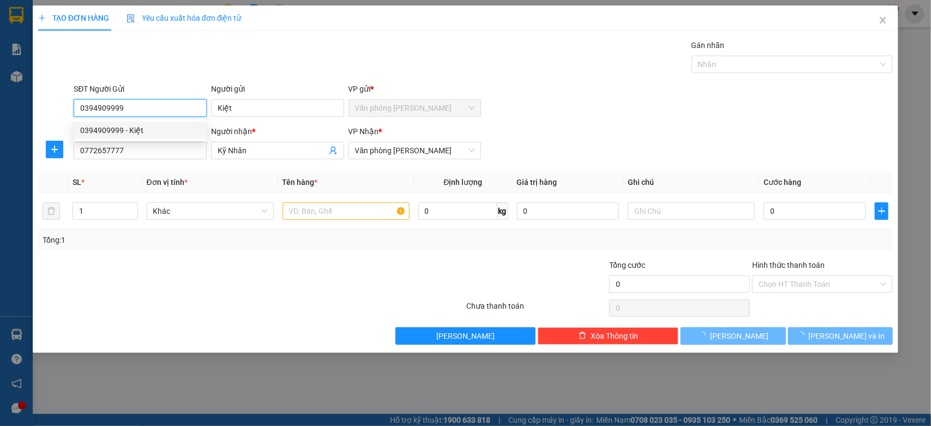
type input "60.000"
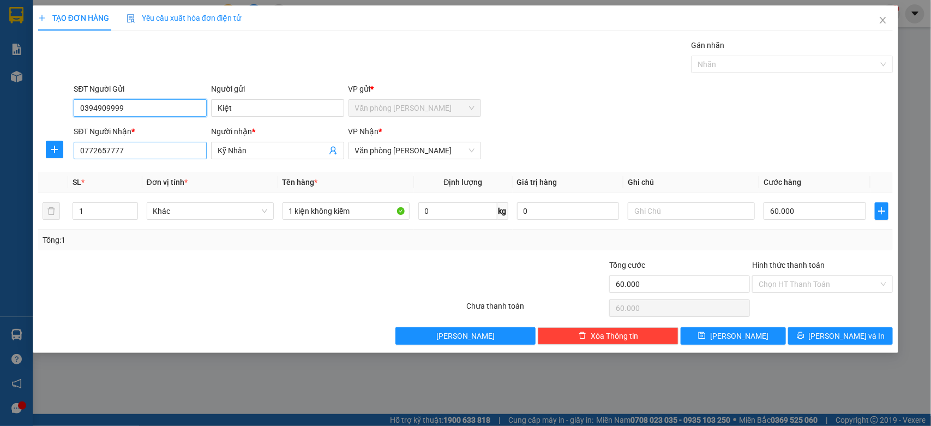
type input "0394909999"
click at [146, 154] on input "0772657777" at bounding box center [140, 150] width 133 height 17
type input "0"
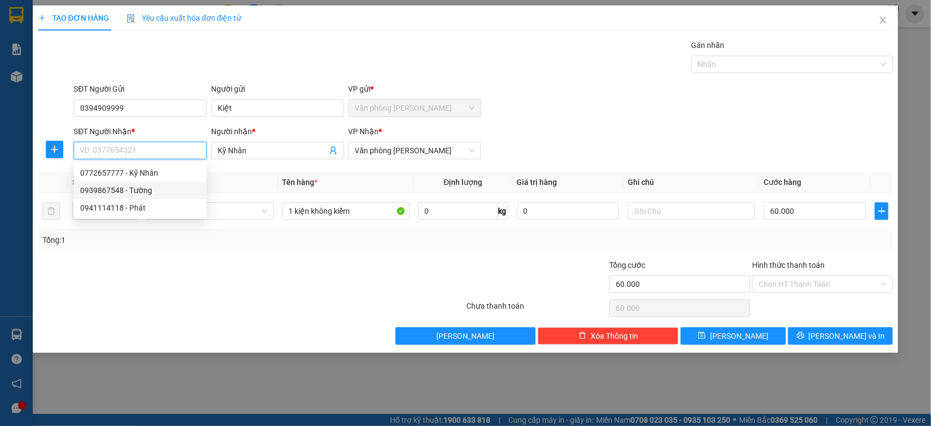
click at [145, 184] on div "0939867548 - Tường" at bounding box center [140, 190] width 120 height 12
type input "0939867548"
type input "Tường"
type input "70.000"
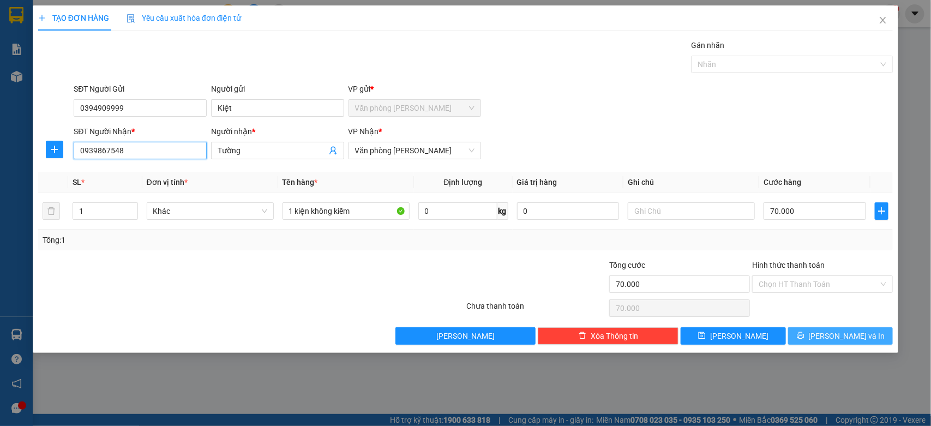
type input "0939867548"
click at [876, 334] on button "[PERSON_NAME] và In" at bounding box center [840, 335] width 105 height 17
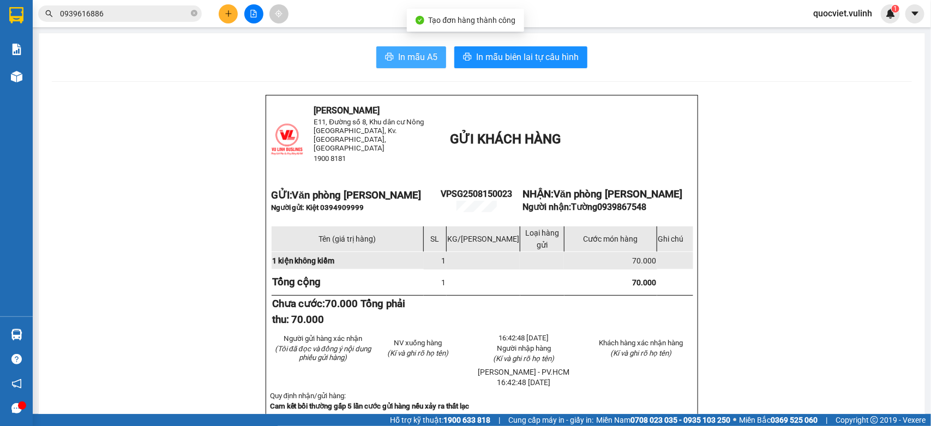
click at [405, 56] on span "In mẫu A5" at bounding box center [417, 57] width 39 height 14
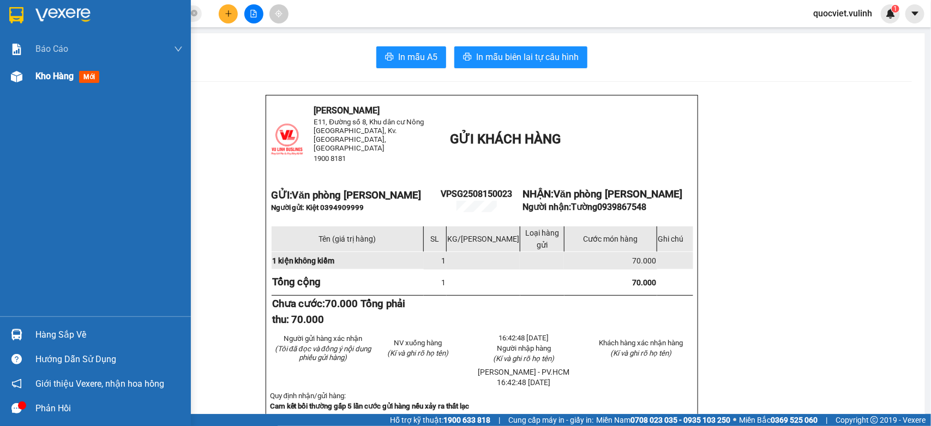
click at [39, 71] on span "Kho hàng" at bounding box center [54, 76] width 38 height 10
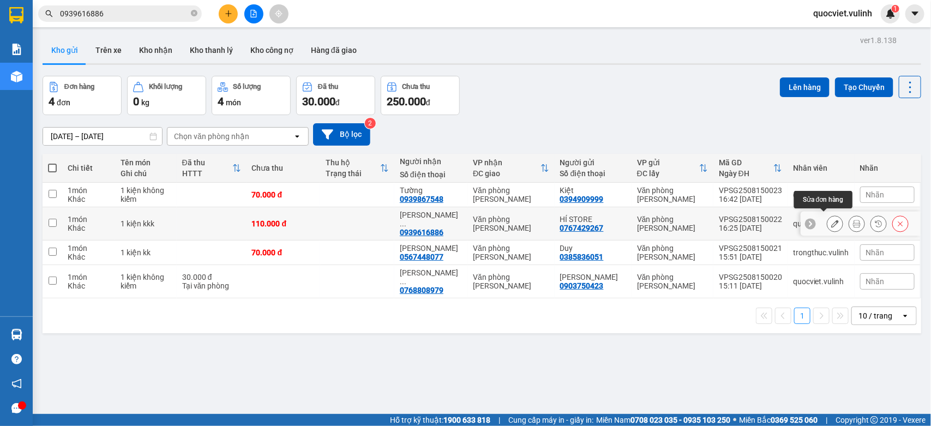
click at [831, 220] on icon at bounding box center [835, 224] width 8 height 8
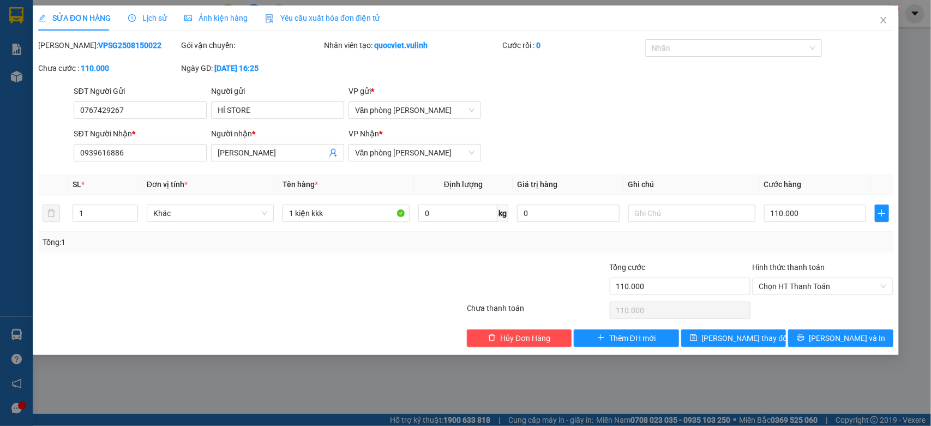
type input "0767429267"
type input "HÍ STORE"
type input "0939616886"
type input "[PERSON_NAME]"
type input "110.000"
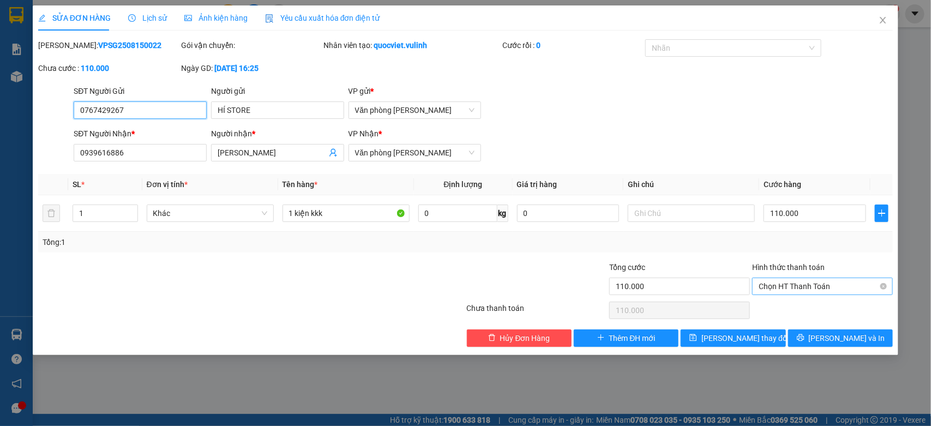
click at [783, 288] on span "Chọn HT Thanh Toán" at bounding box center [822, 286] width 128 height 16
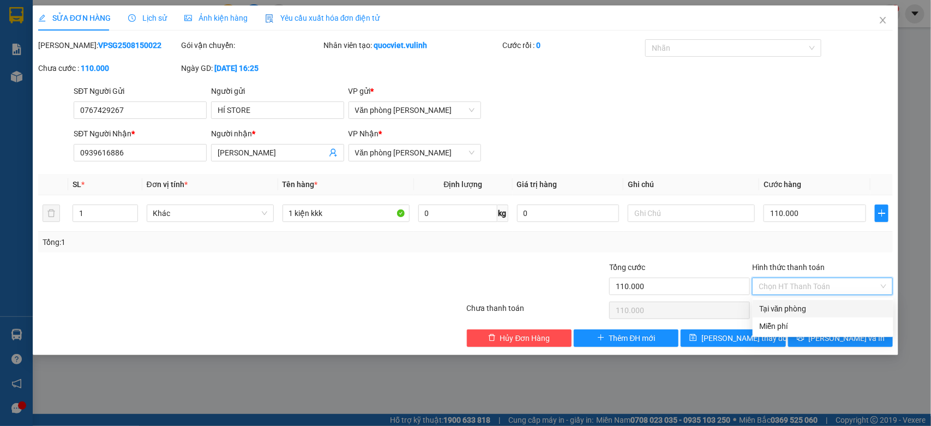
click at [796, 308] on div "Tại văn phòng" at bounding box center [823, 309] width 128 height 12
type input "0"
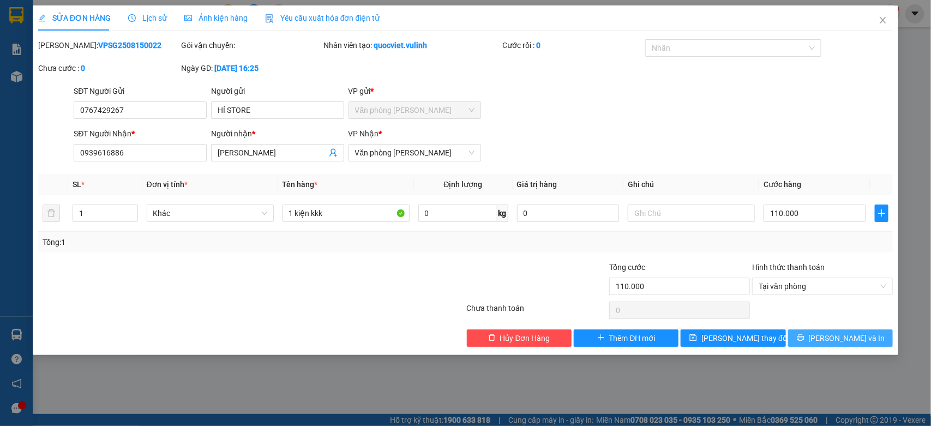
click at [832, 339] on span "[PERSON_NAME] và In" at bounding box center [846, 338] width 76 height 12
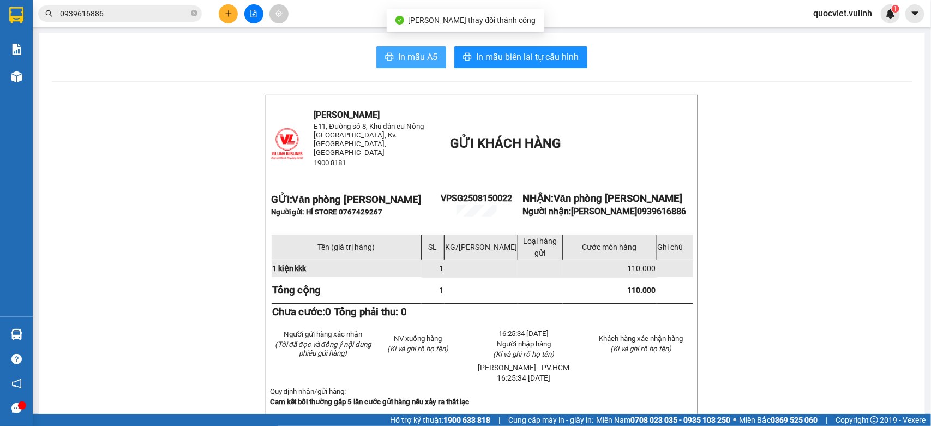
click at [398, 59] on span "In mẫu A5" at bounding box center [417, 57] width 39 height 14
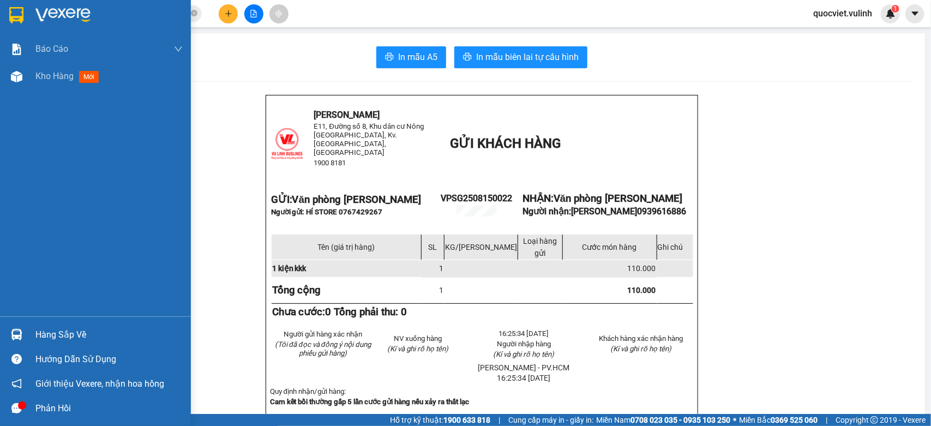
click at [17, 334] on img at bounding box center [16, 334] width 11 height 11
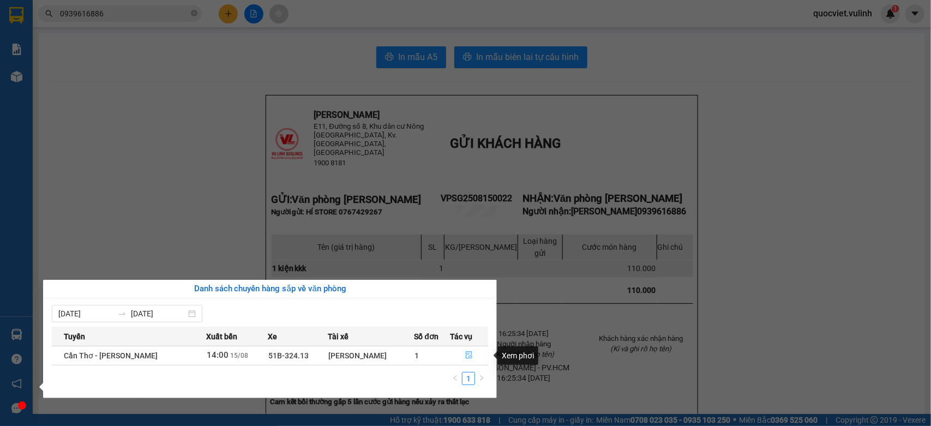
click at [468, 355] on icon "file-done" at bounding box center [469, 355] width 7 height 8
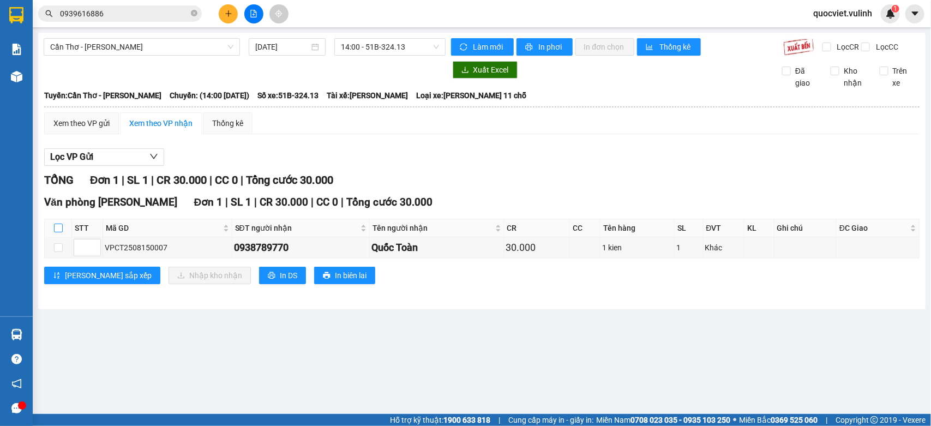
click at [54, 232] on input "checkbox" at bounding box center [58, 227] width 9 height 9
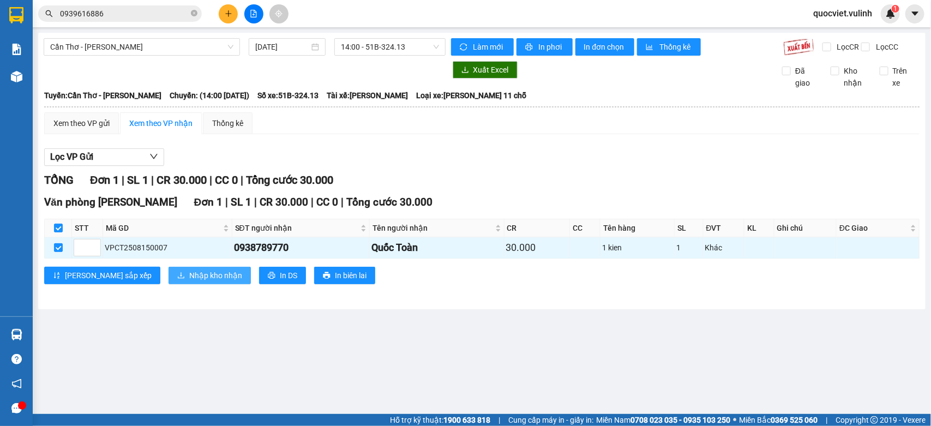
click at [189, 281] on span "Nhập kho nhận" at bounding box center [215, 275] width 53 height 12
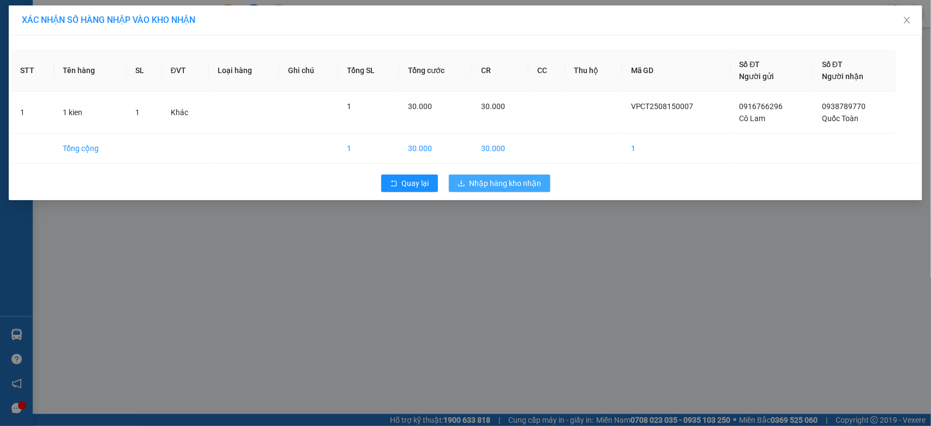
click at [519, 174] on button "Nhập hàng kho nhận" at bounding box center [499, 182] width 101 height 17
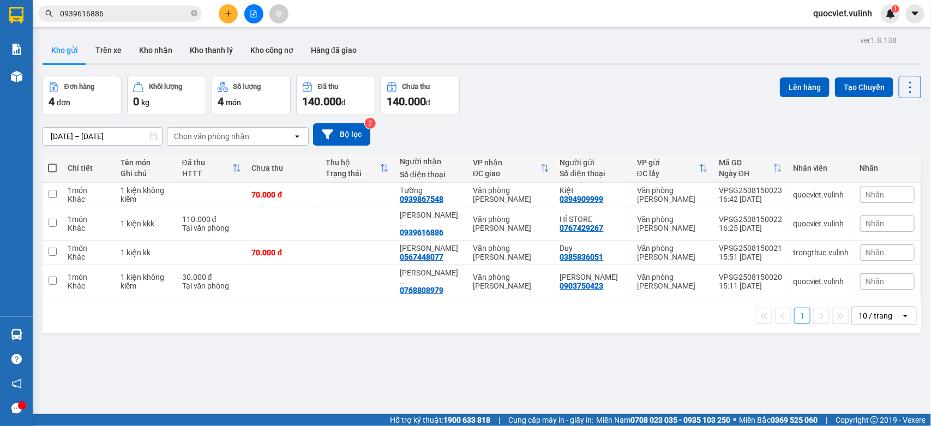
click at [225, 15] on icon "plus" at bounding box center [229, 14] width 8 height 8
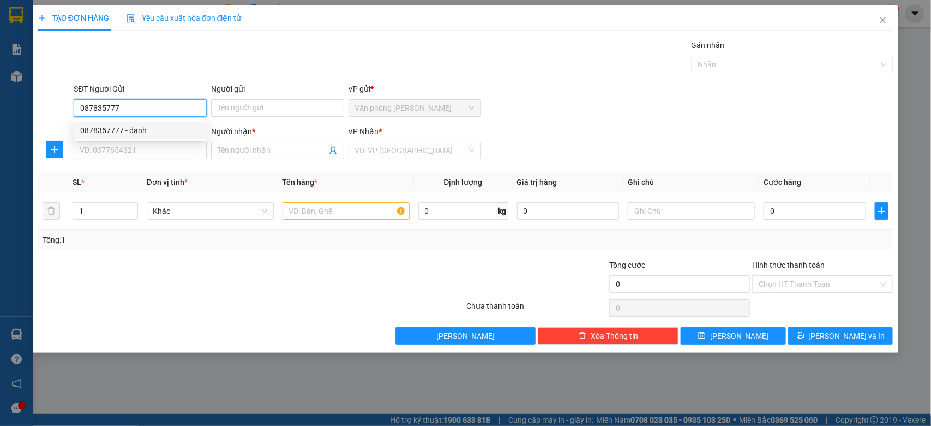
click at [175, 129] on div "0878357777 - danh" at bounding box center [140, 130] width 120 height 12
type input "0878357777"
type input "danh"
type input "0702890502"
type input "[PERSON_NAME]"
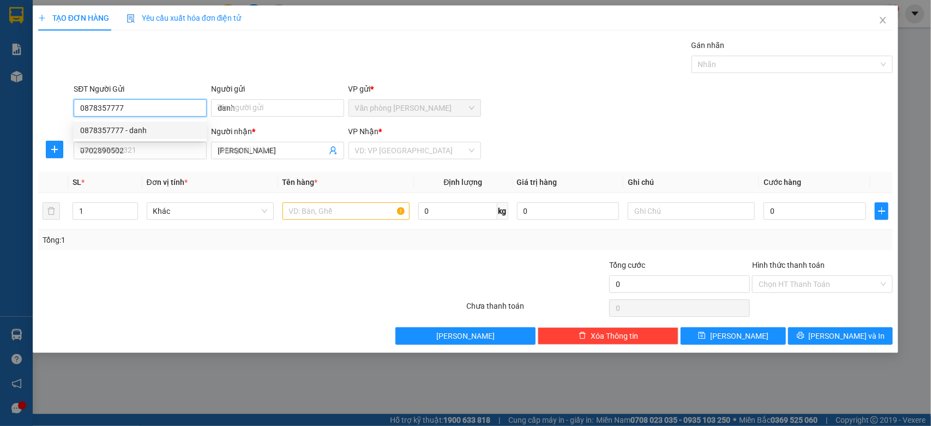
type input "60.000"
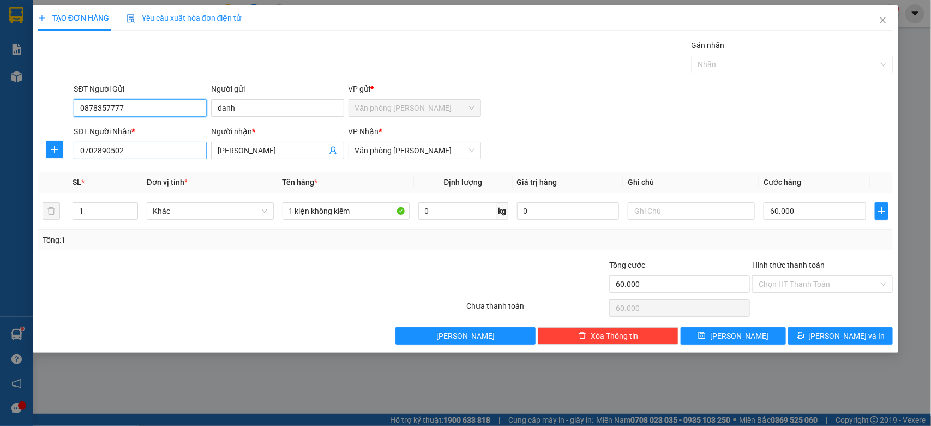
type input "0878357777"
click at [147, 159] on input "0702890502" at bounding box center [140, 150] width 133 height 17
type input "0"
type input "076745"
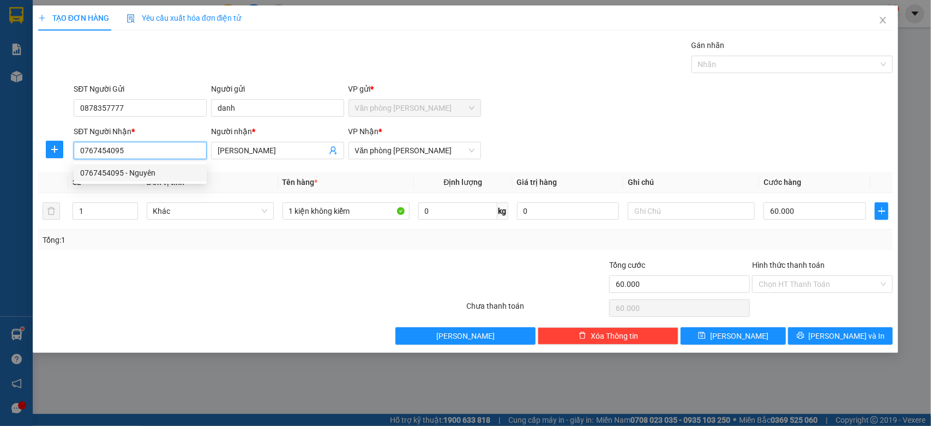
click at [146, 173] on div "0767454095 - Nguyên" at bounding box center [140, 173] width 120 height 12
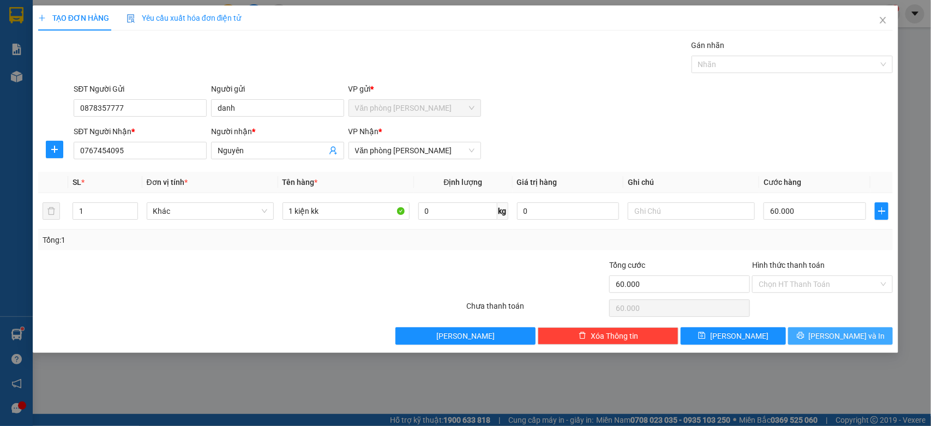
click at [829, 340] on button "[PERSON_NAME] và In" at bounding box center [840, 335] width 105 height 17
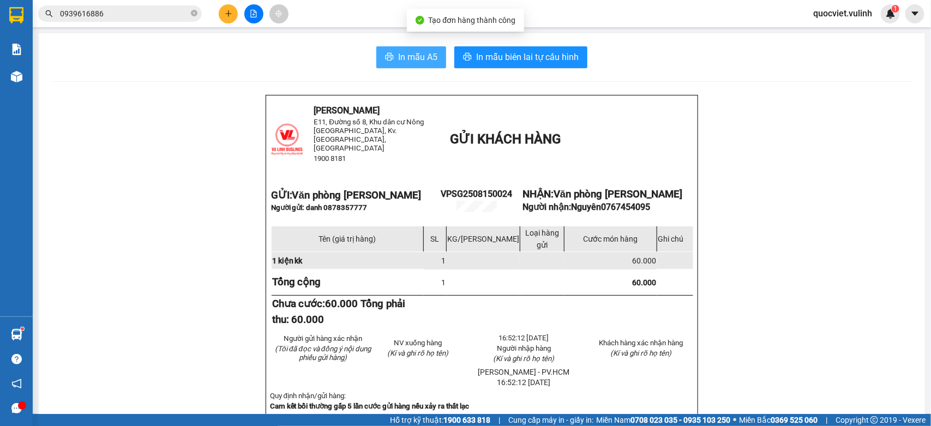
click at [412, 52] on span "In mẫu A5" at bounding box center [417, 57] width 39 height 14
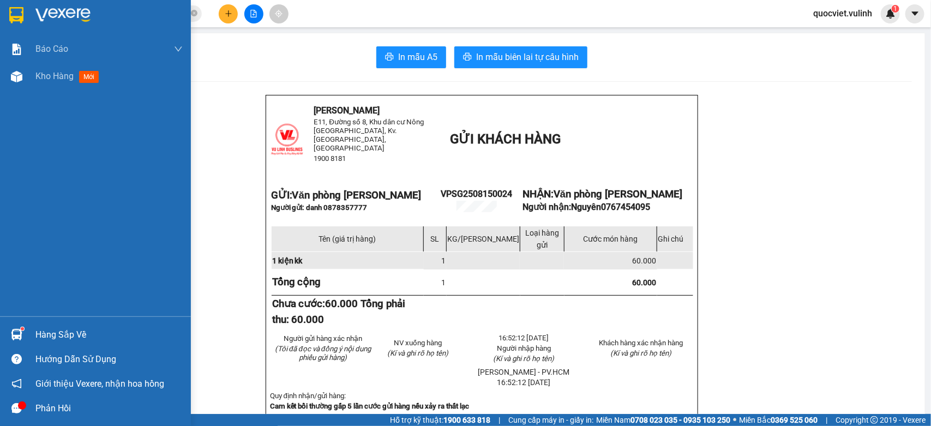
click at [22, 335] on img at bounding box center [16, 334] width 11 height 11
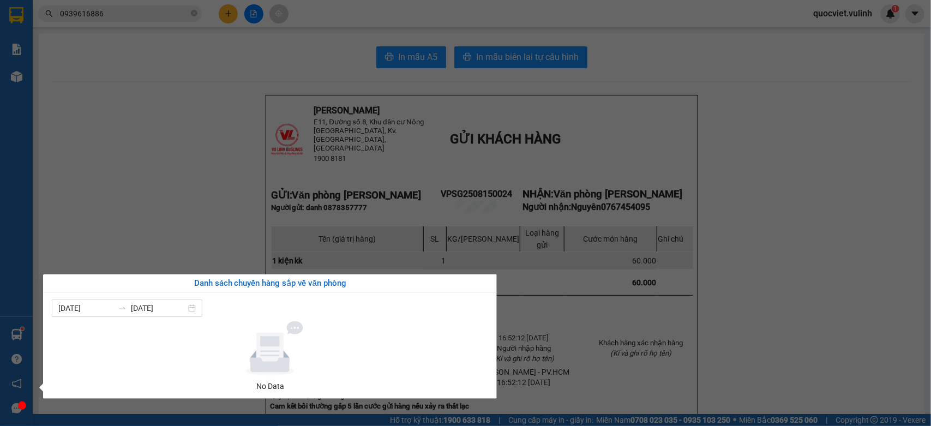
click at [739, 227] on section "Kết quả tìm kiếm ( 1 ) Bộ lọc Mã ĐH Trạng thái Món hàng Tổng cước Chưa cước Nhã…" at bounding box center [465, 213] width 931 height 426
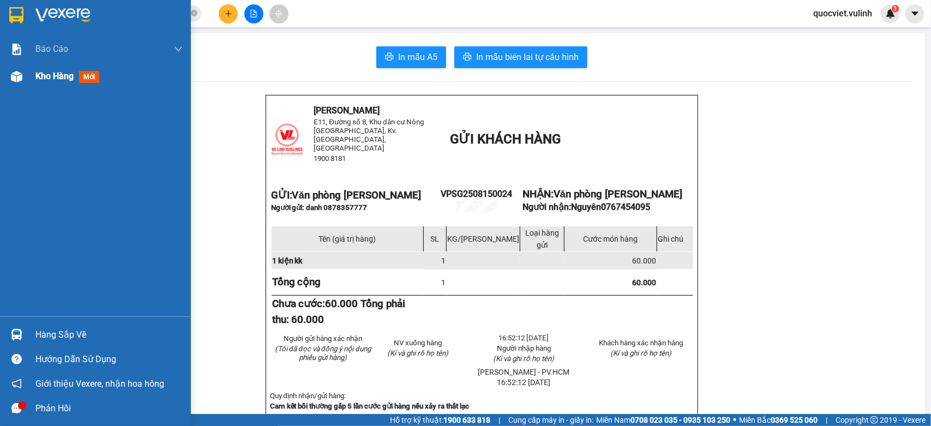
click at [9, 78] on div at bounding box center [16, 76] width 19 height 19
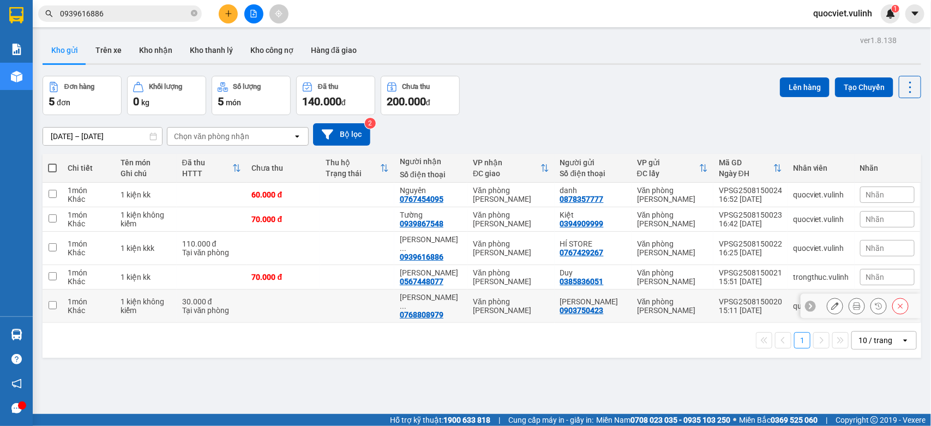
click at [609, 297] on div "[PERSON_NAME]" at bounding box center [593, 301] width 66 height 9
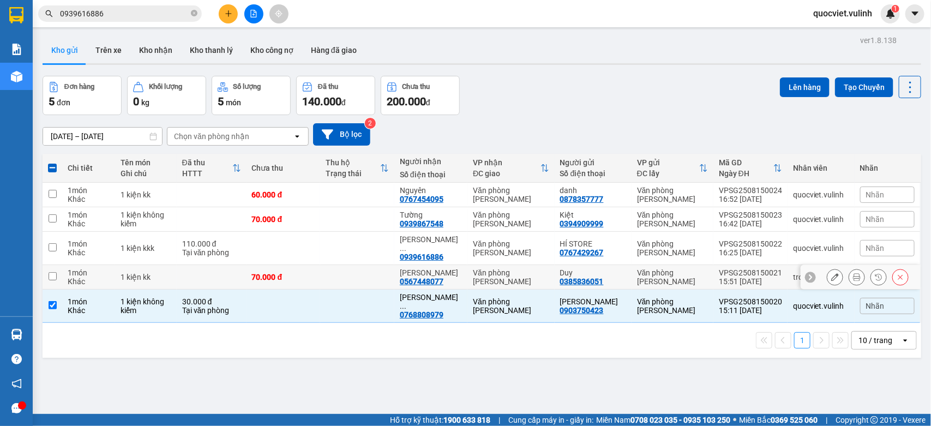
click at [611, 268] on div "Duy" at bounding box center [593, 272] width 66 height 9
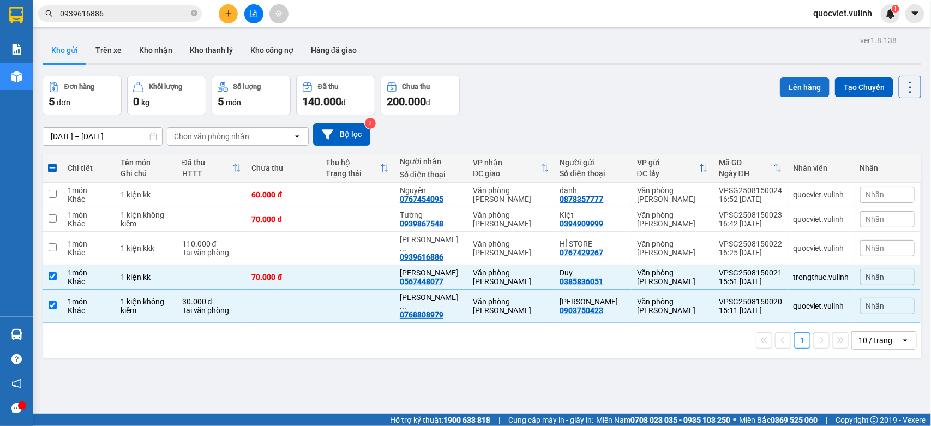
click at [789, 88] on button "Lên hàng" at bounding box center [805, 87] width 50 height 20
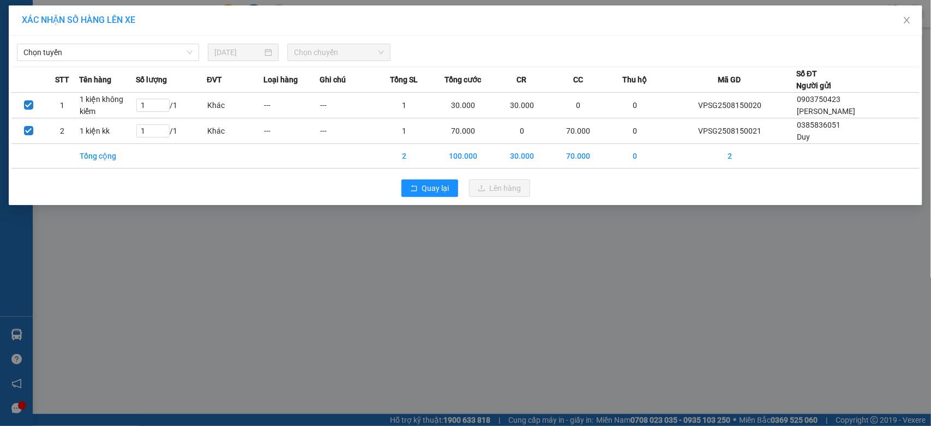
click at [84, 41] on div "Chọn tuyến [DATE] Chọn chuyến" at bounding box center [465, 49] width 908 height 23
click at [88, 56] on span "Chọn tuyến" at bounding box center [107, 52] width 169 height 16
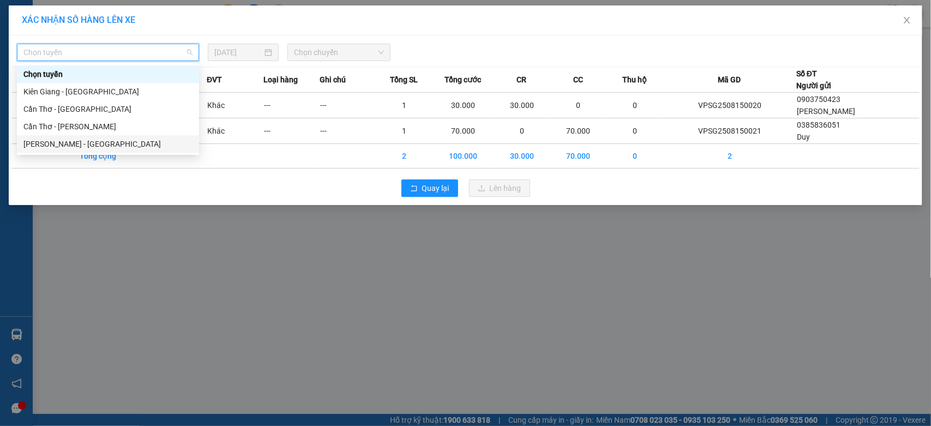
click at [82, 143] on div "[PERSON_NAME] - [GEOGRAPHIC_DATA]" at bounding box center [107, 144] width 169 height 12
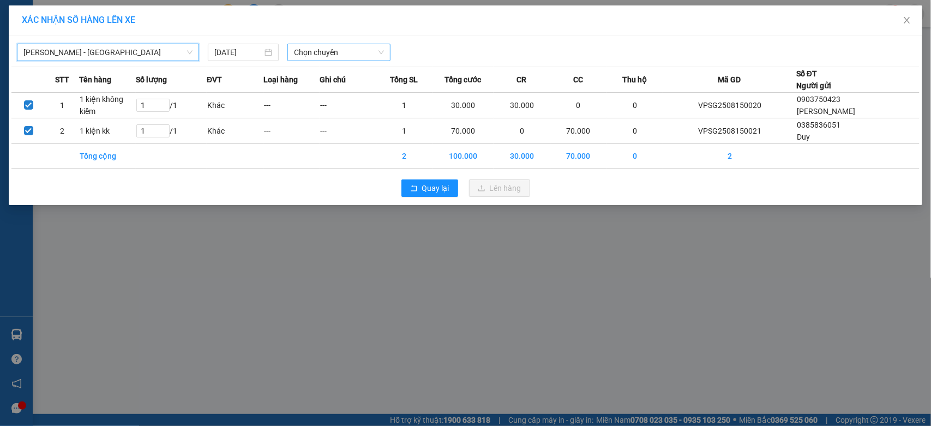
click at [313, 55] on span "Chọn chuyến" at bounding box center [338, 52] width 89 height 16
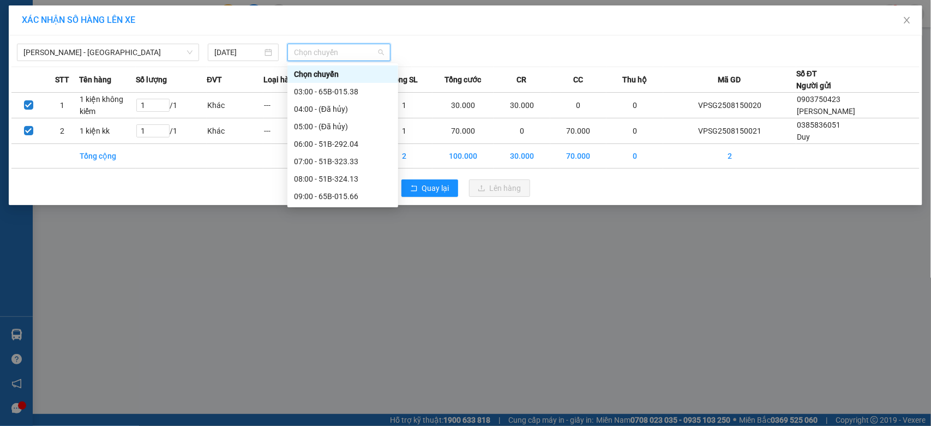
click at [326, 312] on div "16:00 - 51B-292.04" at bounding box center [343, 318] width 98 height 12
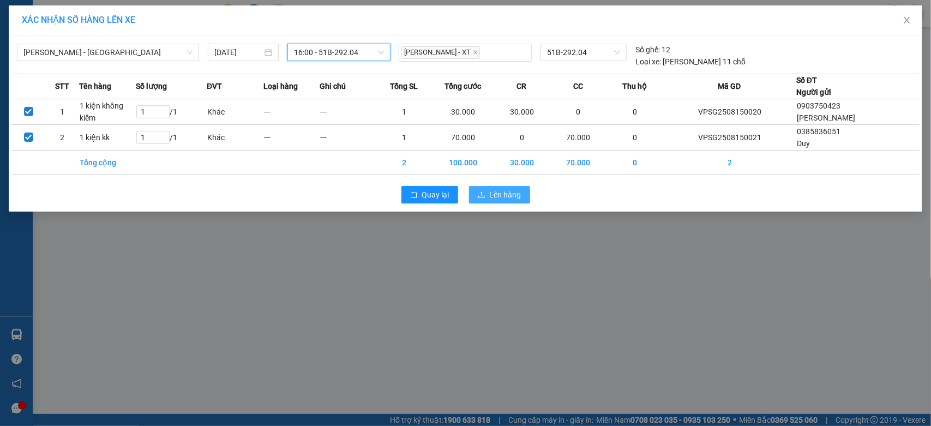
click at [481, 195] on icon "upload" at bounding box center [481, 194] width 7 height 6
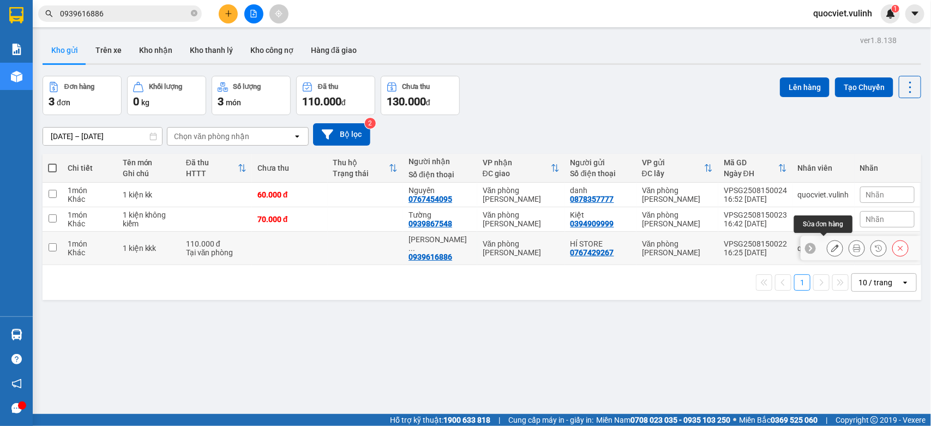
click at [831, 244] on icon at bounding box center [835, 248] width 8 height 8
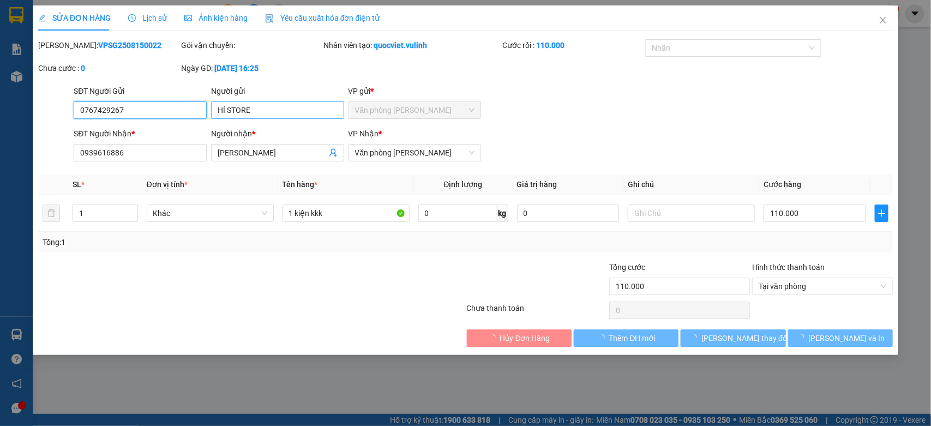
type input "0767429267"
type input "HÍ STORE"
type input "0939616886"
type input "[PERSON_NAME]"
type input "110.000"
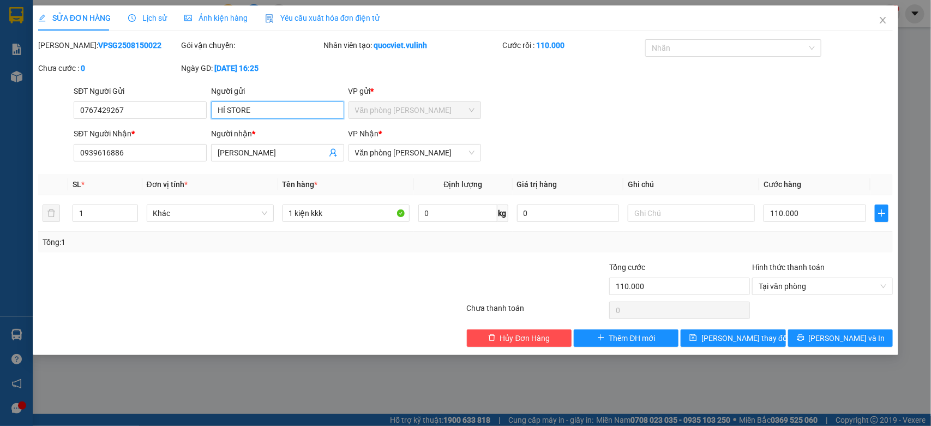
drag, startPoint x: 282, startPoint y: 112, endPoint x: 0, endPoint y: 138, distance: 283.6
click at [0, 138] on div "SỬA ĐƠN HÀNG Lịch sử Ảnh kiện hàng Yêu cầu xuất hóa đơn điện tử Total Paid Fee …" at bounding box center [465, 213] width 931 height 426
drag, startPoint x: 152, startPoint y: 112, endPoint x: 0, endPoint y: 180, distance: 165.9
click at [0, 159] on div "SỬA ĐƠN HÀNG Lịch sử Ảnh kiện hàng Yêu cầu xuất hóa đơn điện tử Total Paid Fee …" at bounding box center [465, 213] width 931 height 426
drag, startPoint x: 301, startPoint y: 150, endPoint x: 0, endPoint y: 227, distance: 311.1
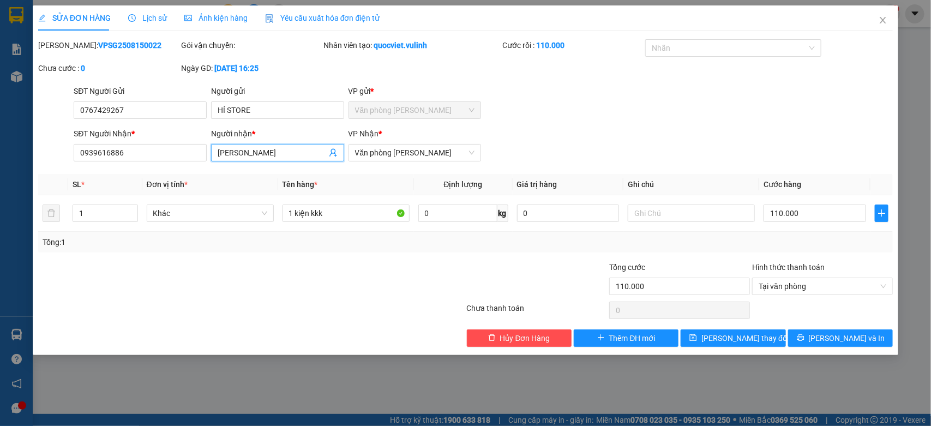
click at [0, 219] on div "SỬA ĐƠN HÀNG Lịch sử Ảnh kiện hàng Yêu cầu xuất hóa đơn điện tử Total Paid Fee …" at bounding box center [465, 213] width 931 height 426
drag, startPoint x: 166, startPoint y: 154, endPoint x: 0, endPoint y: 203, distance: 173.3
click at [0, 202] on div "SỬA ĐƠN HÀNG Lịch sử Ảnh kiện hàng Yêu cầu xuất hóa đơn điện tử Total Paid Fee …" at bounding box center [465, 213] width 931 height 426
click at [883, 16] on icon "close" at bounding box center [882, 20] width 9 height 9
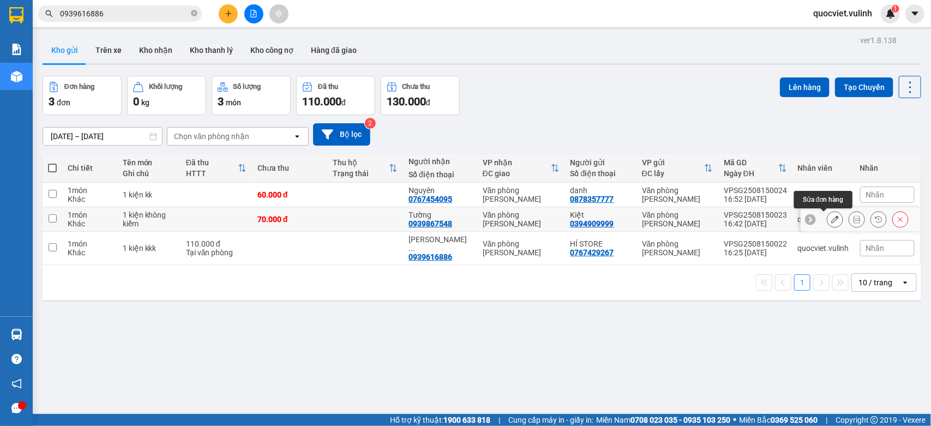
click at [831, 219] on icon at bounding box center [835, 219] width 8 height 8
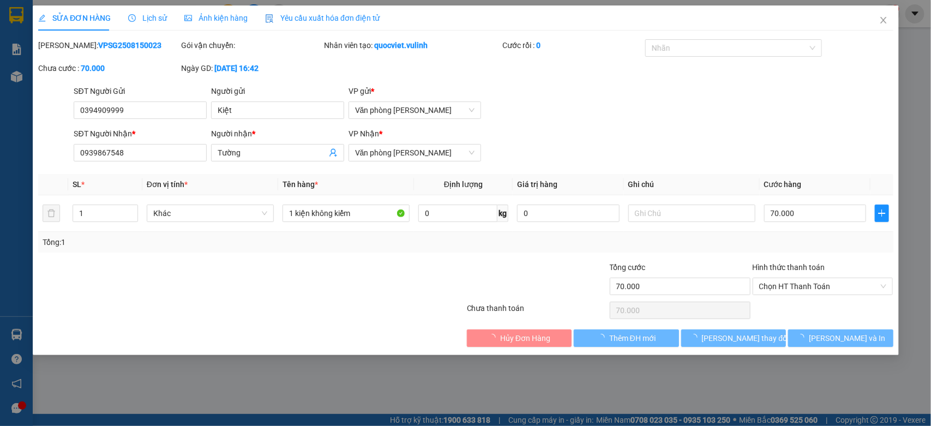
type input "0394909999"
type input "Kiệt"
type input "0939867548"
type input "Tường"
type input "70.000"
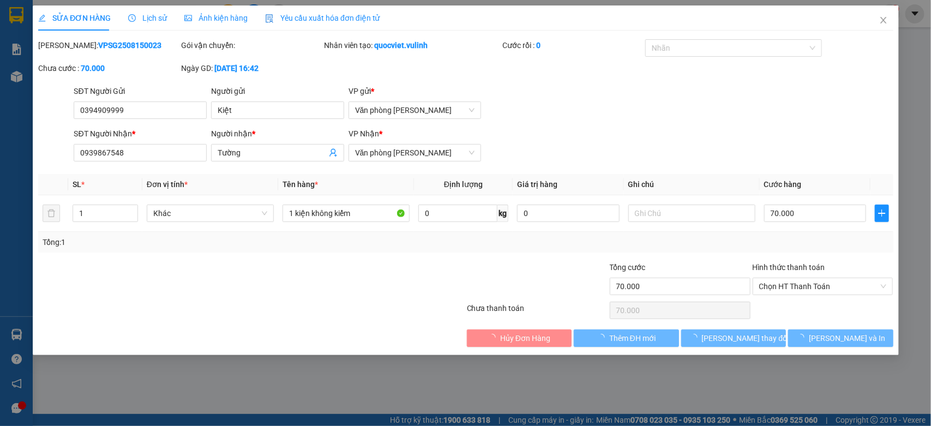
type input "70.000"
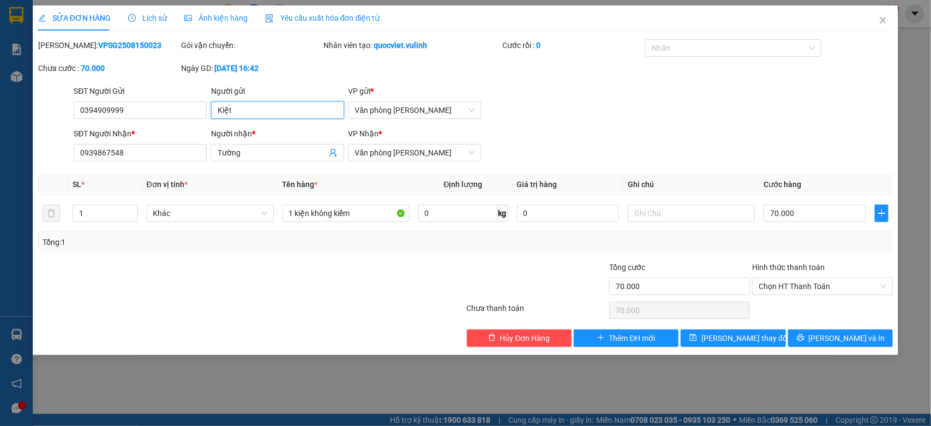
drag, startPoint x: 294, startPoint y: 115, endPoint x: 0, endPoint y: 134, distance: 294.9
click at [0, 132] on div "SỬA ĐƠN HÀNG Lịch sử Ảnh kiện hàng Yêu cầu xuất hóa đơn điện tử Total Paid Fee …" at bounding box center [465, 213] width 931 height 426
drag, startPoint x: 174, startPoint y: 110, endPoint x: 0, endPoint y: 134, distance: 176.2
click at [0, 134] on div "SỬA ĐƠN HÀNG Lịch sử Ảnh kiện hàng Yêu cầu xuất hóa đơn điện tử Total Paid Fee …" at bounding box center [465, 213] width 931 height 426
drag, startPoint x: 269, startPoint y: 147, endPoint x: 0, endPoint y: 175, distance: 270.2
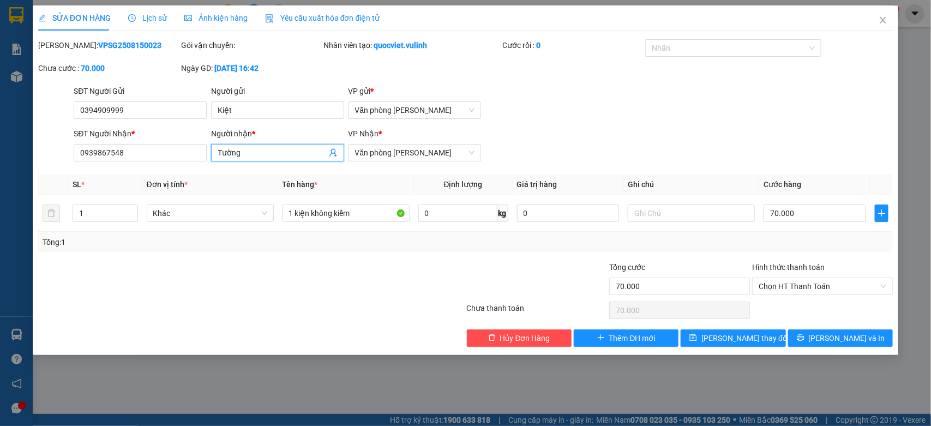
click at [0, 175] on div "SỬA ĐƠN HÀNG Lịch sử Ảnh kiện hàng Yêu cầu xuất hóa đơn điện tử Total Paid Fee …" at bounding box center [465, 213] width 931 height 426
drag, startPoint x: 132, startPoint y: 156, endPoint x: 0, endPoint y: 173, distance: 133.5
click at [0, 191] on div "SỬA ĐƠN HÀNG Lịch sử Ảnh kiện hàng Yêu cầu xuất hóa đơn điện tử Total Paid Fee …" at bounding box center [465, 213] width 931 height 426
click at [880, 23] on icon "close" at bounding box center [883, 20] width 6 height 7
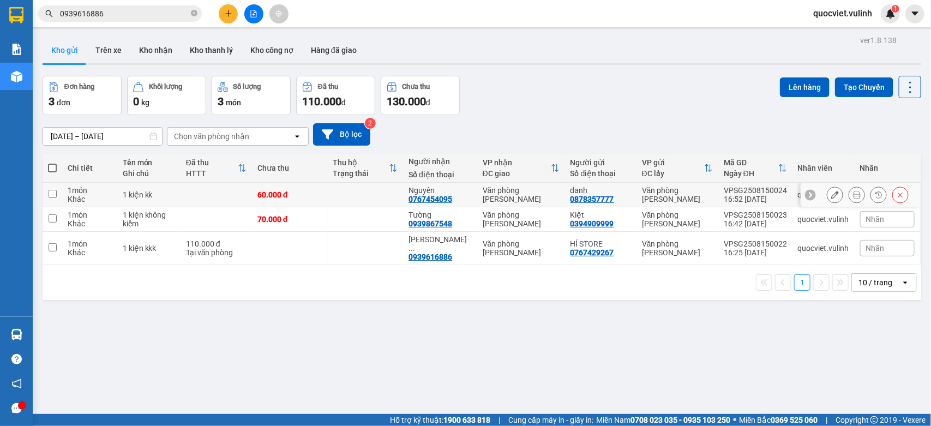
click at [831, 192] on icon at bounding box center [835, 195] width 8 height 8
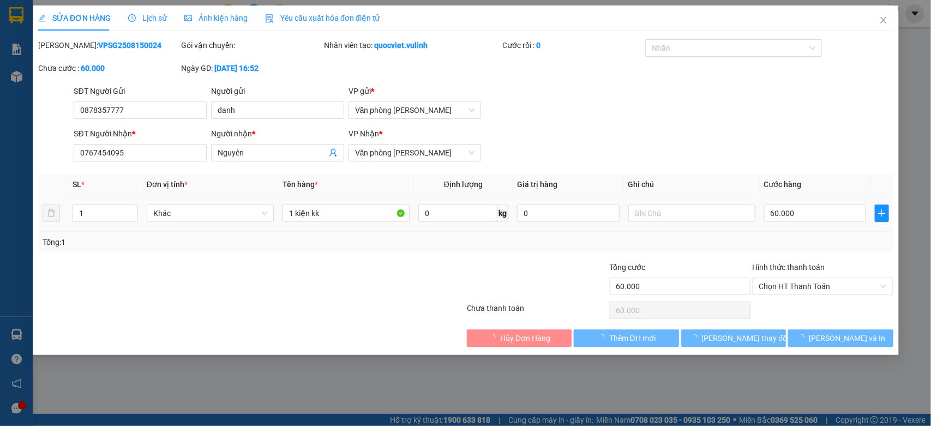
type input "0878357777"
type input "danh"
type input "0767454095"
type input "Nguyên"
type input "60.000"
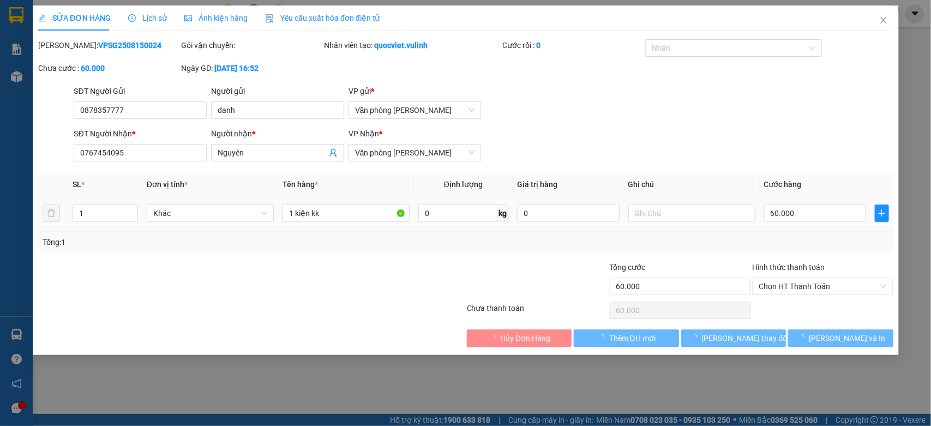
type input "60.000"
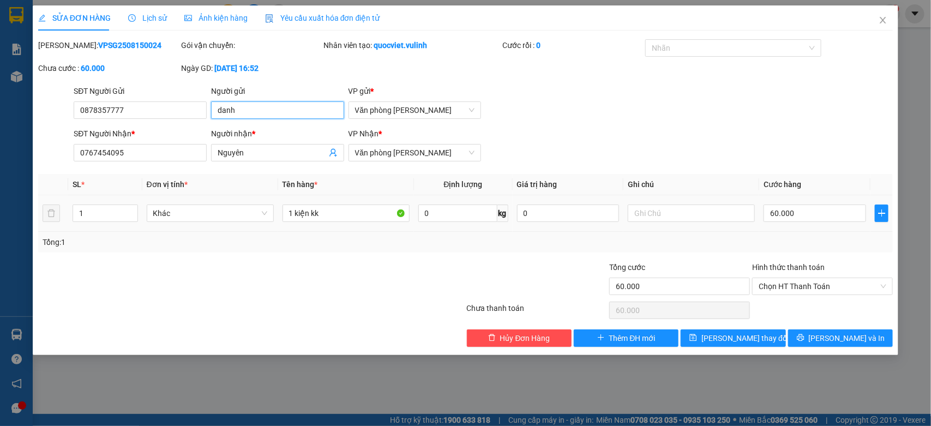
drag, startPoint x: 292, startPoint y: 105, endPoint x: 0, endPoint y: 191, distance: 304.6
click at [0, 186] on div "SỬA ĐƠN HÀNG Lịch sử Ảnh kiện hàng Yêu cầu xuất hóa đơn điện tử Total Paid Fee …" at bounding box center [465, 213] width 931 height 426
drag, startPoint x: 160, startPoint y: 113, endPoint x: 0, endPoint y: 189, distance: 176.5
click at [0, 158] on div "SỬA ĐƠN HÀNG Lịch sử Ảnh kiện hàng Yêu cầu xuất hóa đơn điện tử Total Paid Fee …" at bounding box center [465, 213] width 931 height 426
drag, startPoint x: 271, startPoint y: 148, endPoint x: 0, endPoint y: 270, distance: 297.7
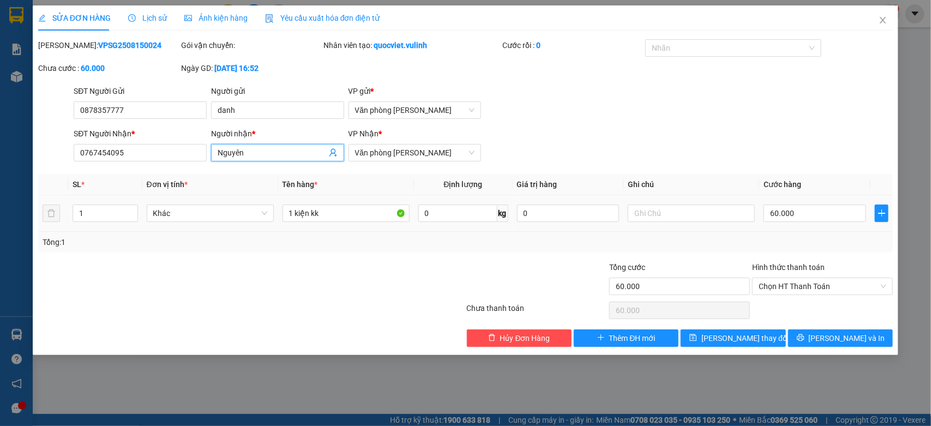
click at [0, 246] on div "SỬA ĐƠN HÀNG Lịch sử Ảnh kiện hàng Yêu cầu xuất hóa đơn điện tử Total Paid Fee …" at bounding box center [465, 213] width 931 height 426
drag, startPoint x: 142, startPoint y: 149, endPoint x: 0, endPoint y: 216, distance: 157.5
click at [0, 216] on div "SỬA ĐƠN HÀNG Lịch sử Ảnh kiện hàng Yêu cầu xuất hóa đơn điện tử Total Paid Fee …" at bounding box center [465, 213] width 931 height 426
click at [887, 21] on span "Close" at bounding box center [882, 20] width 31 height 31
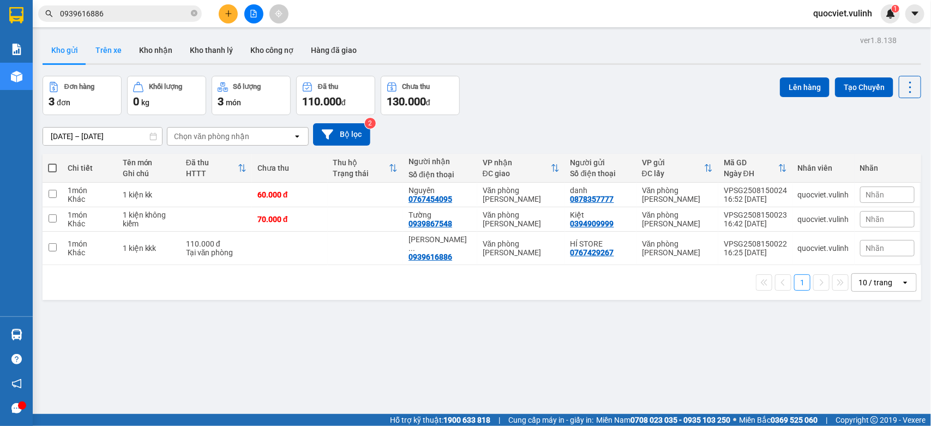
click at [109, 53] on button "Trên xe" at bounding box center [109, 50] width 44 height 26
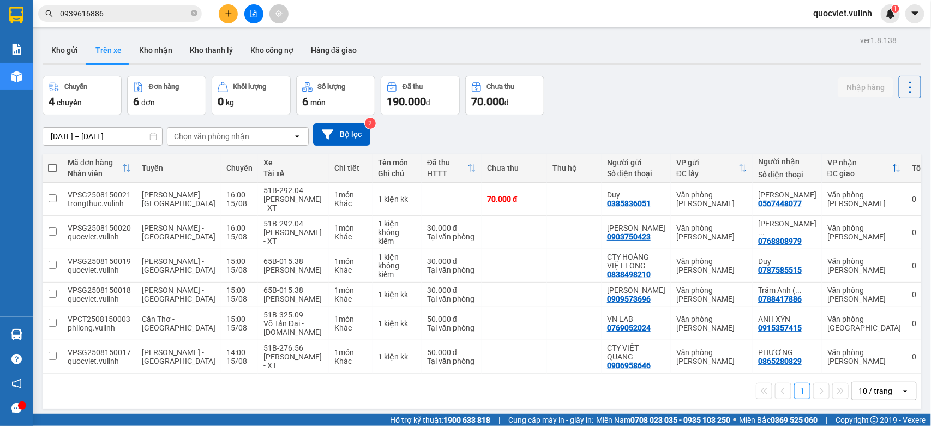
click at [53, 57] on button "Kho gửi" at bounding box center [65, 50] width 44 height 26
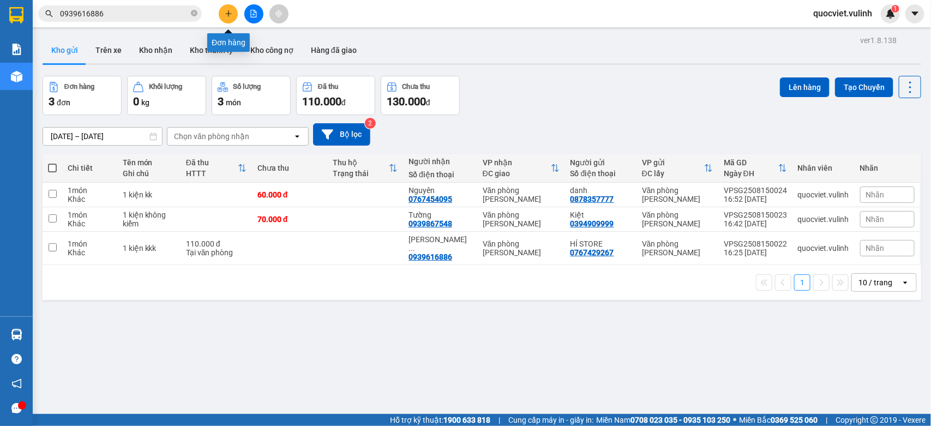
click at [227, 11] on icon "plus" at bounding box center [229, 14] width 8 height 8
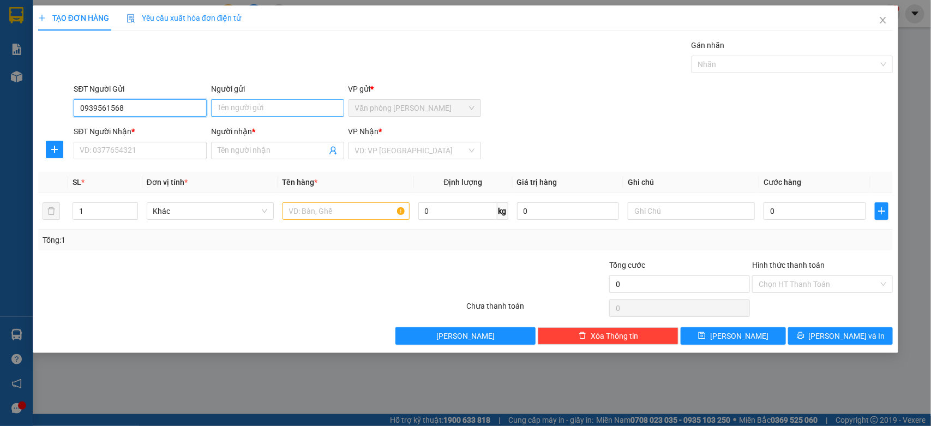
type input "0939561568"
click at [227, 104] on input "Người gửi" at bounding box center [277, 107] width 133 height 17
type input "D"
type input "[PERSON_NAME]"
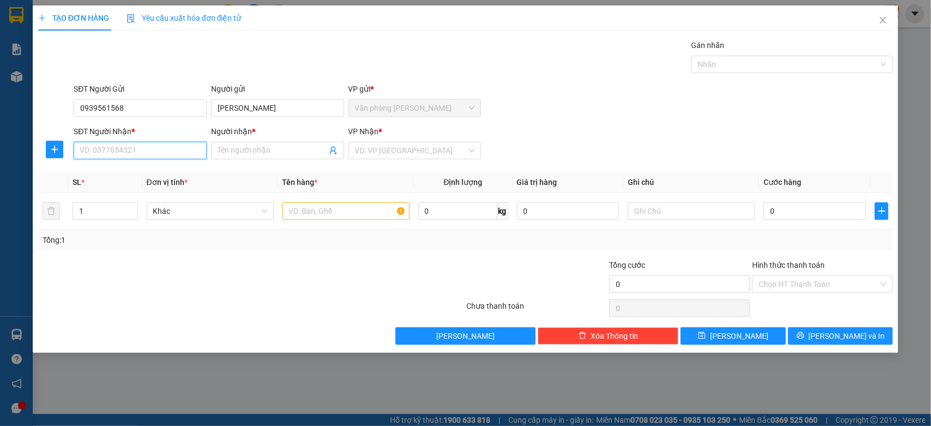
click at [124, 145] on input "SĐT Người Nhận *" at bounding box center [140, 150] width 133 height 17
drag, startPoint x: 153, startPoint y: 112, endPoint x: 0, endPoint y: 196, distance: 174.2
click at [0, 190] on div "TẠO ĐƠN HÀNG Yêu cầu xuất hóa đơn điện tử Transit Pickup Surcharge Ids Transit …" at bounding box center [465, 213] width 931 height 426
click at [124, 157] on input "SĐT Người Nhận *" at bounding box center [140, 150] width 133 height 17
paste input "0939561568"
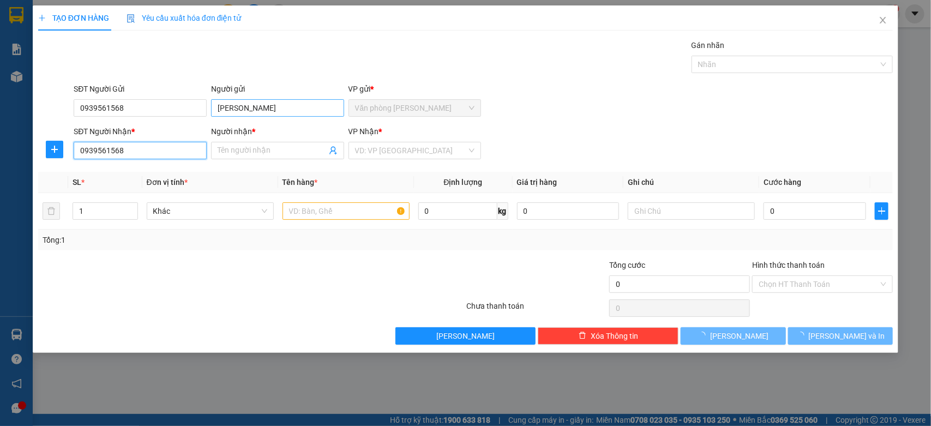
type input "0939561568"
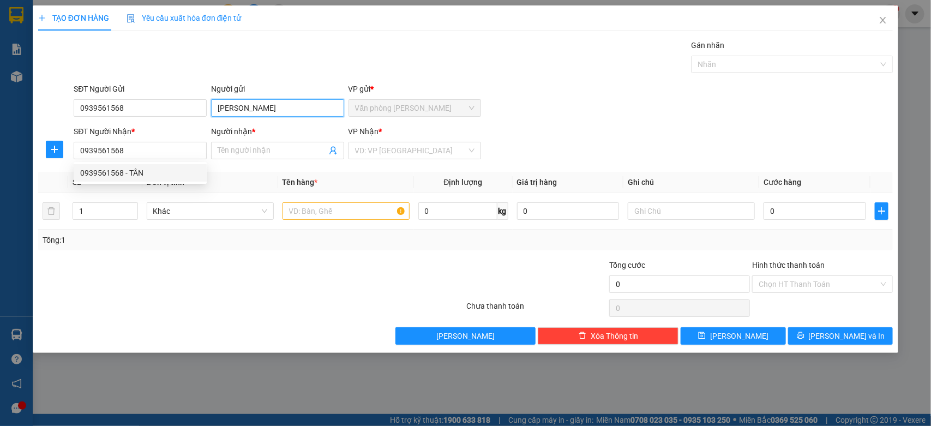
drag, startPoint x: 292, startPoint y: 113, endPoint x: 0, endPoint y: 156, distance: 294.9
click at [0, 156] on div "TẠO ĐƠN HÀNG Yêu cầu xuất hóa đơn điện tử Transit Pickup Surcharge Ids Transit …" at bounding box center [465, 213] width 931 height 426
click at [255, 150] on input "Người nhận *" at bounding box center [272, 150] width 109 height 12
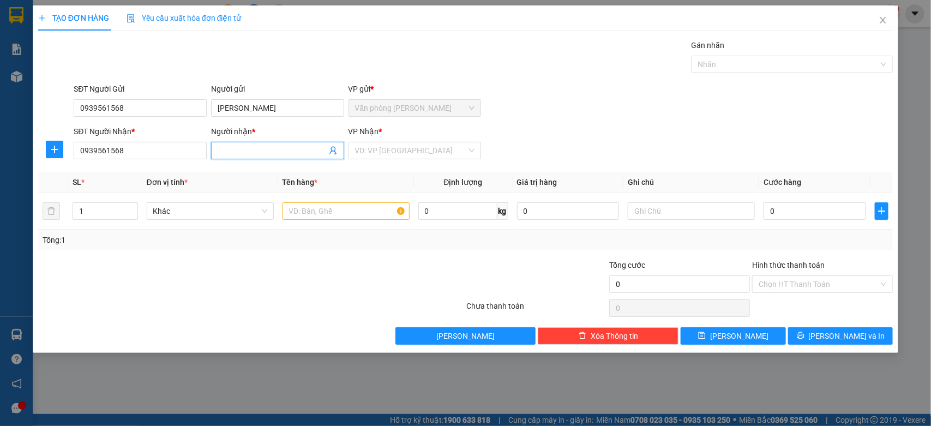
paste input "[PERSON_NAME]"
type input "[PERSON_NAME]"
click at [160, 115] on input "0939561568" at bounding box center [140, 107] width 133 height 17
type input "0"
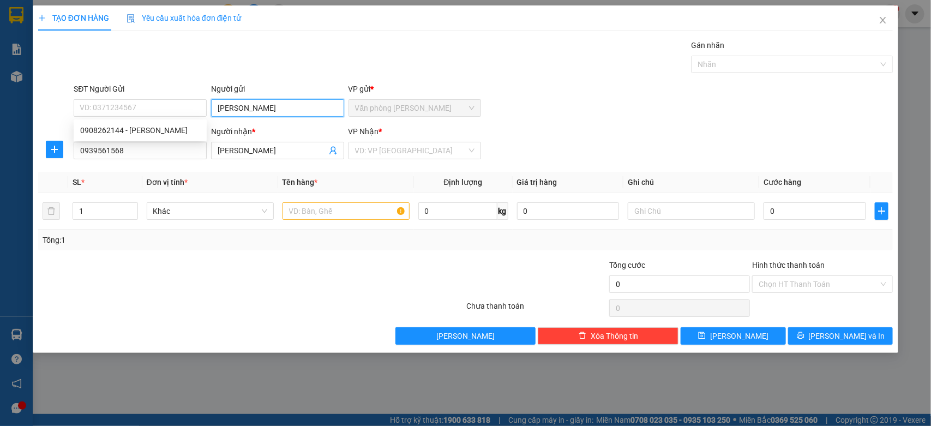
click at [290, 113] on input "[PERSON_NAME]" at bounding box center [277, 107] width 133 height 17
type input "Đ"
click at [152, 111] on input "SĐT Người Gửi" at bounding box center [140, 107] width 133 height 17
click at [241, 104] on input "Người gửi" at bounding box center [277, 107] width 133 height 17
type input "n"
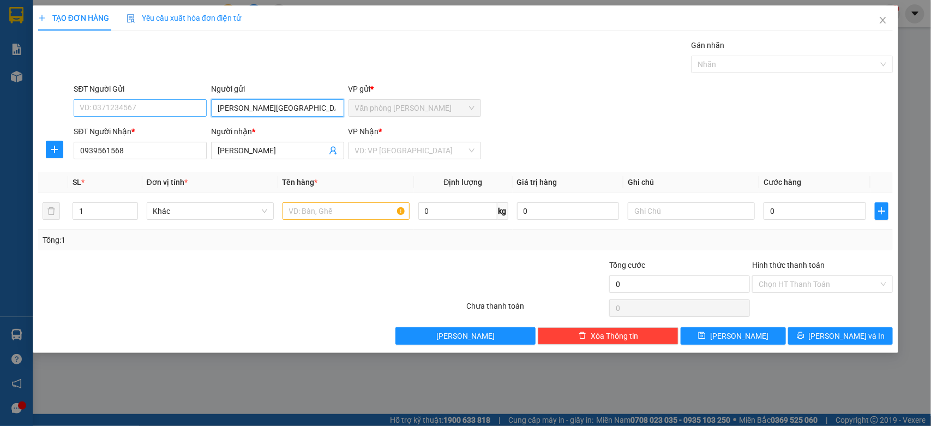
type input "[PERSON_NAME][GEOGRAPHIC_DATA]"
click at [82, 104] on input "SĐT Người Gửi" at bounding box center [140, 107] width 133 height 17
click at [149, 129] on div "0908262144 - [PERSON_NAME]" at bounding box center [140, 130] width 120 height 12
type input "0908262144"
type input "GIANG"
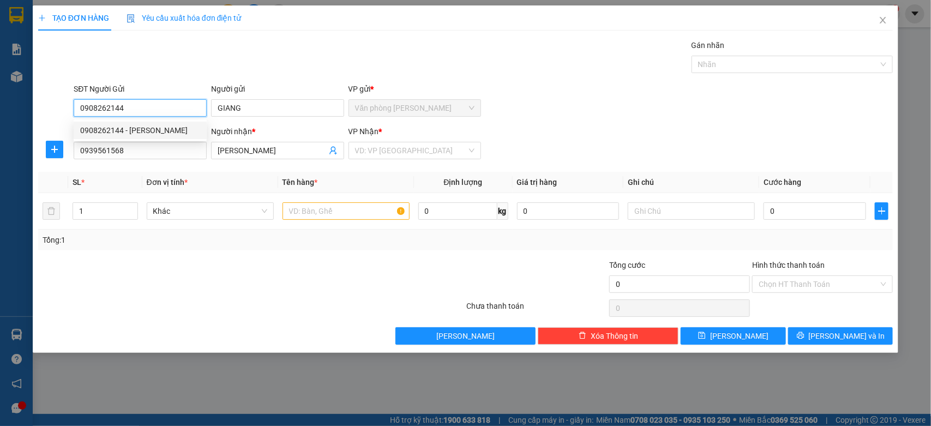
type input "40.000"
type input "0908262144"
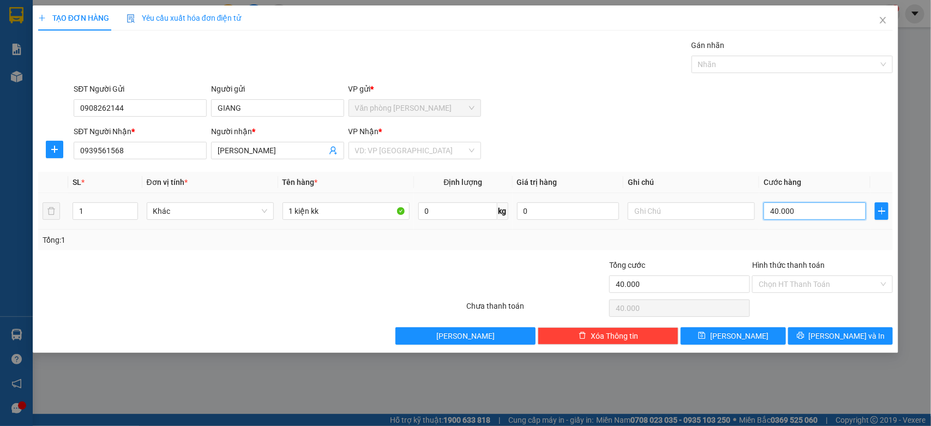
click at [819, 218] on input "40.000" at bounding box center [814, 210] width 102 height 17
type input "0"
type input "3"
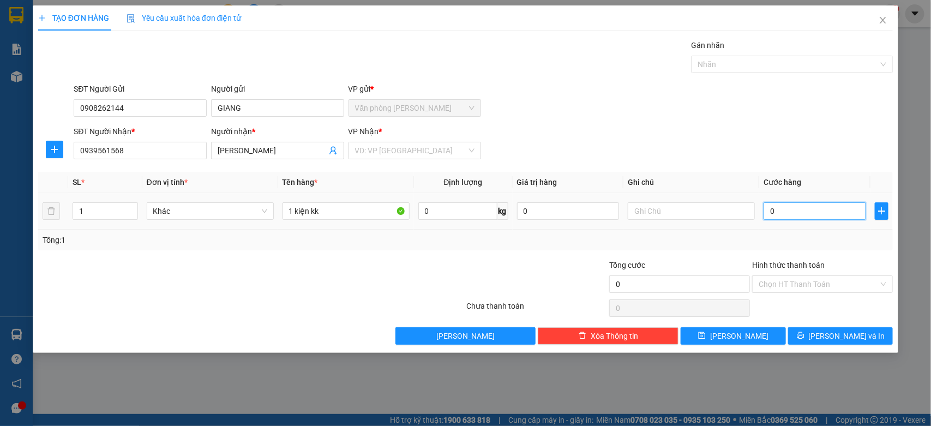
type input "3"
type input "03"
type input "30"
type input "030"
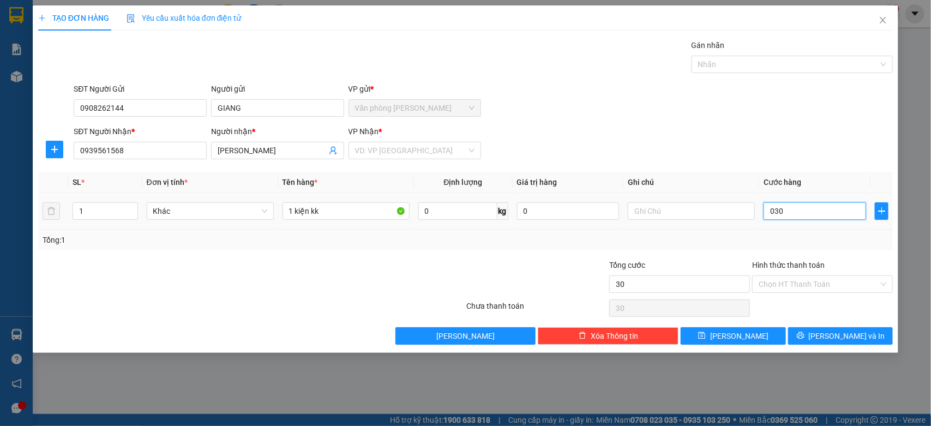
type input "300"
type input "0.300"
type input "3.000"
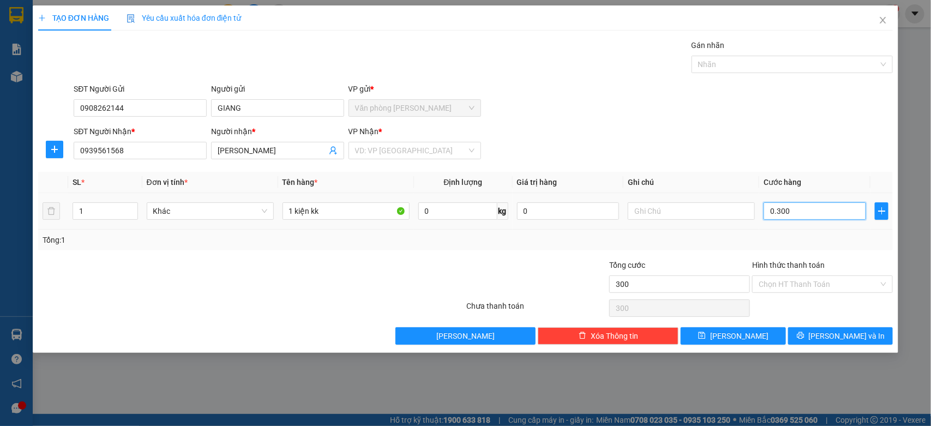
type input "03.000"
type input "30.000"
click at [832, 285] on input "Hình thức thanh toán" at bounding box center [818, 284] width 120 height 16
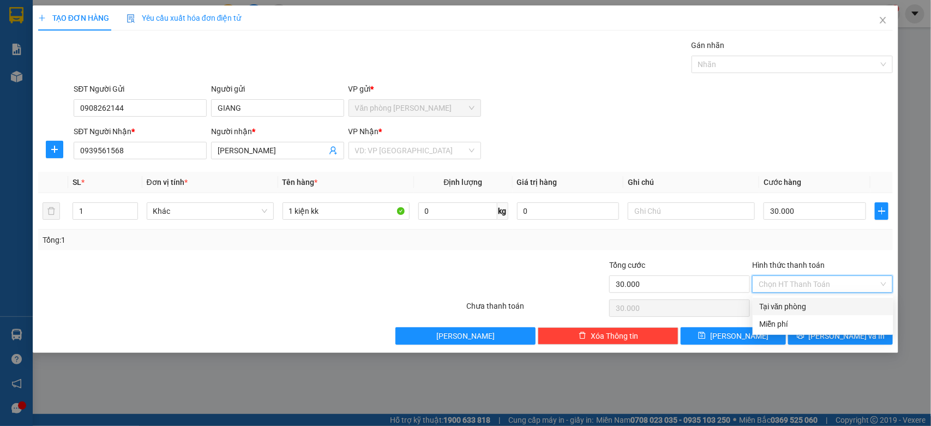
click at [792, 304] on div "Tại văn phòng" at bounding box center [823, 306] width 128 height 12
type input "0"
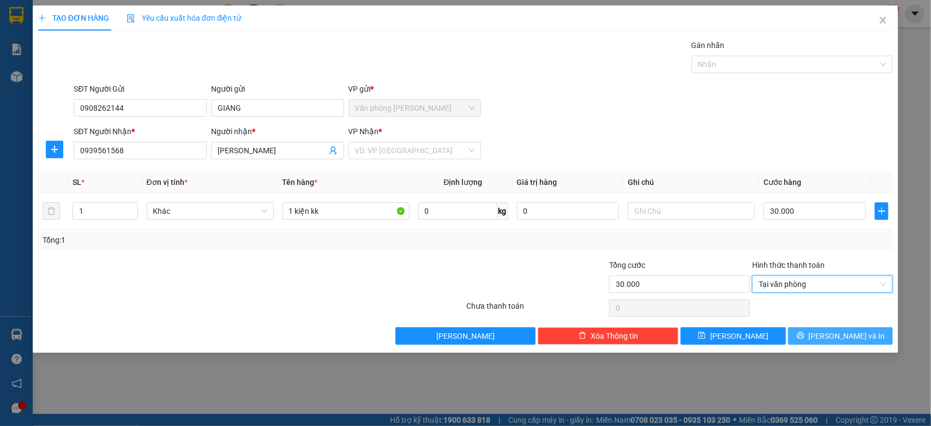
click at [845, 333] on span "[PERSON_NAME] và In" at bounding box center [846, 336] width 76 height 12
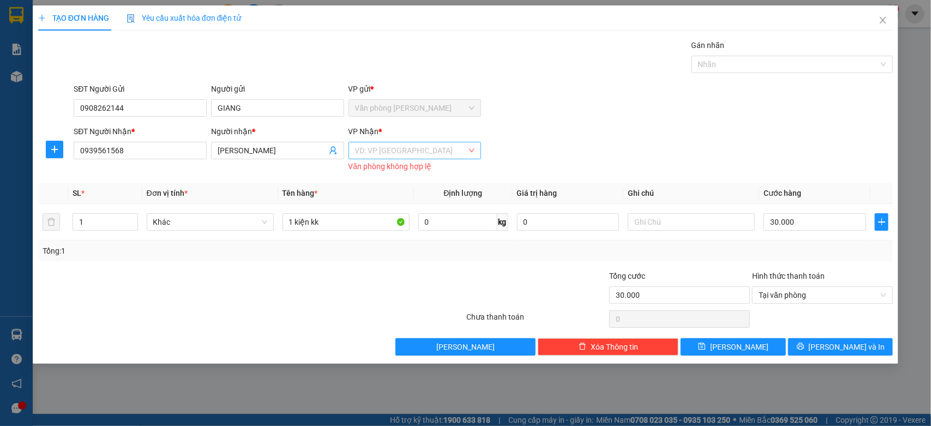
click at [402, 154] on input "search" at bounding box center [411, 150] width 112 height 16
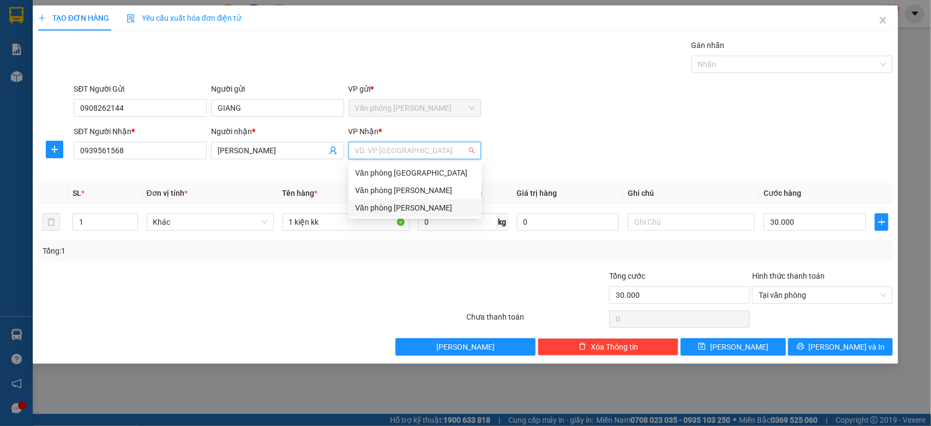
click at [395, 202] on div "Văn phòng [PERSON_NAME]" at bounding box center [415, 208] width 120 height 12
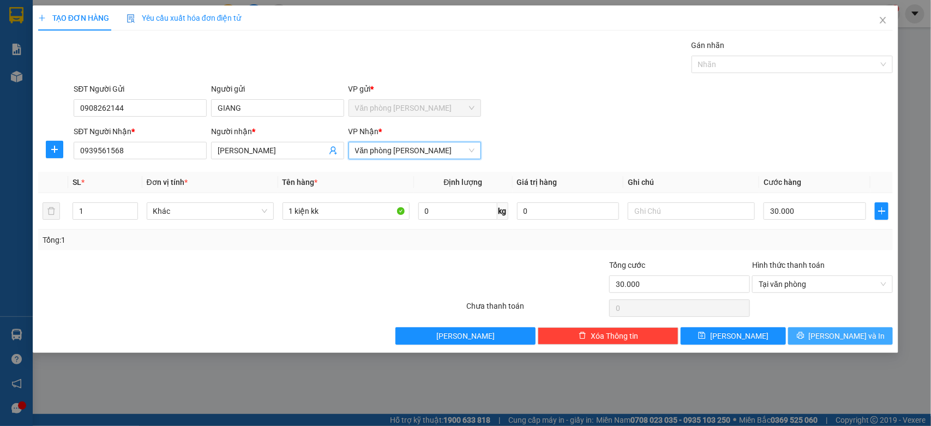
drag, startPoint x: 837, startPoint y: 330, endPoint x: 824, endPoint y: 333, distance: 13.0
click at [837, 330] on button "[PERSON_NAME] và In" at bounding box center [840, 335] width 105 height 17
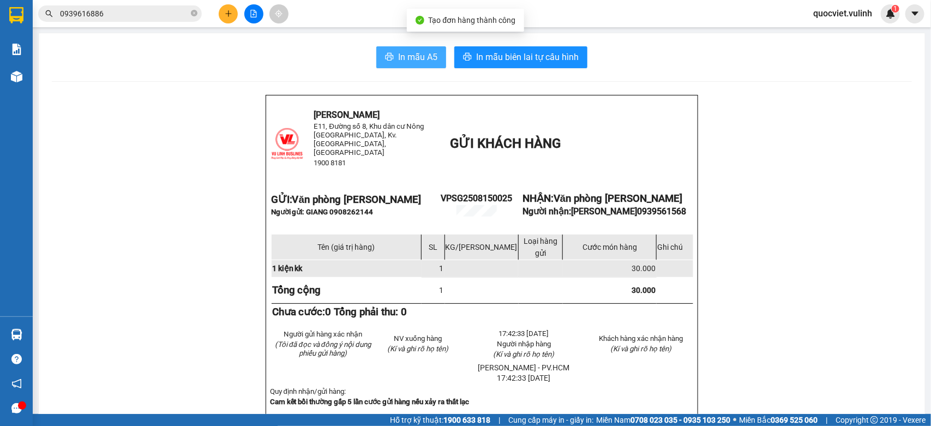
click at [384, 50] on button "In mẫu A5" at bounding box center [411, 57] width 70 height 22
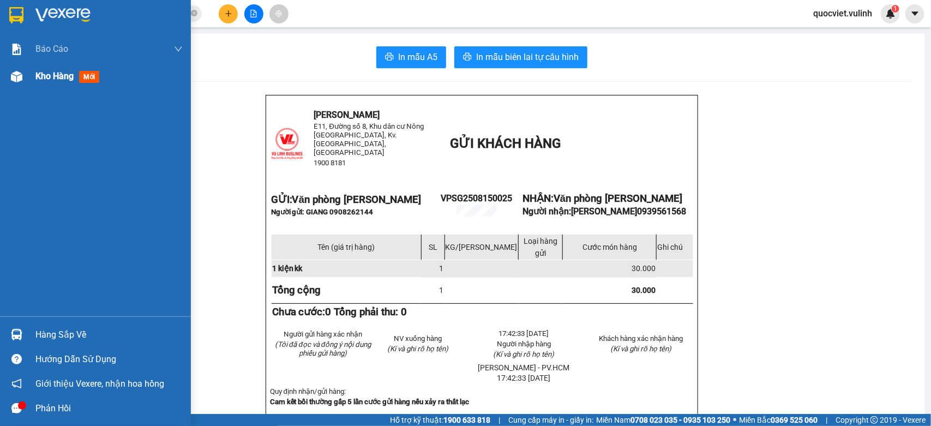
click at [15, 73] on img at bounding box center [16, 76] width 11 height 11
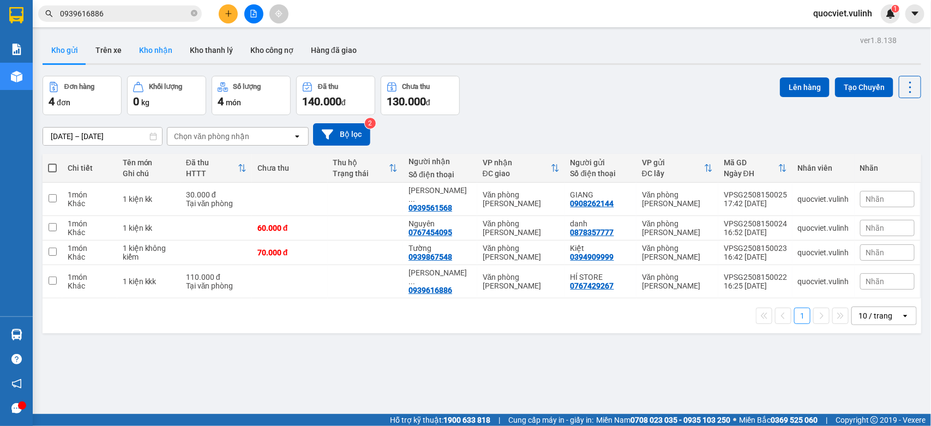
click at [150, 50] on button "Kho nhận" at bounding box center [155, 50] width 51 height 26
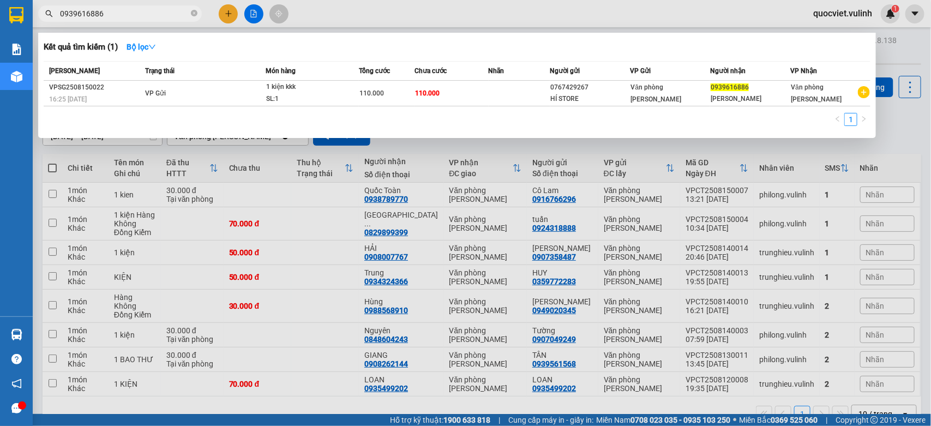
click at [129, 16] on input "0939616886" at bounding box center [124, 14] width 129 height 12
type input "0"
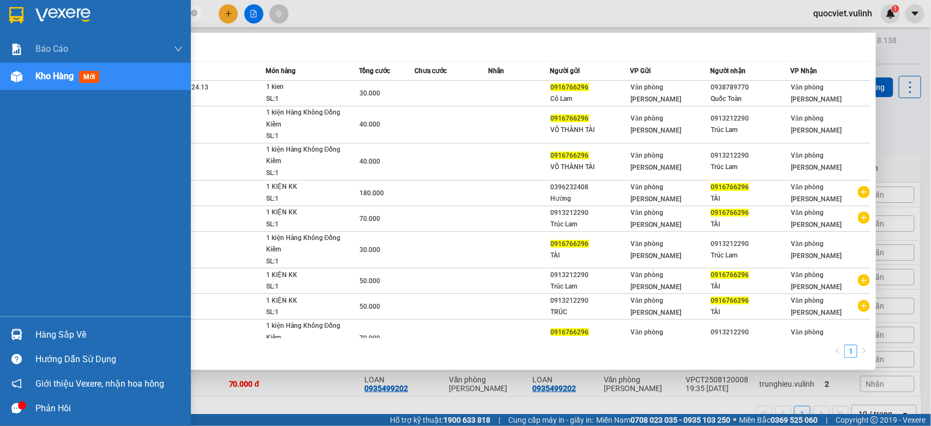
type input "0916766296"
click at [18, 333] on img at bounding box center [16, 334] width 11 height 11
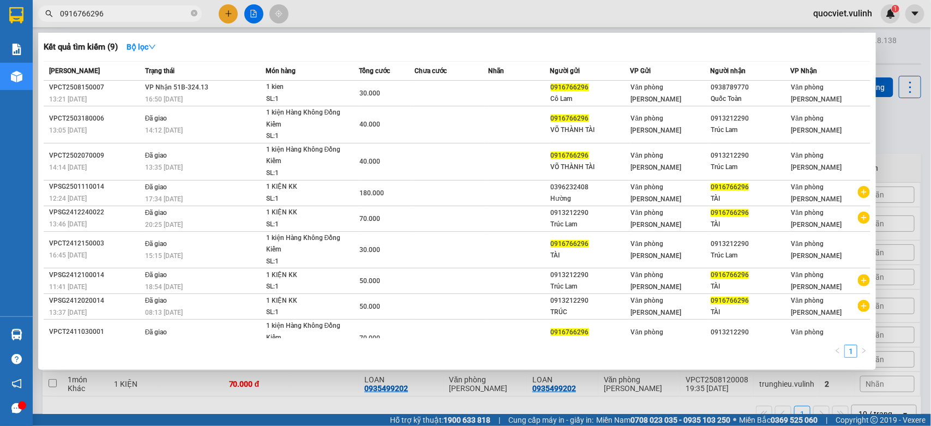
click at [446, 92] on section "Kết quả tìm kiếm ( 9 ) Bộ lọc Mã ĐH Trạng thái Món hàng Tổng cước Chưa cước Nhã…" at bounding box center [465, 213] width 931 height 426
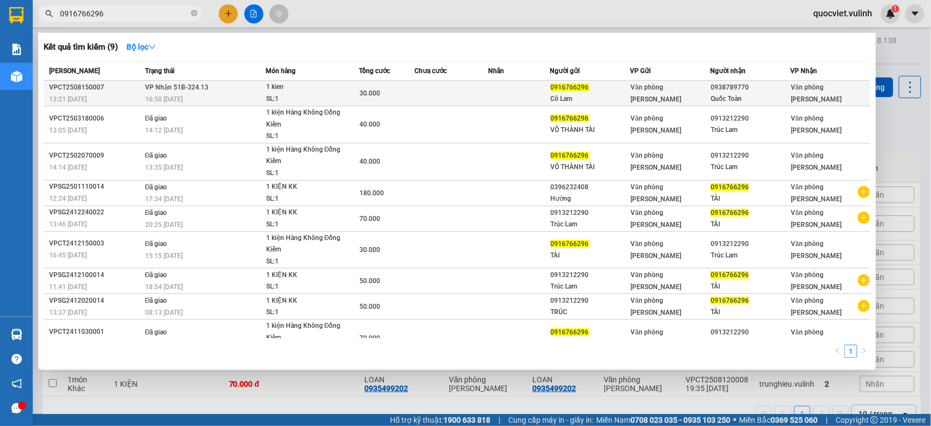
click at [285, 93] on div "SL: 1" at bounding box center [307, 99] width 82 height 12
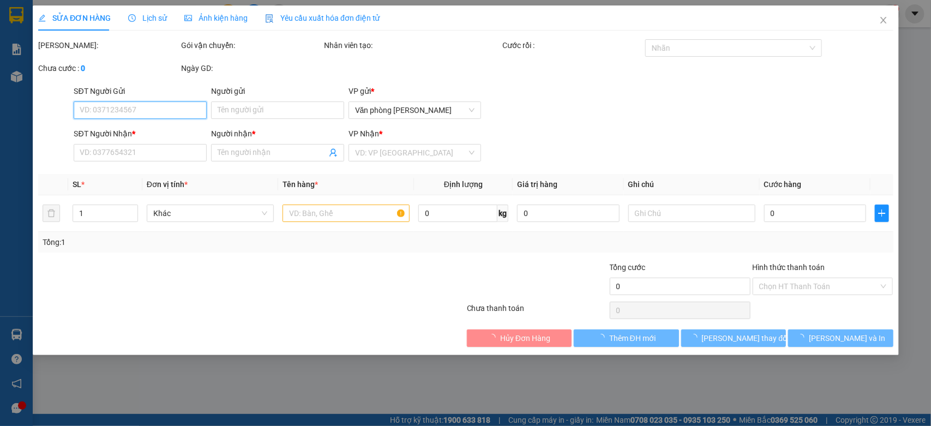
type input "0916766296"
type input "Cô Lam"
type input "0938789770"
type input "Quốc Toàn"
type input "30.000"
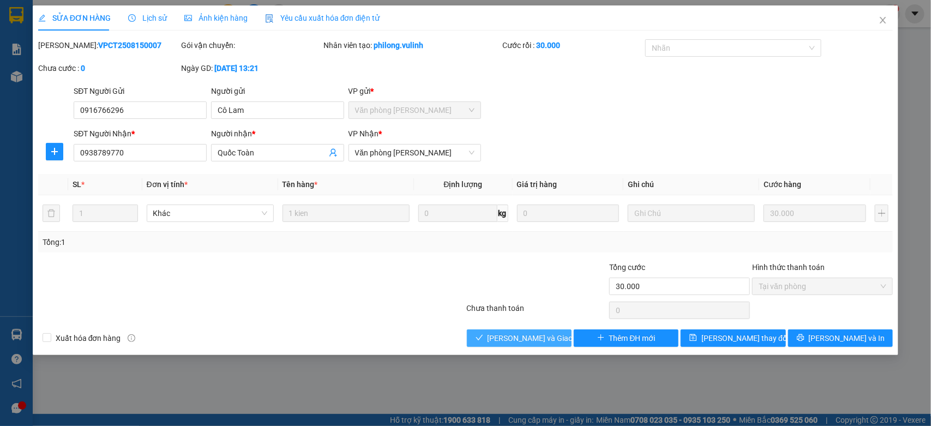
click at [517, 338] on span "[PERSON_NAME] và Giao hàng" at bounding box center [539, 338] width 105 height 12
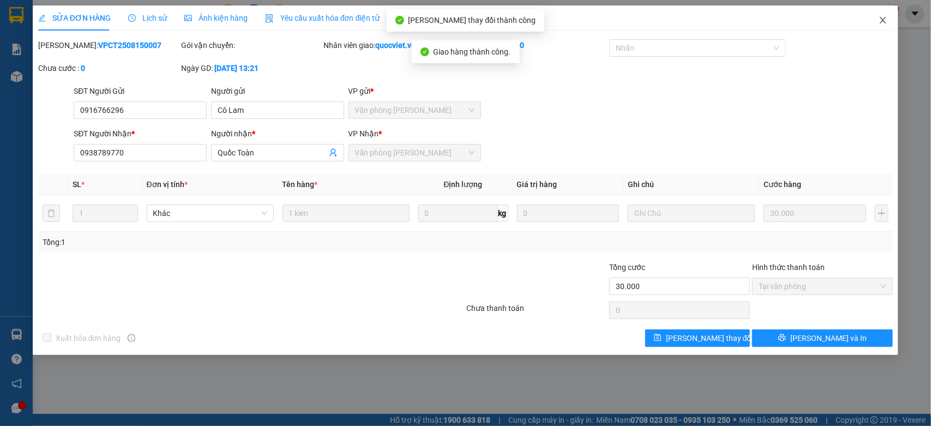
click at [883, 16] on icon "close" at bounding box center [882, 20] width 9 height 9
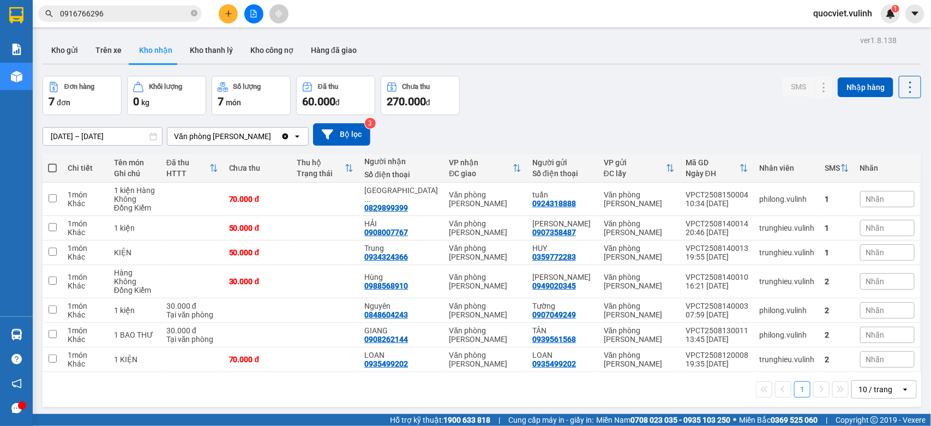
click at [126, 14] on input "0916766296" at bounding box center [124, 14] width 129 height 12
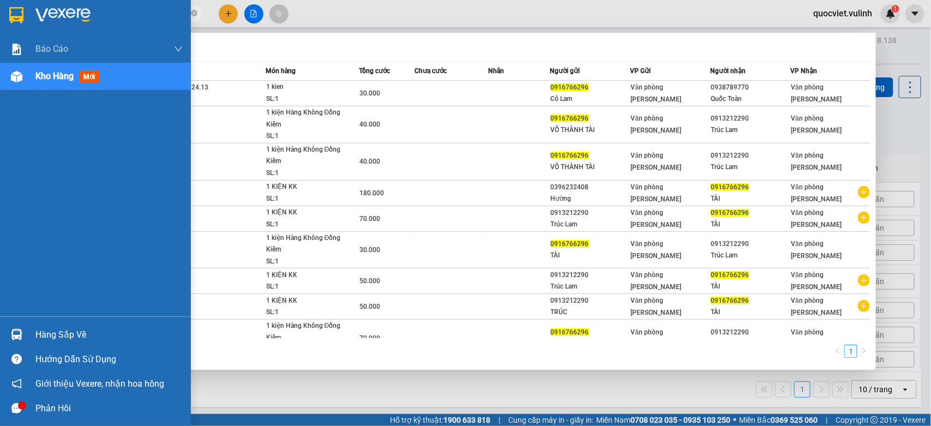
click at [61, 71] on span "Kho hàng" at bounding box center [54, 76] width 38 height 10
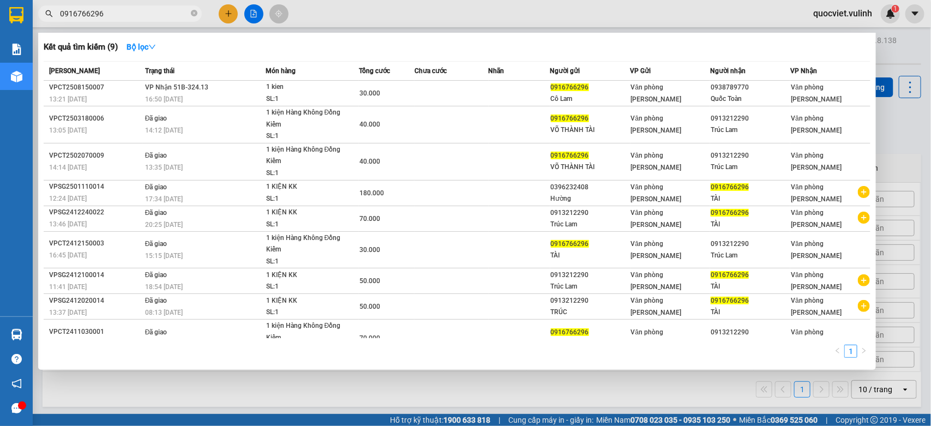
click at [544, 393] on div at bounding box center [465, 213] width 931 height 426
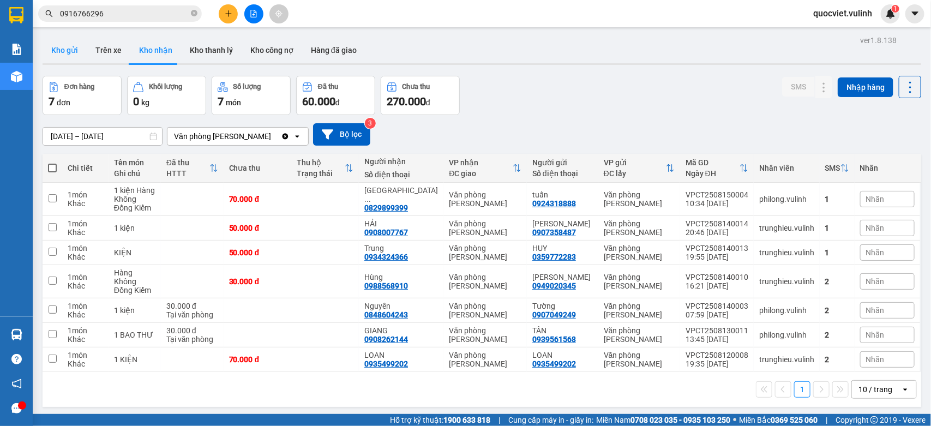
click at [64, 47] on button "Kho gửi" at bounding box center [65, 50] width 44 height 26
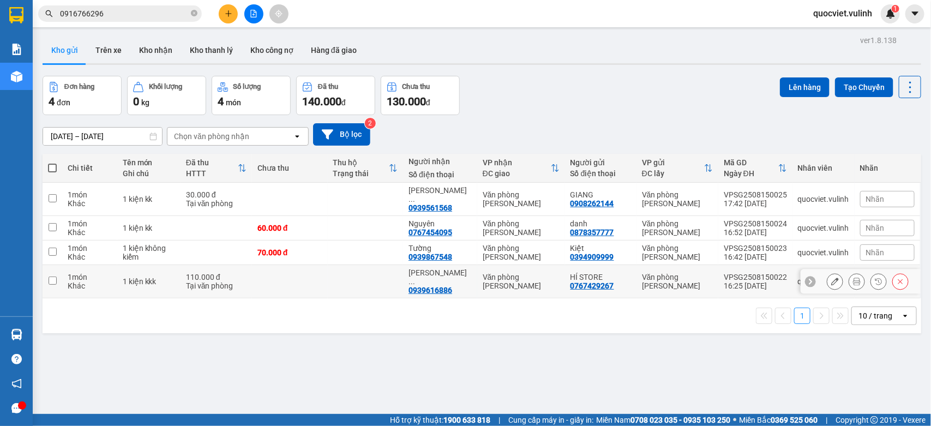
click at [347, 265] on td at bounding box center [366, 281] width 76 height 33
checkbox input "true"
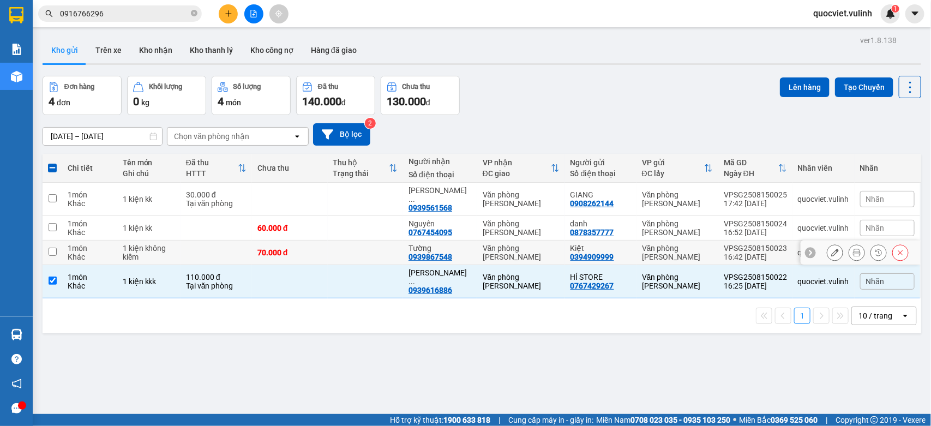
click at [372, 240] on td at bounding box center [366, 252] width 76 height 25
checkbox input "true"
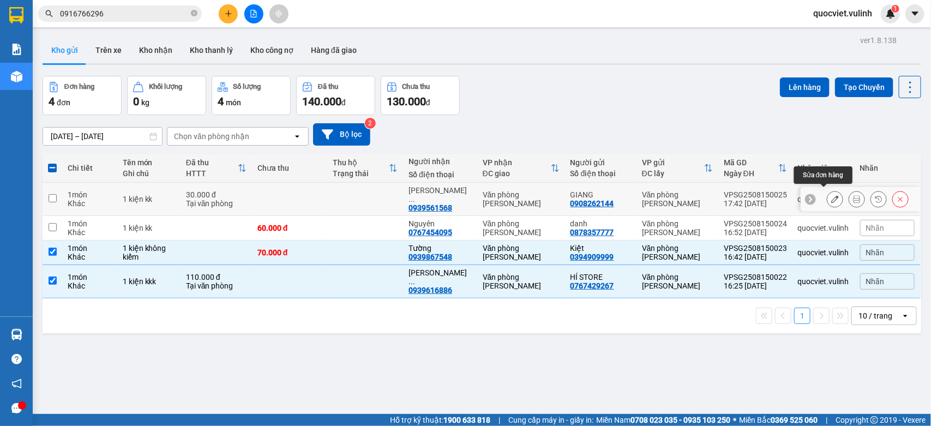
click at [831, 195] on icon at bounding box center [835, 199] width 8 height 8
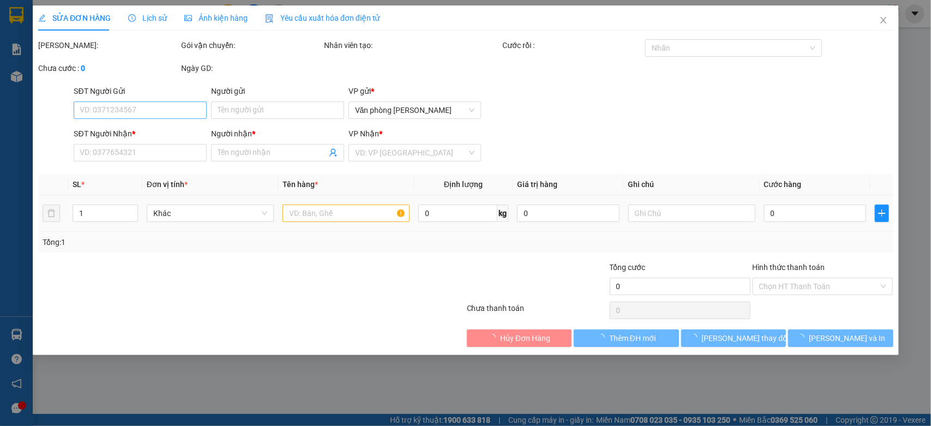
type input "0908262144"
type input "GIANG"
type input "0939561568"
type input "[PERSON_NAME]"
type input "30.000"
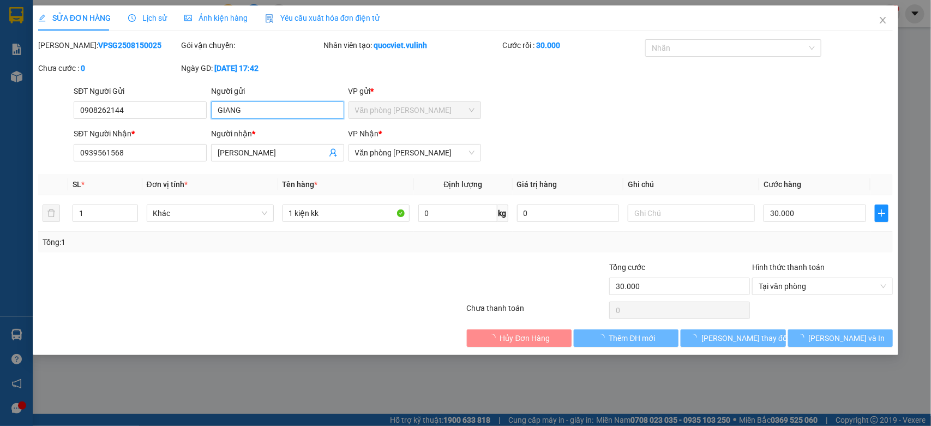
drag, startPoint x: 269, startPoint y: 113, endPoint x: 0, endPoint y: 153, distance: 271.7
click at [0, 141] on div "SỬA ĐƠN HÀNG Lịch sử Ảnh kiện hàng Yêu cầu xuất hóa đơn điện tử Total Paid Fee …" at bounding box center [465, 213] width 931 height 426
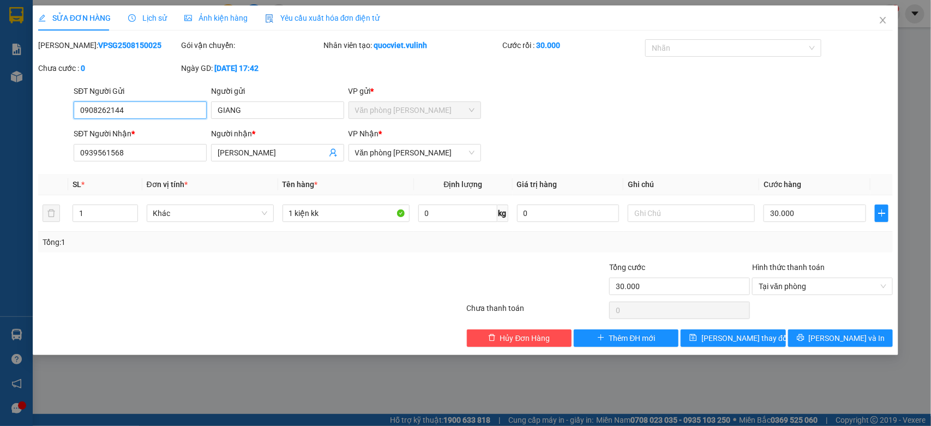
drag, startPoint x: 162, startPoint y: 113, endPoint x: 0, endPoint y: 181, distance: 175.4
click at [0, 181] on div "SỬA ĐƠN HÀNG Lịch sử Ảnh kiện hàng Yêu cầu xuất hóa đơn điện tử Total Paid Fee …" at bounding box center [465, 213] width 931 height 426
drag, startPoint x: 301, startPoint y: 148, endPoint x: 3, endPoint y: 182, distance: 299.5
click at [3, 182] on div "SỬA ĐƠN HÀNG Lịch sử Ảnh kiện hàng Yêu cầu xuất hóa đơn điện tử Total Paid Fee …" at bounding box center [465, 213] width 931 height 426
drag, startPoint x: 146, startPoint y: 160, endPoint x: 0, endPoint y: 184, distance: 148.1
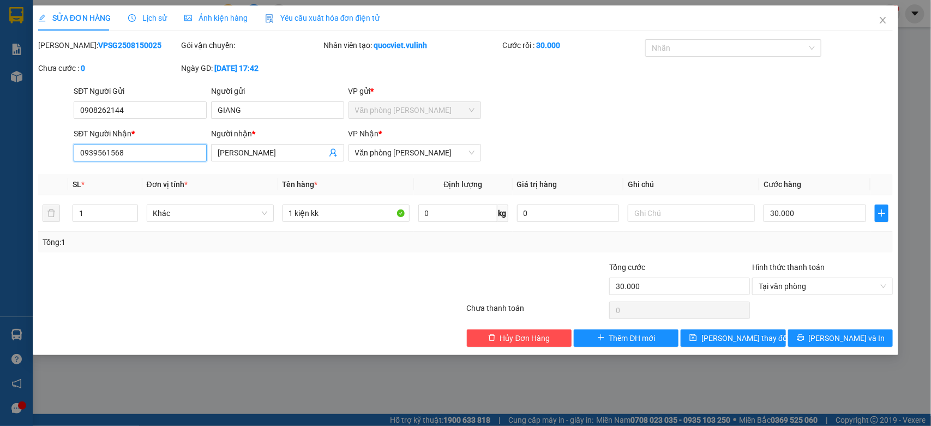
click at [0, 184] on div "SỬA ĐƠN HÀNG Lịch sử Ảnh kiện hàng Yêu cầu xuất hóa đơn điện tử Total Paid Fee …" at bounding box center [465, 213] width 931 height 426
click at [881, 16] on icon "close" at bounding box center [882, 20] width 9 height 9
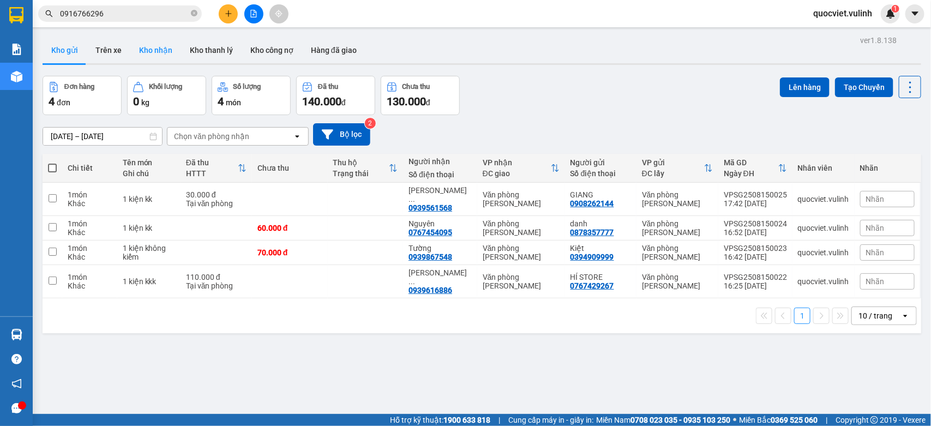
click at [150, 50] on button "Kho nhận" at bounding box center [155, 50] width 51 height 26
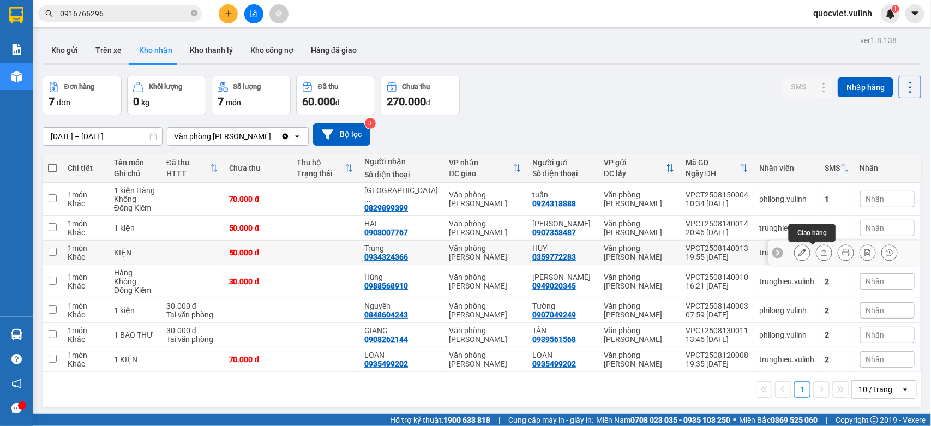
click at [816, 250] on button at bounding box center [823, 252] width 15 height 19
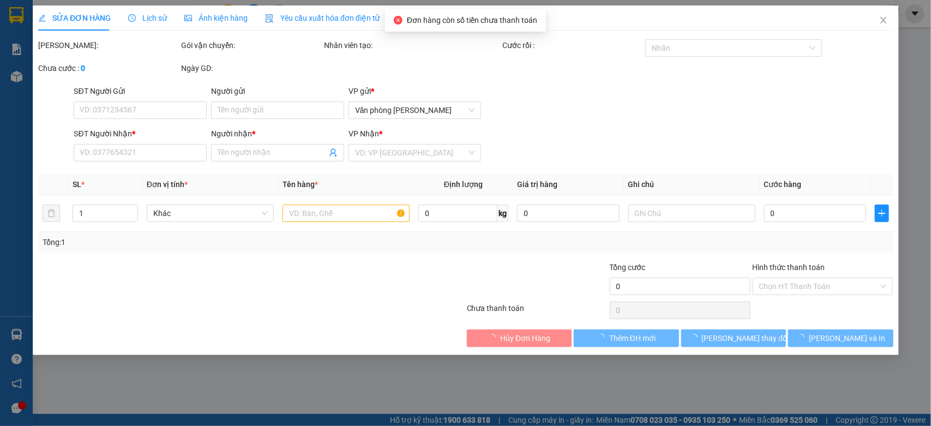
type input "0359772283"
type input "HUY"
type input "0934324366"
type input "Trung"
type input "50.000"
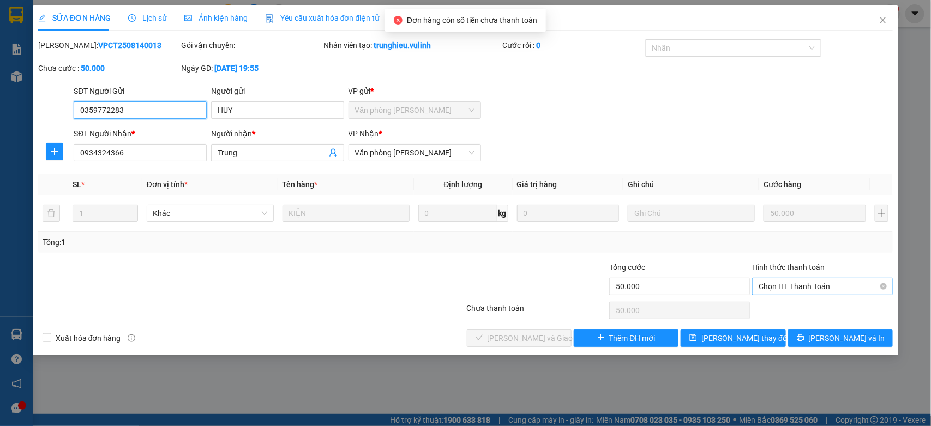
click at [824, 282] on span "Chọn HT Thanh Toán" at bounding box center [822, 286] width 128 height 16
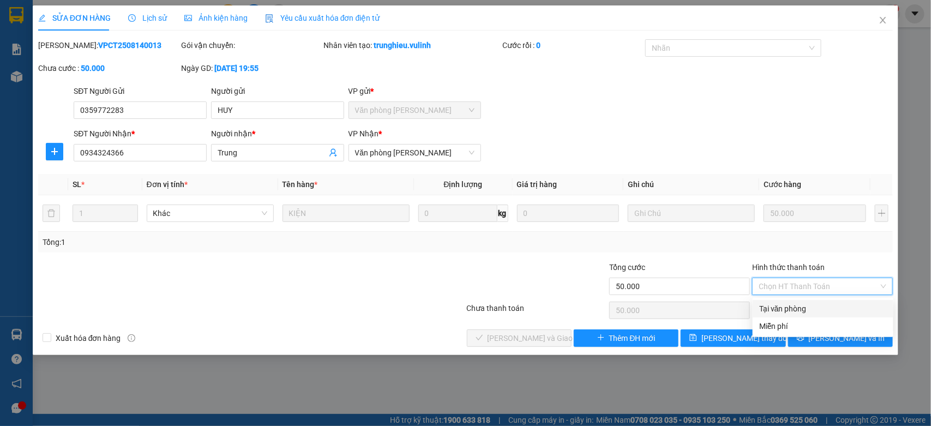
click at [801, 303] on div "Tại văn phòng" at bounding box center [823, 309] width 128 height 12
type input "0"
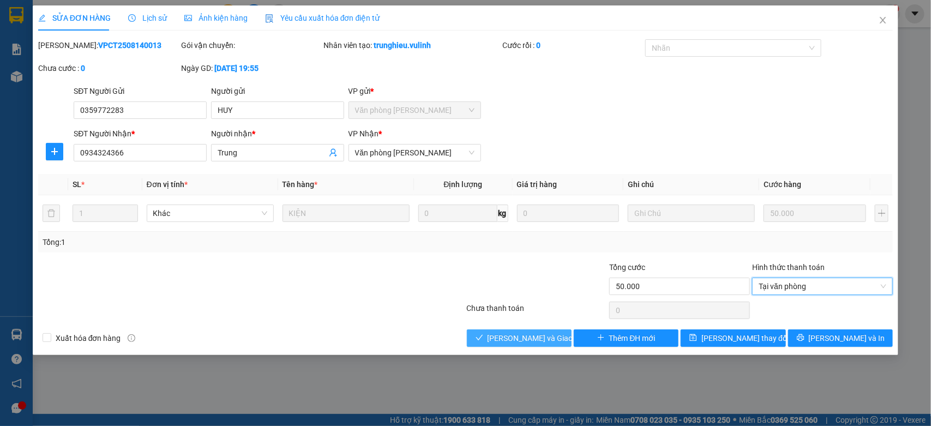
click at [500, 341] on span "[PERSON_NAME] và Giao hàng" at bounding box center [539, 338] width 105 height 12
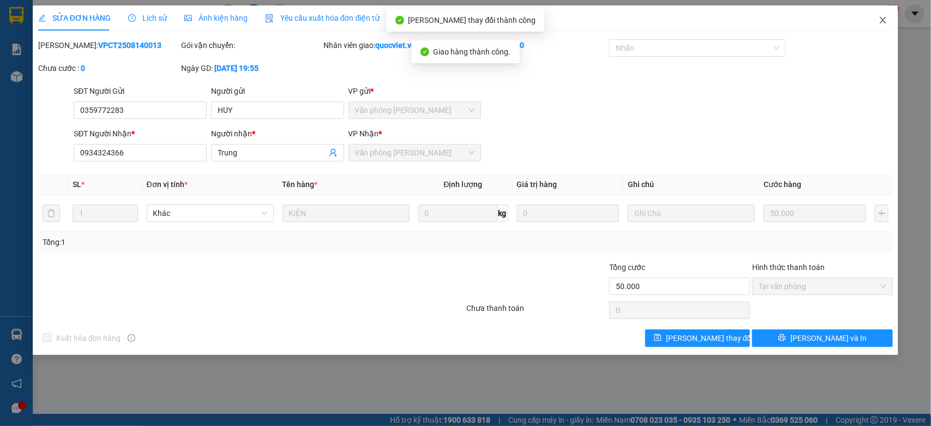
click at [880, 20] on icon "close" at bounding box center [882, 20] width 9 height 9
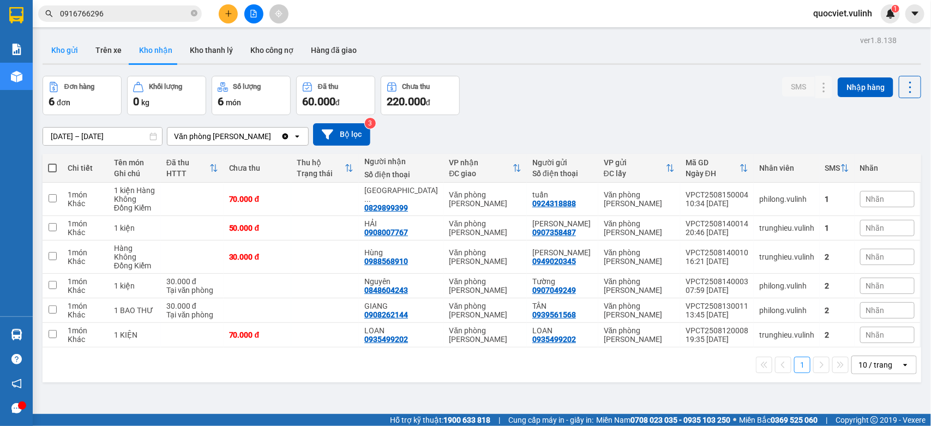
click at [75, 55] on button "Kho gửi" at bounding box center [65, 50] width 44 height 26
